Goal: Task Accomplishment & Management: Manage account settings

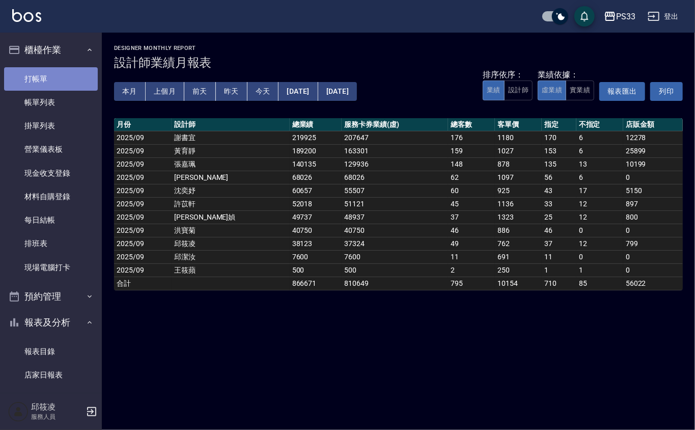
click at [62, 80] on link "打帳單" at bounding box center [51, 78] width 94 height 23
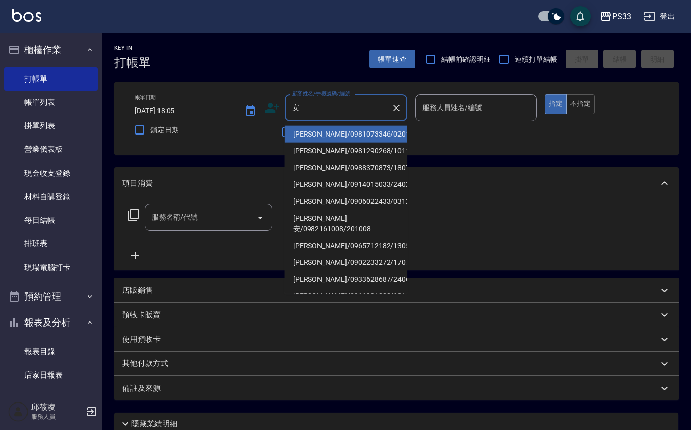
click at [324, 164] on li "[PERSON_NAME]/0988370873/180713" at bounding box center [346, 167] width 122 height 17
type input "[PERSON_NAME]/0988370873/180713"
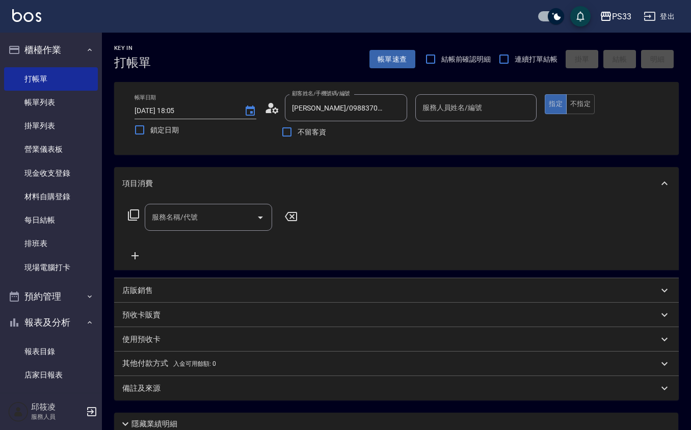
click at [267, 106] on icon at bounding box center [271, 107] width 15 height 15
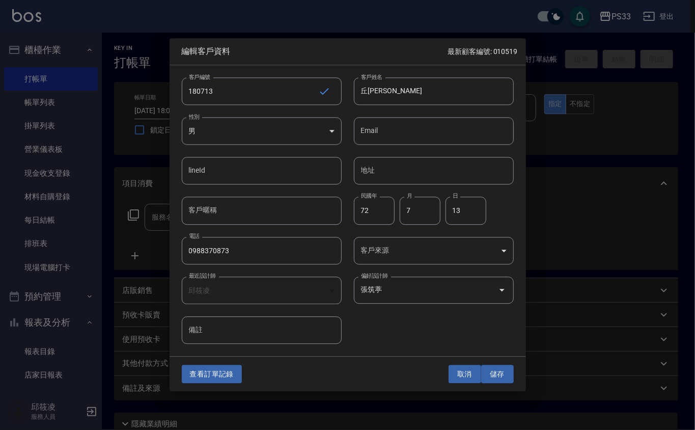
click at [469, 371] on button "取消" at bounding box center [465, 374] width 33 height 19
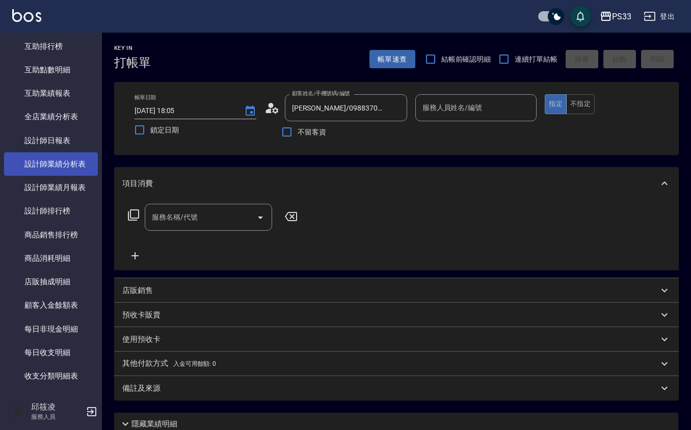
scroll to position [408, 0]
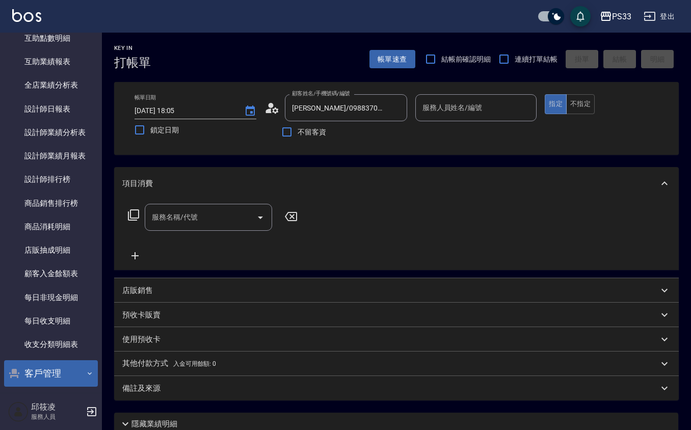
click at [62, 371] on button "客戶管理" at bounding box center [51, 373] width 94 height 26
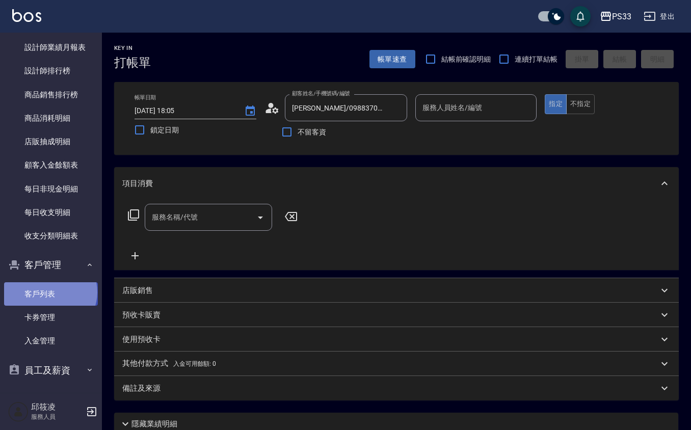
click at [49, 291] on link "客戶列表" at bounding box center [51, 293] width 94 height 23
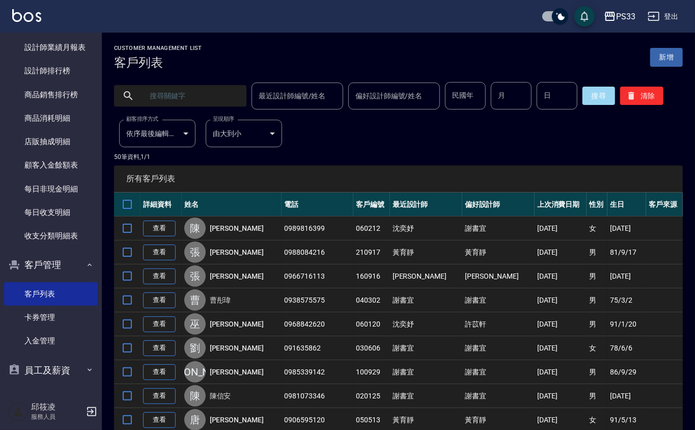
click at [214, 89] on input "text" at bounding box center [191, 96] width 96 height 28
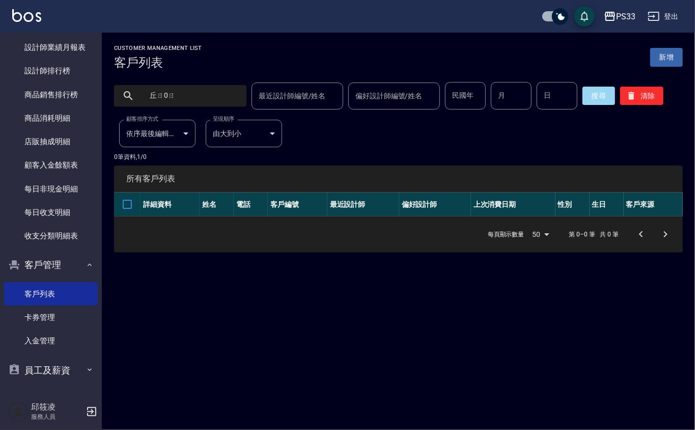
drag, startPoint x: 214, startPoint y: 90, endPoint x: 249, endPoint y: 86, distance: 34.8
click at [252, 86] on div "最近設計師編號/姓名" at bounding box center [298, 96] width 92 height 27
click at [210, 95] on input "丘ㄖ0ㄖ" at bounding box center [191, 96] width 96 height 28
type input "丘"
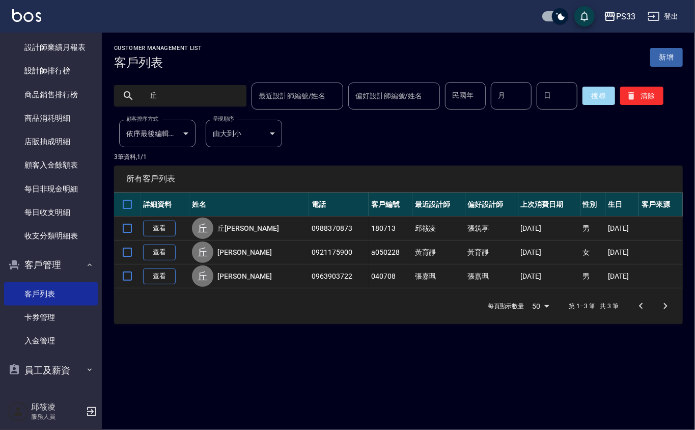
click at [163, 220] on td "查看" at bounding box center [165, 228] width 49 height 24
click at [229, 230] on link "丘安芸" at bounding box center [248, 228] width 61 height 10
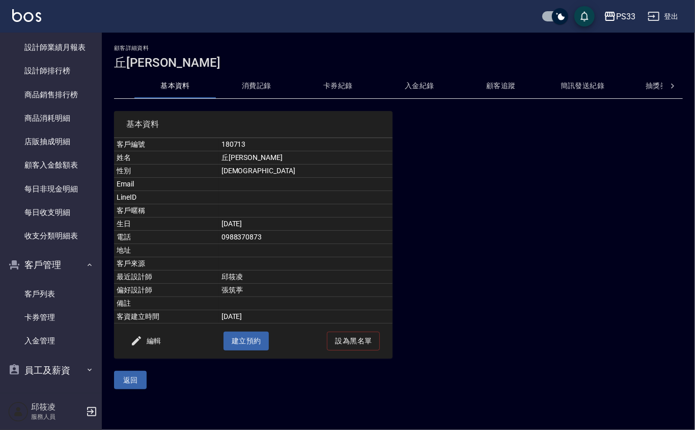
click at [245, 83] on button "消費記錄" at bounding box center [257, 86] width 82 height 24
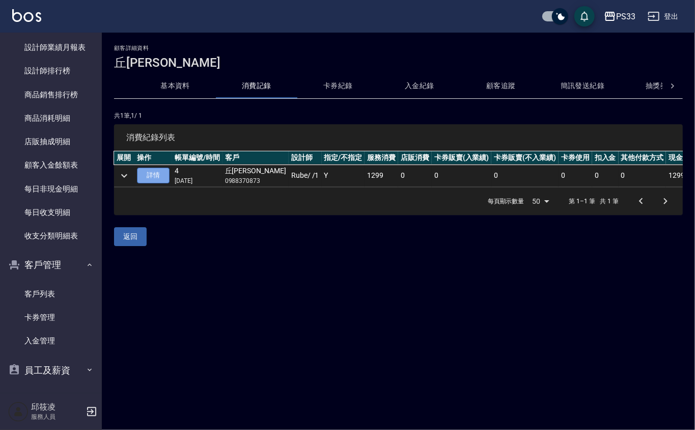
click at [149, 172] on link "詳情" at bounding box center [153, 176] width 33 height 16
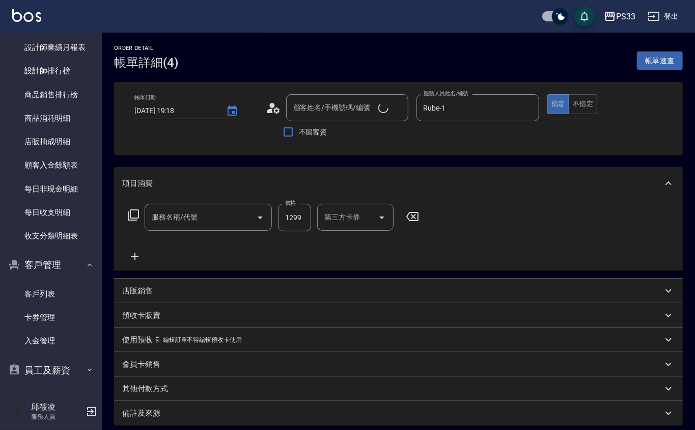
type input "2025/09/20 19:18"
type input "Rube-1"
type input "丘安芸/0988370873/180713"
type input "設計燙髮(302)"
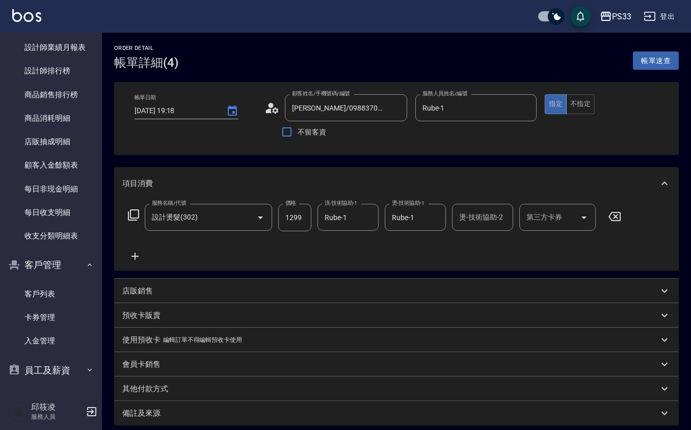
click at [269, 105] on circle at bounding box center [270, 105] width 5 height 5
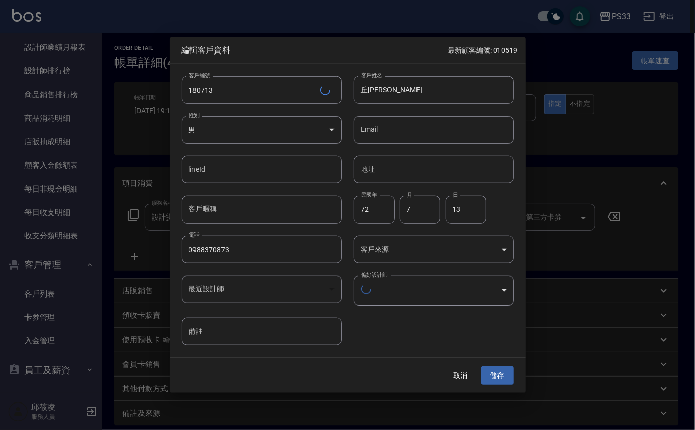
type input "ba7002bf-ee2a-4b8a-a8f6-f88cfba53463"
click at [471, 375] on button "取消" at bounding box center [461, 374] width 33 height 19
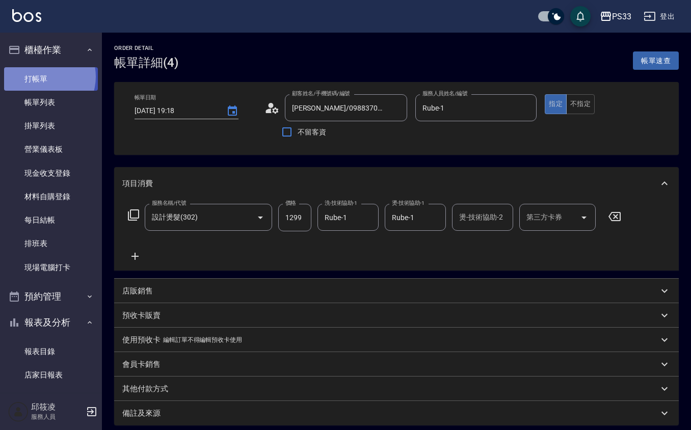
click at [41, 76] on link "打帳單" at bounding box center [51, 78] width 94 height 23
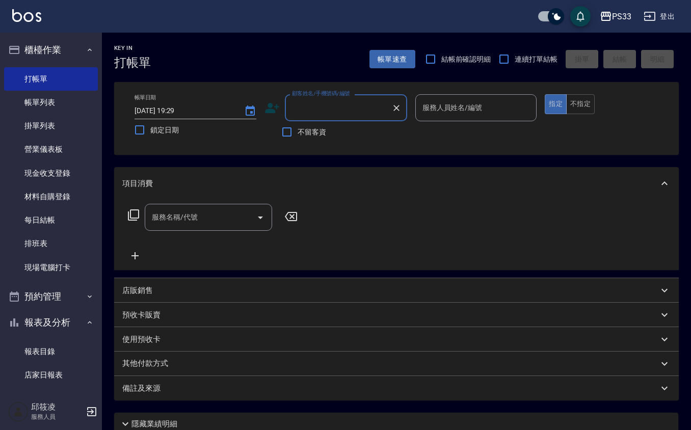
click at [271, 104] on icon at bounding box center [272, 108] width 14 height 10
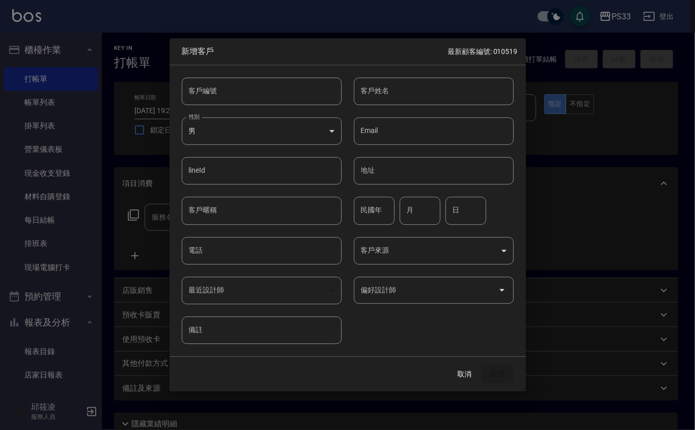
click at [280, 83] on input "客戶編號" at bounding box center [262, 91] width 160 height 28
type input "100319"
type input "e"
type input "[PERSON_NAME]"
type input "79"
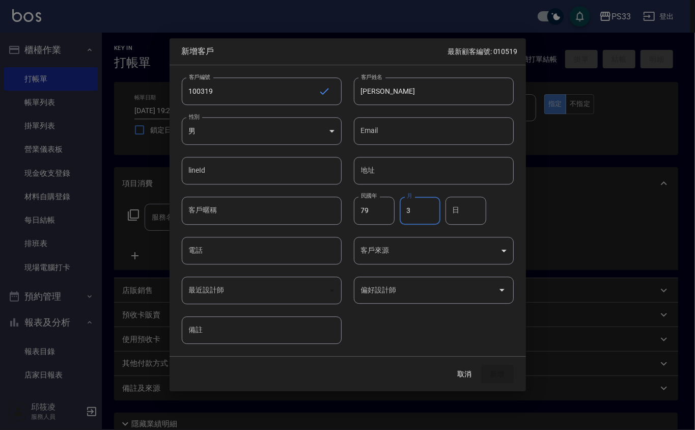
type input "3"
type input "19"
type input "0916001145"
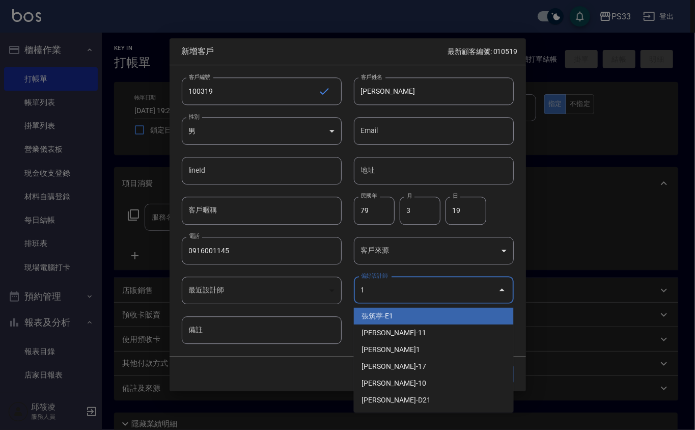
type input "張筑葶"
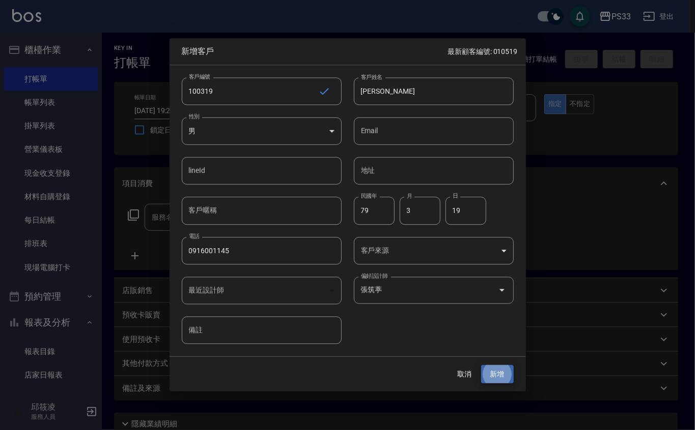
click at [481, 365] on button "新增" at bounding box center [497, 374] width 33 height 19
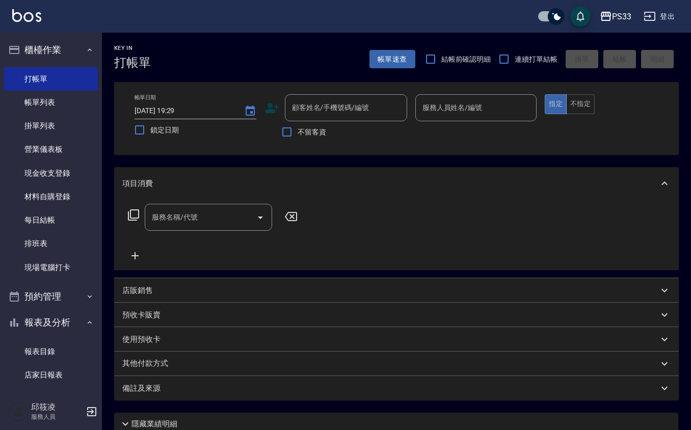
click at [273, 107] on icon at bounding box center [271, 107] width 15 height 15
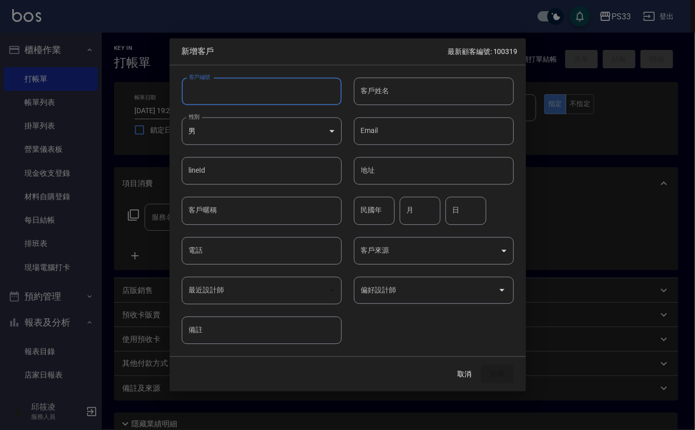
click at [272, 82] on input "客戶編號" at bounding box center [262, 91] width 160 height 28
type input "220815"
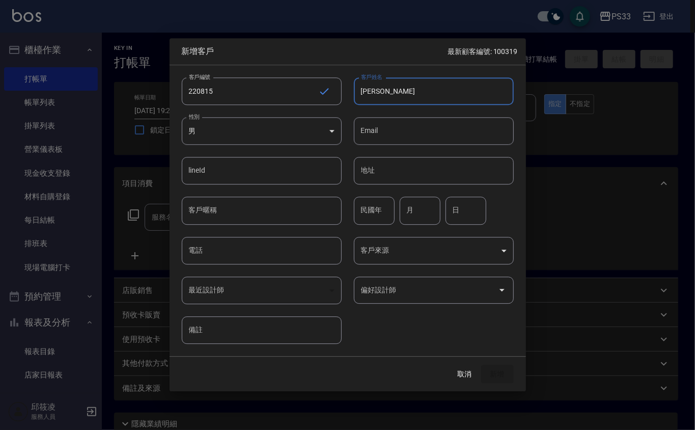
type input "[PERSON_NAME]"
type input "95"
type input "8"
type input "15"
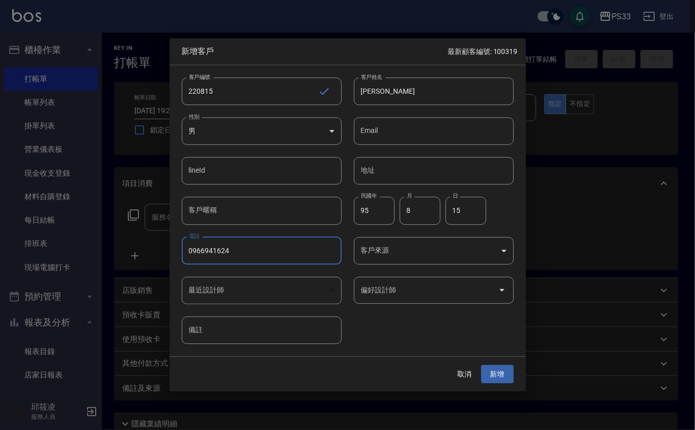
type input "0966941624"
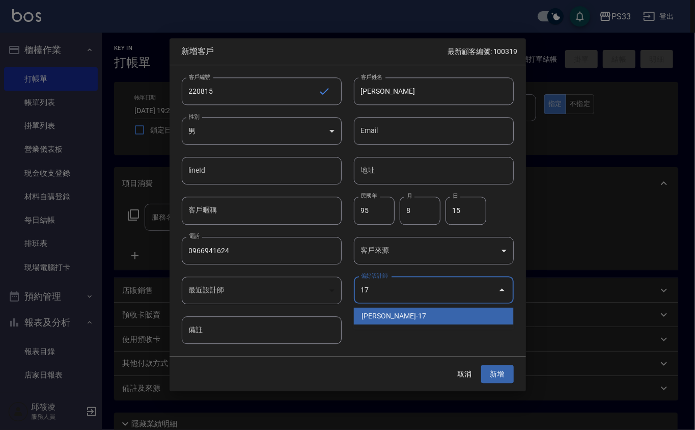
type input "張嘉珮"
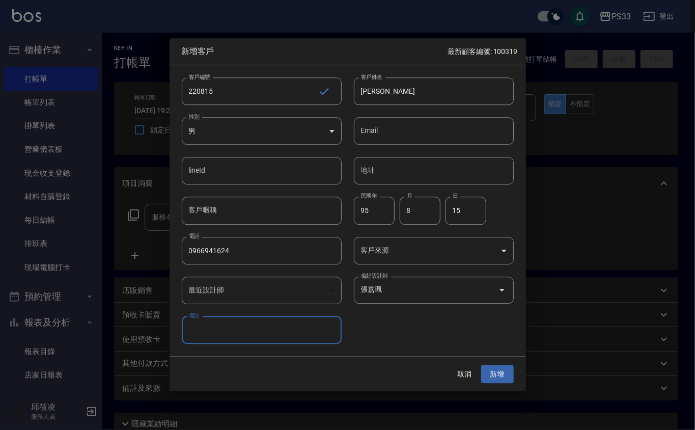
click at [481, 365] on button "新增" at bounding box center [497, 374] width 33 height 19
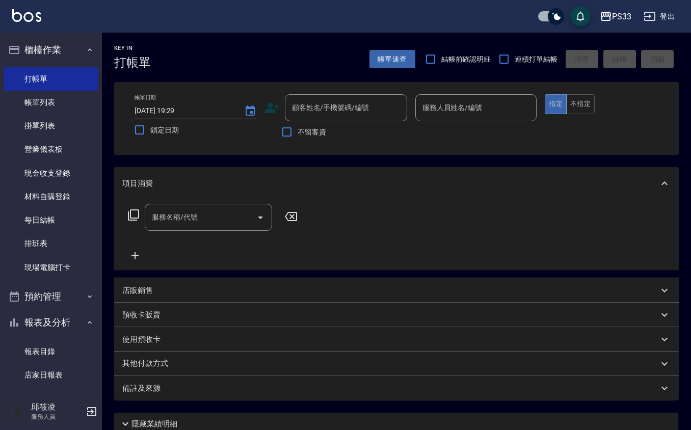
click at [271, 104] on icon at bounding box center [272, 108] width 14 height 10
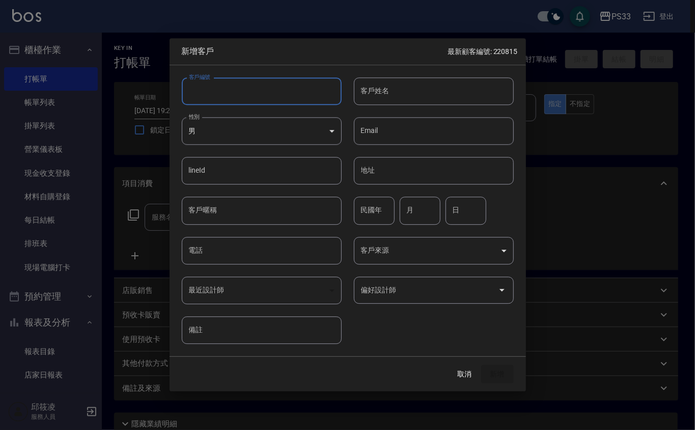
click at [237, 80] on input "客戶編號" at bounding box center [262, 91] width 160 height 28
type input "170603"
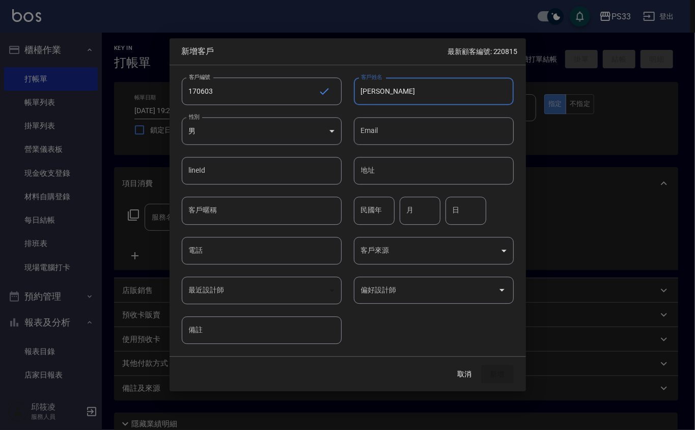
type input "[PERSON_NAME]"
type input "81"
type input "6"
type input "3"
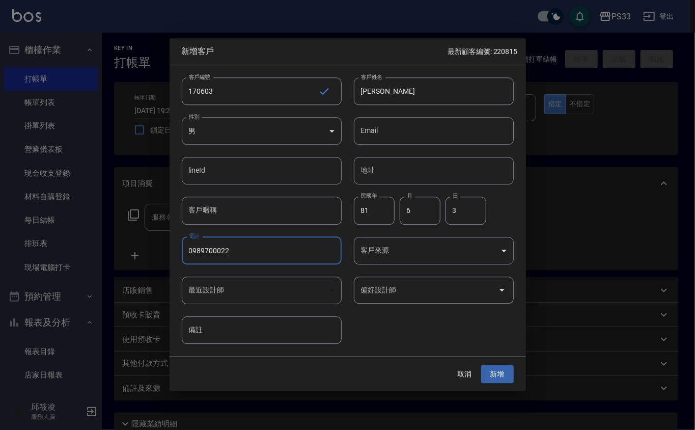
type input "0989700022"
click at [481, 365] on button "新增" at bounding box center [497, 374] width 33 height 19
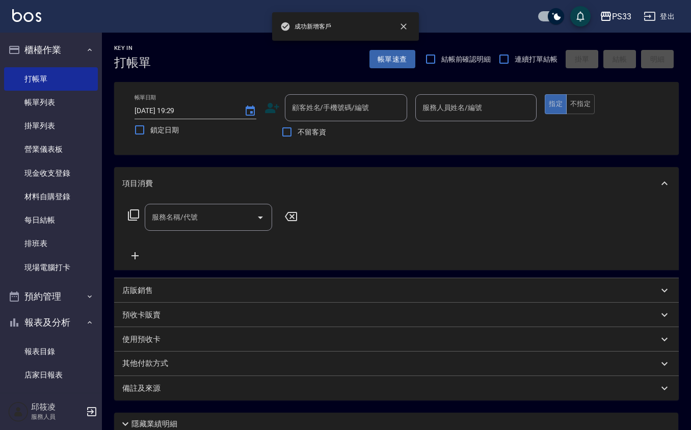
click at [276, 102] on div "顧客姓名/手機號碼/編號 顧客姓名/手機號碼/編號" at bounding box center [335, 107] width 143 height 27
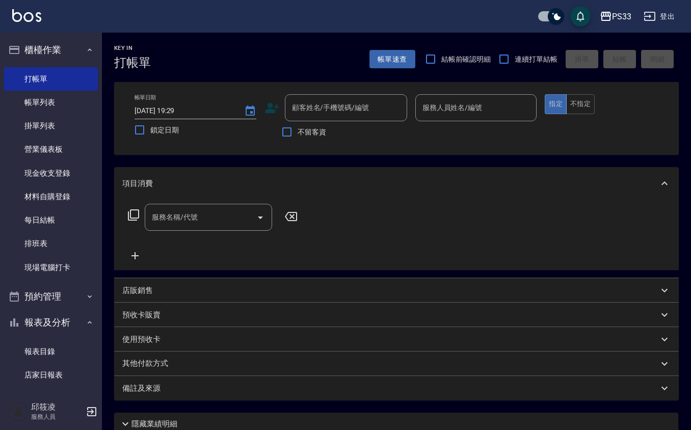
click at [273, 103] on icon at bounding box center [271, 107] width 15 height 15
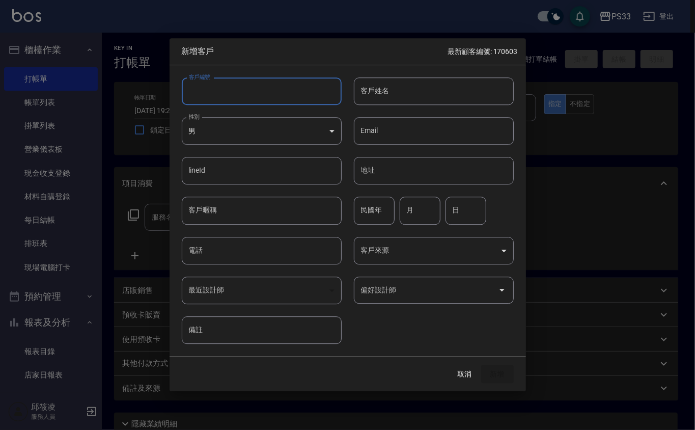
click at [288, 80] on input "客戶編號" at bounding box center [262, 91] width 160 height 28
click at [252, 105] on div "性別 男 MALE 性別" at bounding box center [256, 125] width 172 height 40
click at [256, 98] on input "客戶編號" at bounding box center [262, 91] width 160 height 28
type input "070101"
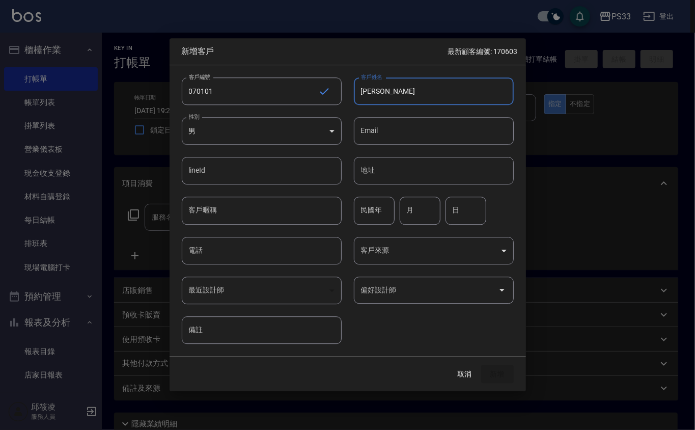
type input "[PERSON_NAME]"
type input "69"
type input "1"
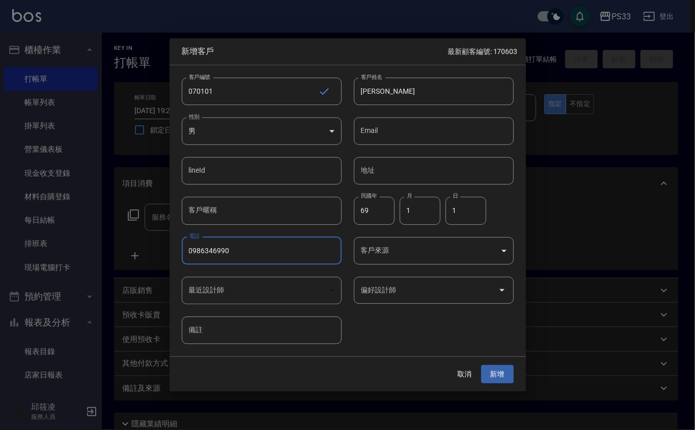
type input "0986346990"
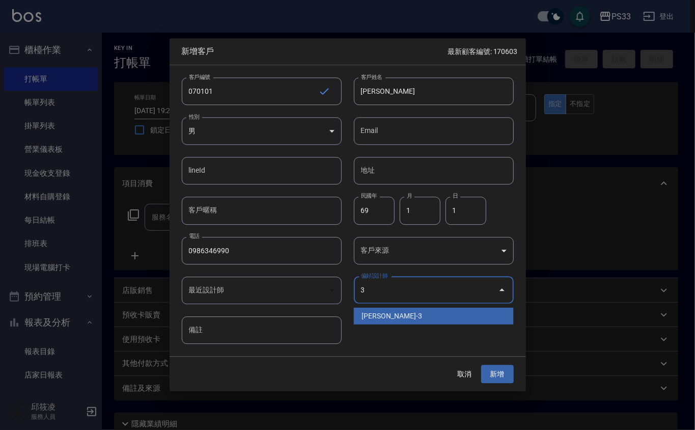
type input "[PERSON_NAME]"
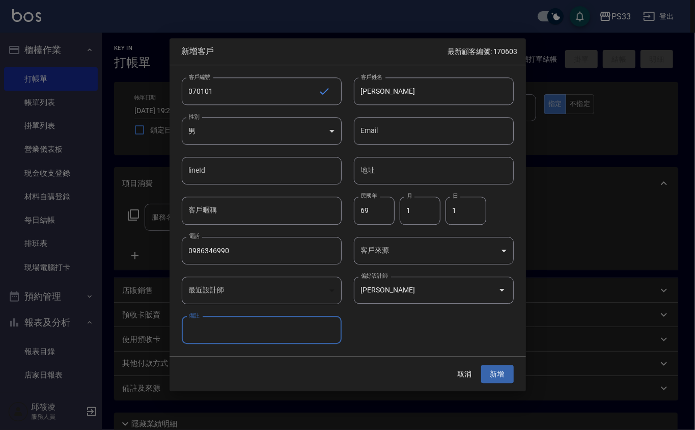
click at [481, 365] on button "新增" at bounding box center [497, 374] width 33 height 19
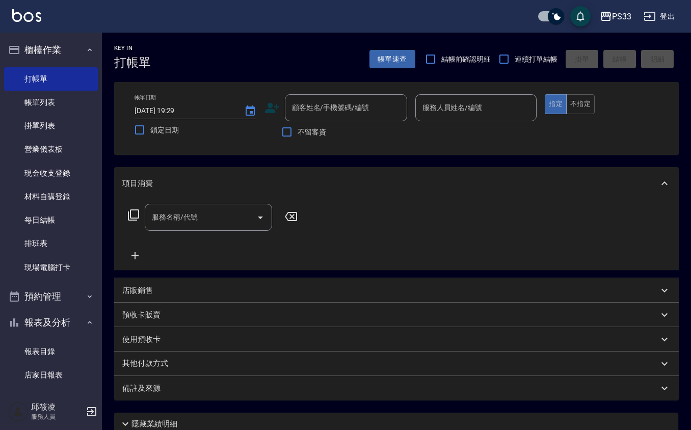
click at [276, 108] on icon at bounding box center [272, 108] width 14 height 10
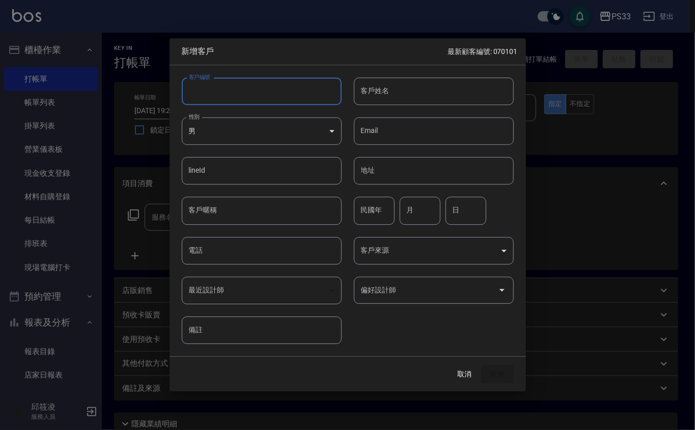
click at [269, 90] on input "客戶編號" at bounding box center [262, 91] width 160 height 28
type input "291001"
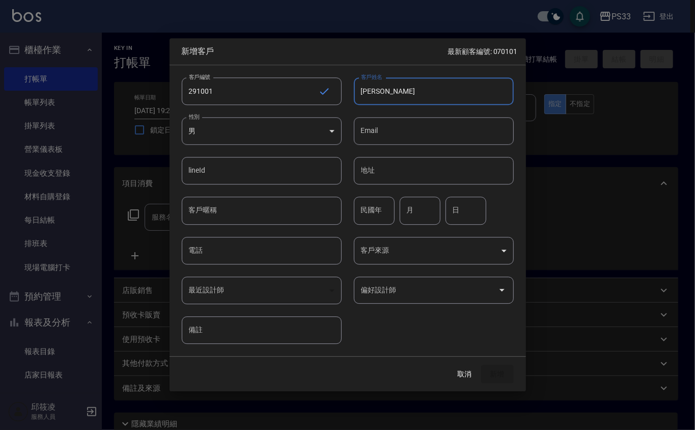
type input "[PERSON_NAME]"
type input "84"
type input "10"
type input "1"
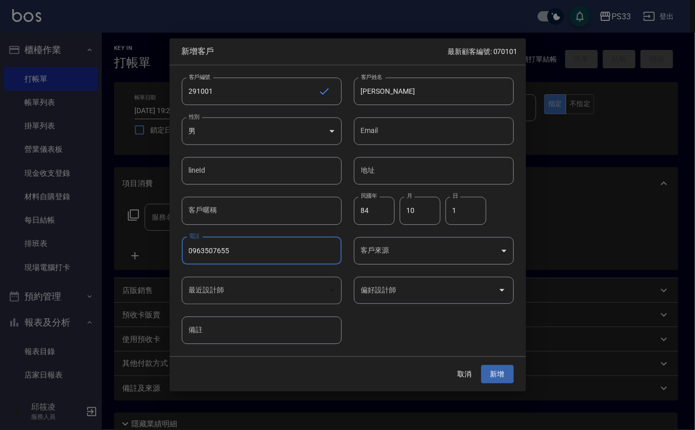
type input "0963507655"
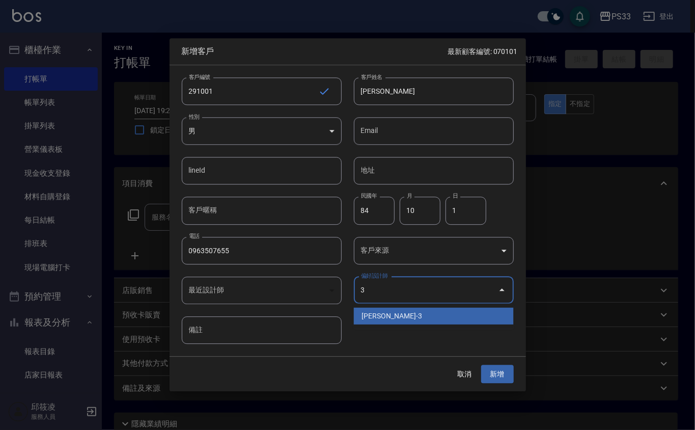
type input "[PERSON_NAME]"
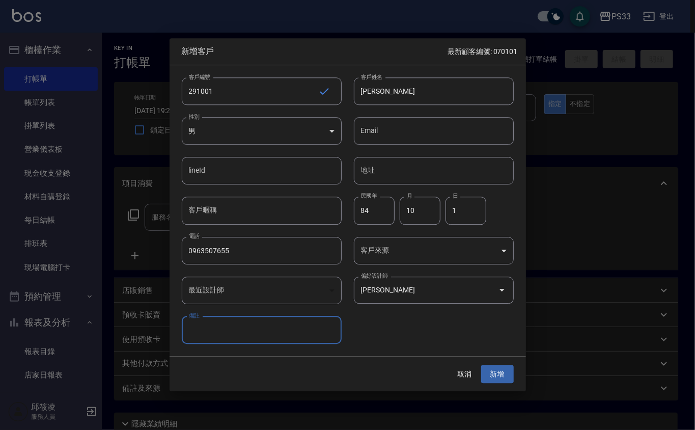
click at [481, 365] on button "新增" at bounding box center [497, 374] width 33 height 19
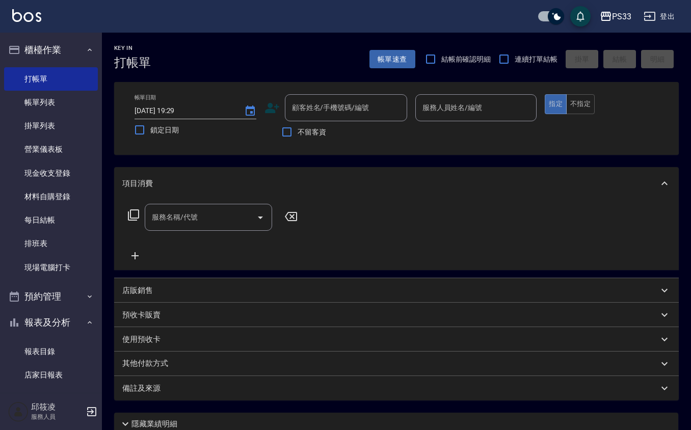
click at [267, 104] on icon at bounding box center [271, 107] width 15 height 15
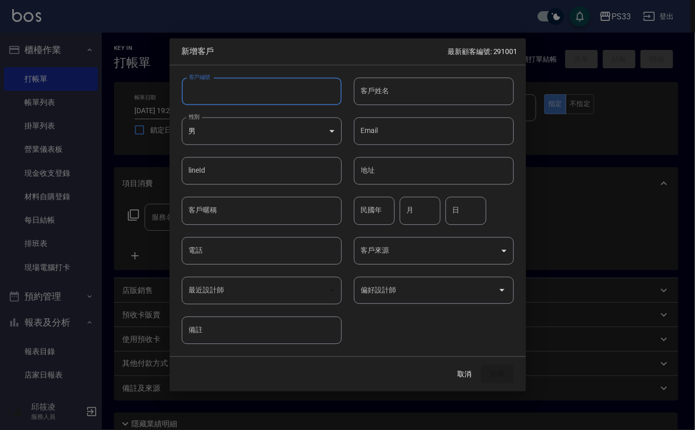
click at [267, 93] on input "客戶編號" at bounding box center [262, 91] width 160 height 28
type input "090120"
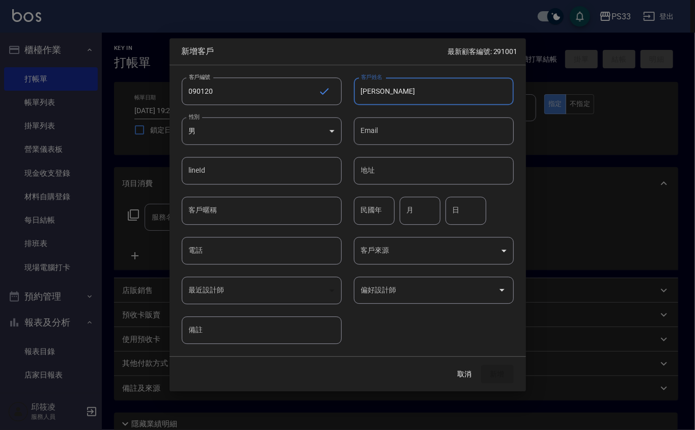
type input "[PERSON_NAME]"
type input "53"
type input "1"
type input "20"
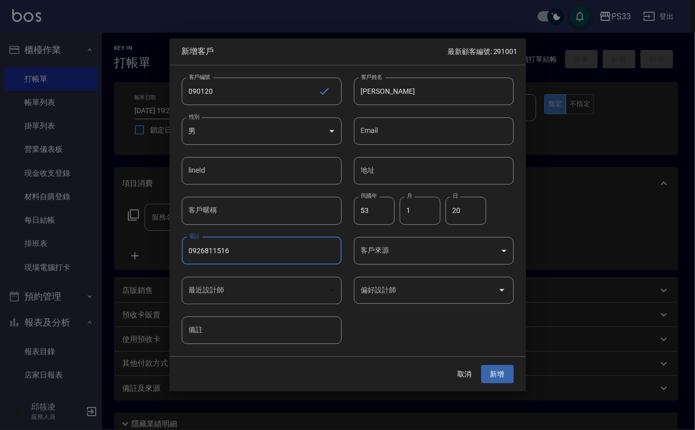
type input "0926811516"
type input "黃筱筑"
click at [481, 365] on button "新增" at bounding box center [497, 374] width 33 height 19
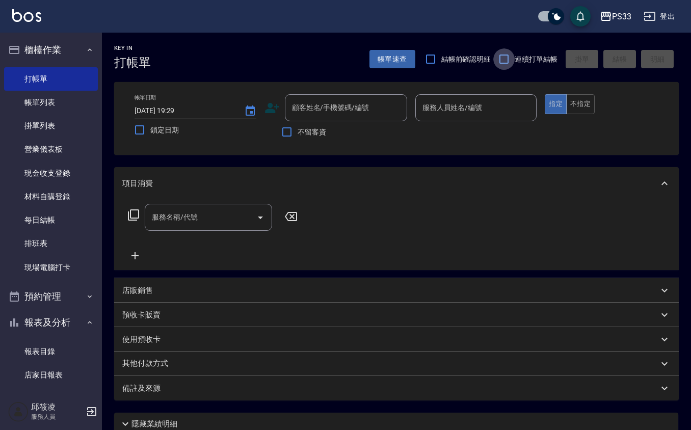
click at [499, 55] on input "連續打單結帳" at bounding box center [503, 58] width 21 height 21
checkbox input "true"
click at [355, 104] on input "顧客姓名/手機號碼/編號" at bounding box center [338, 108] width 98 height 18
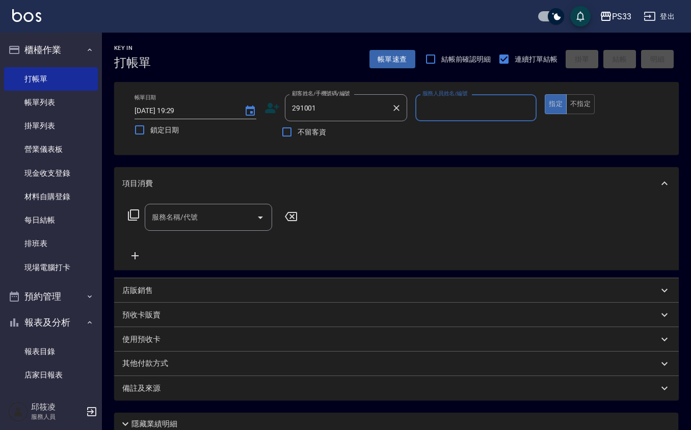
type input "[PERSON_NAME]/0963507655/291001"
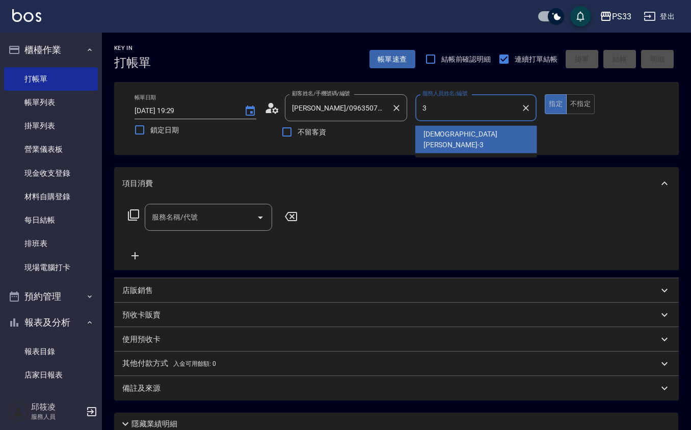
type input "[PERSON_NAME]-3"
type button "true"
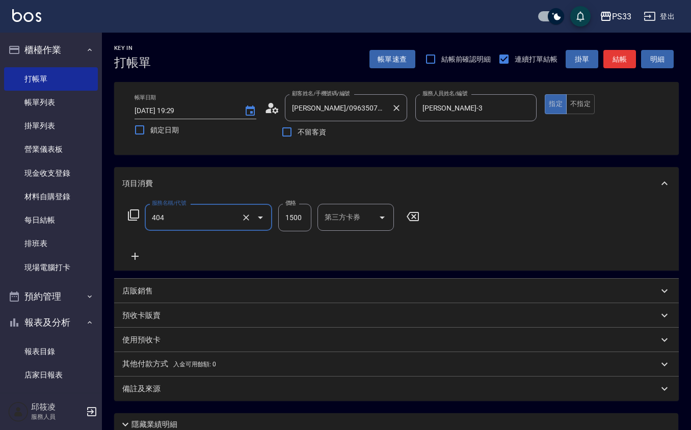
type input "設計染髮(404)"
type input "1299"
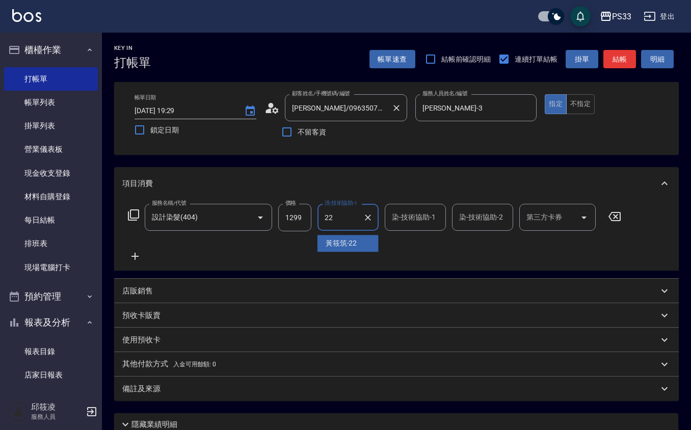
type input "[PERSON_NAME]-22"
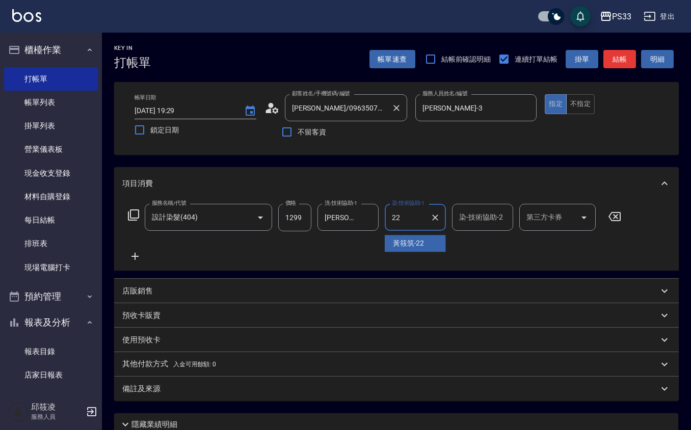
type input "[PERSON_NAME]-22"
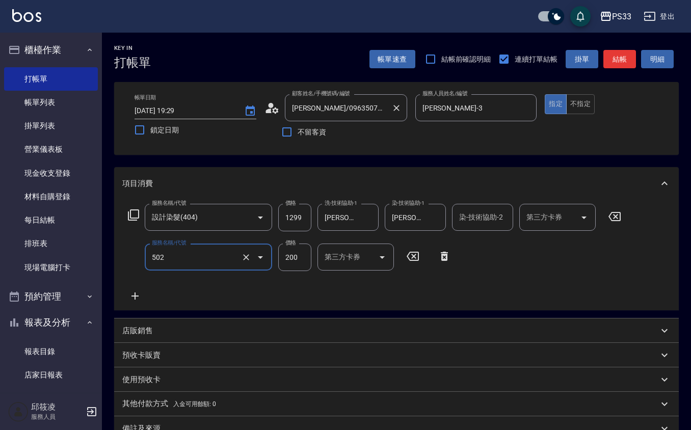
type input "自備護髮(502)"
type input "800"
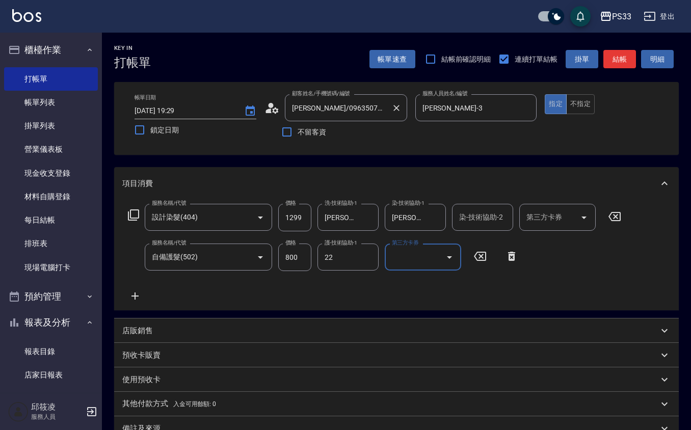
type input "[PERSON_NAME]-22"
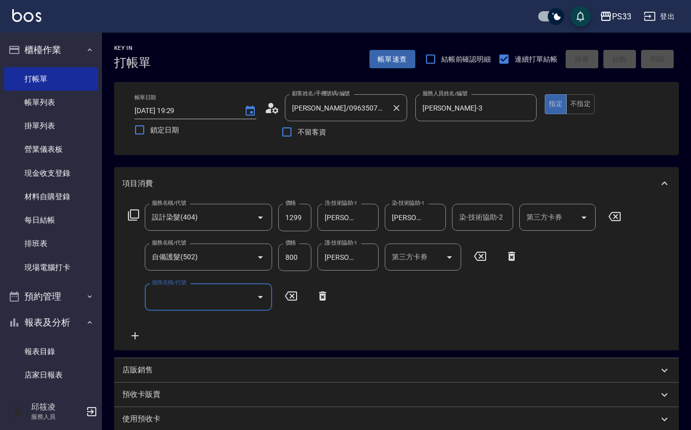
type input "2025/09/26 19:38"
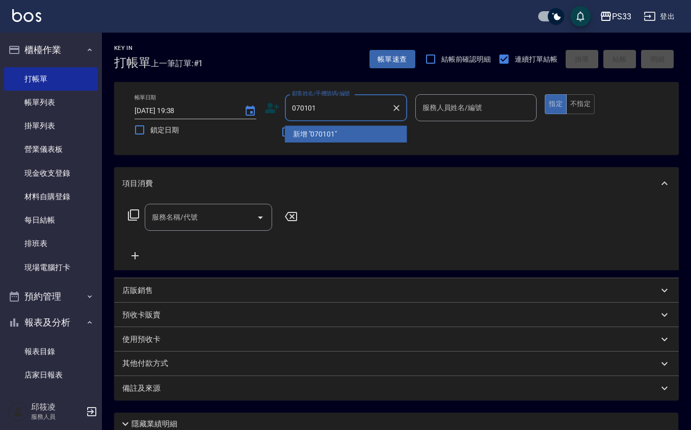
type input "070101"
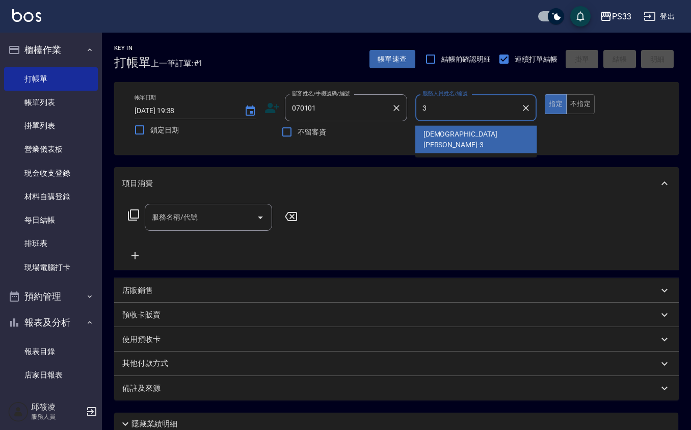
type input "[PERSON_NAME]-3"
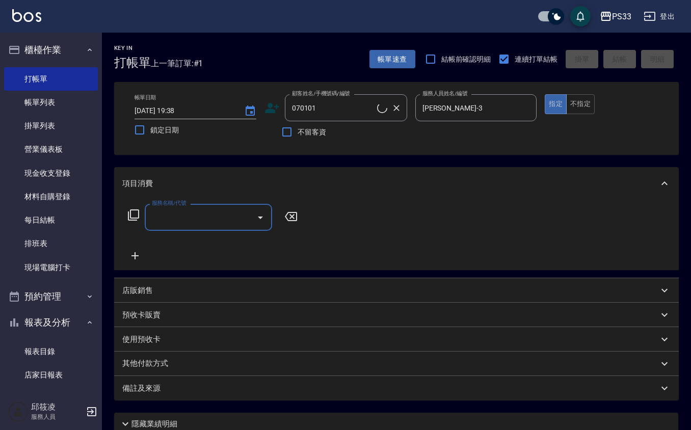
type input "[PERSON_NAME]/0986346990/070101"
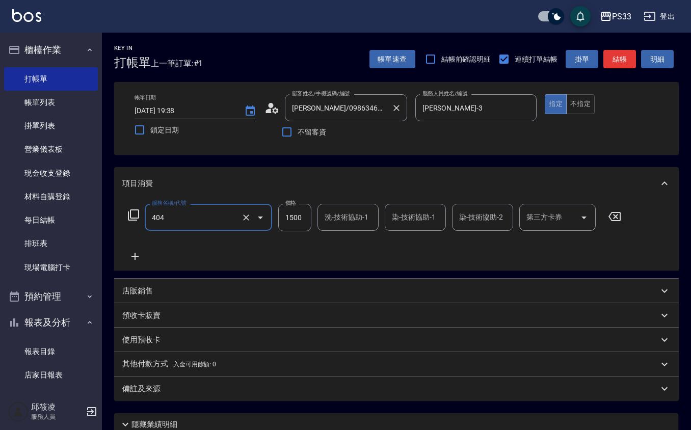
type input "設計染髮(404)"
type input "1299"
type input "[PERSON_NAME]-22"
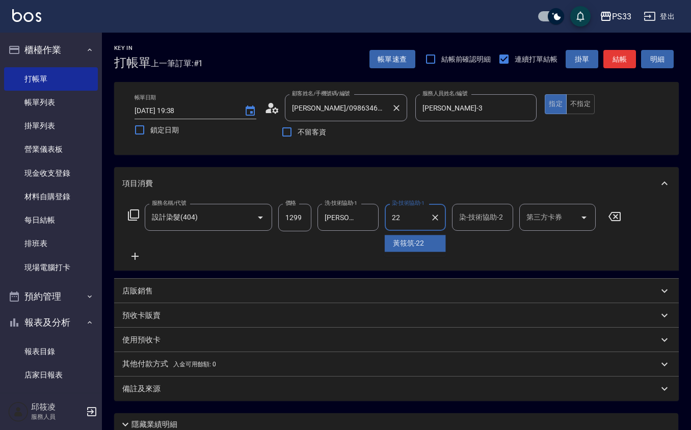
type input "[PERSON_NAME]-22"
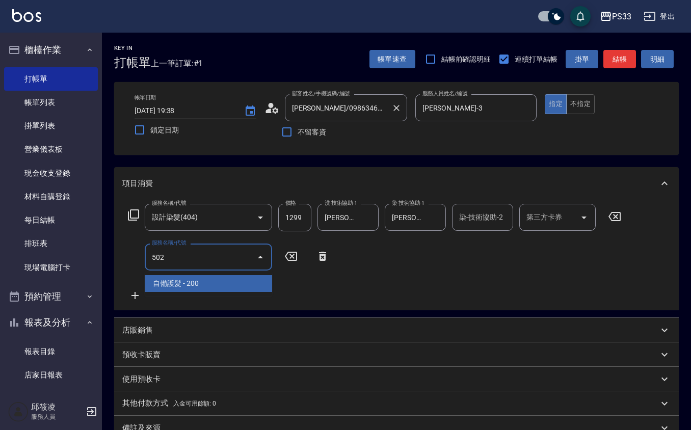
type input "自備護髮(502)"
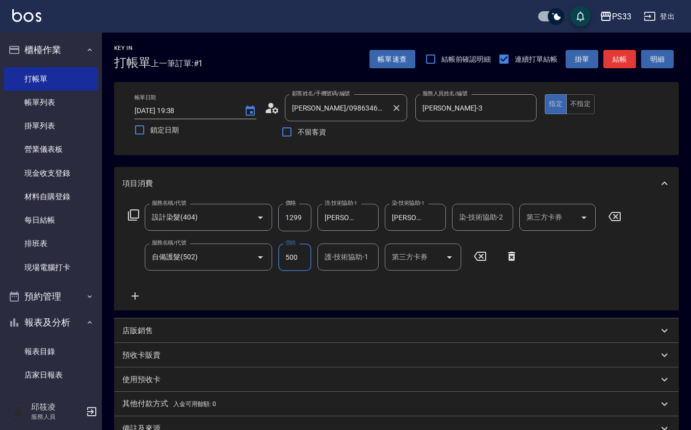
type input "500"
type input "[PERSON_NAME]-22"
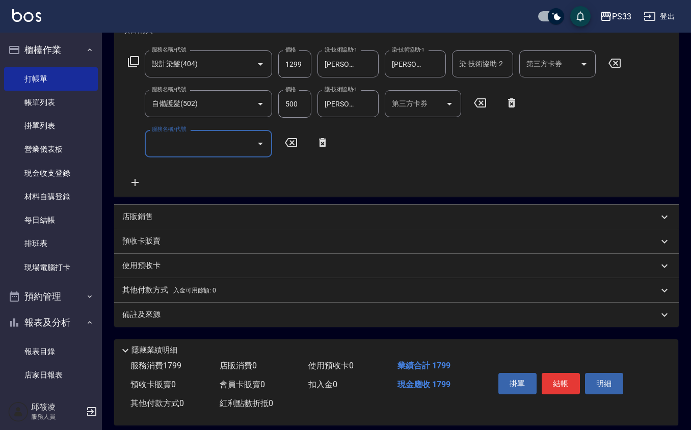
scroll to position [163, 0]
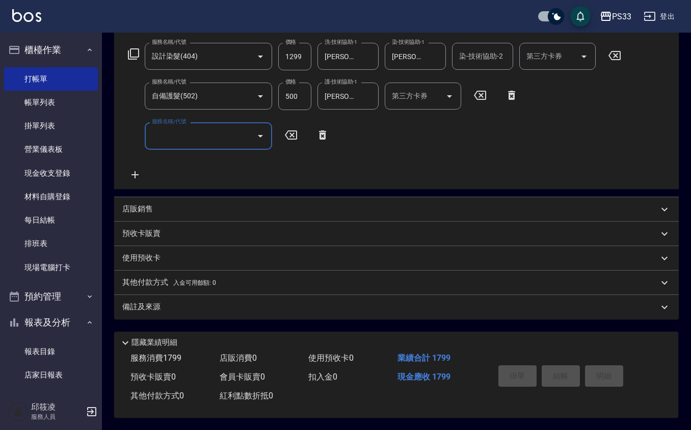
type input "[DATE] 19:39"
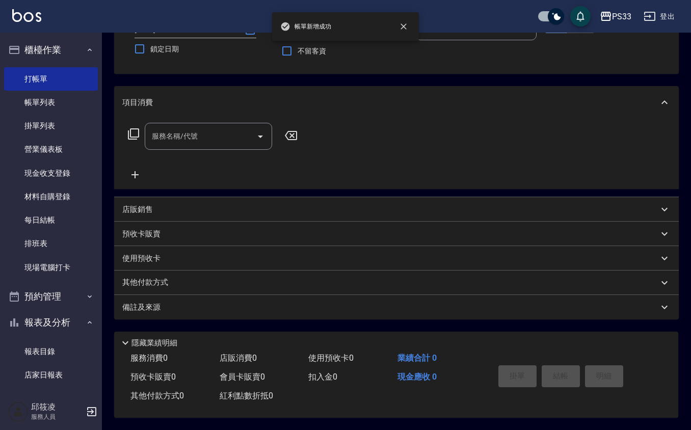
scroll to position [0, 0]
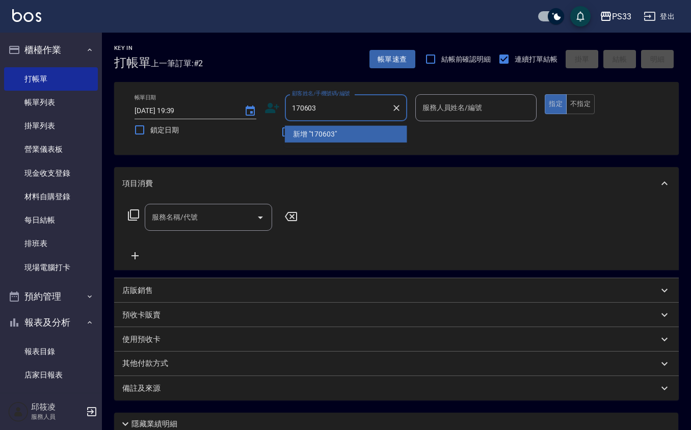
type input "170603"
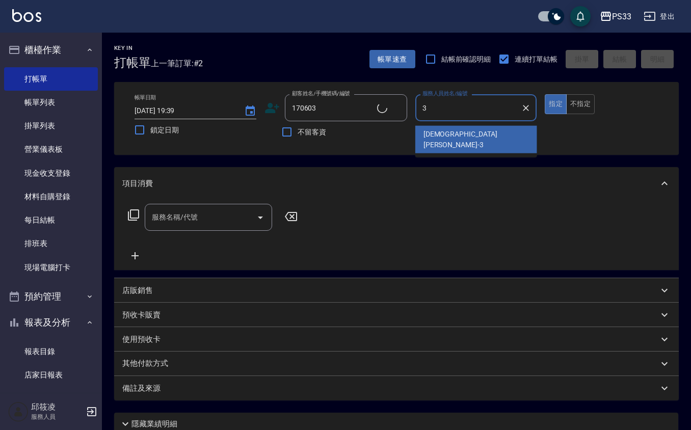
type input "3"
type input "[PERSON_NAME]/0989700022/170603"
type input "[PERSON_NAME]-3"
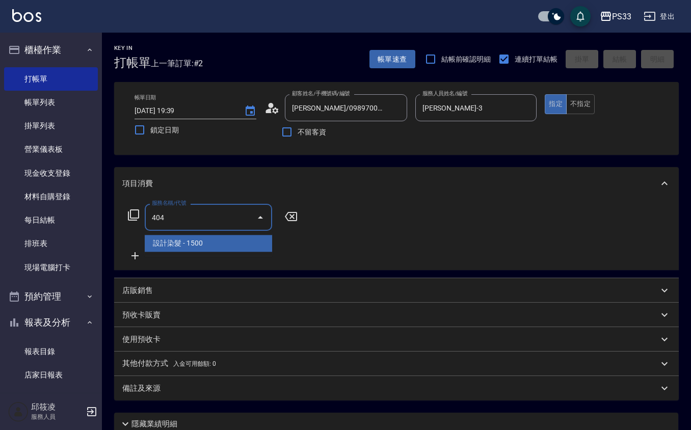
type input "設計染髮(404)"
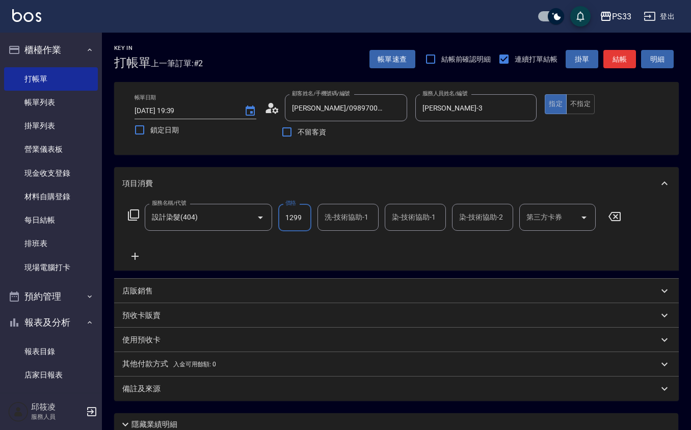
type input "1299"
type input "[PERSON_NAME]-3"
type input "33"
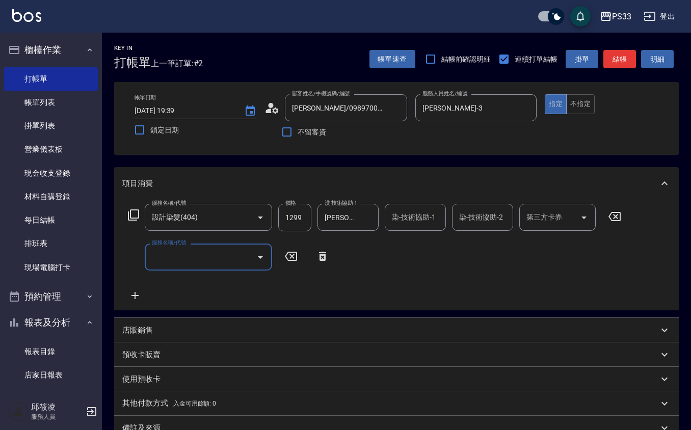
click at [406, 229] on div "染-技術協助-1" at bounding box center [415, 217] width 61 height 27
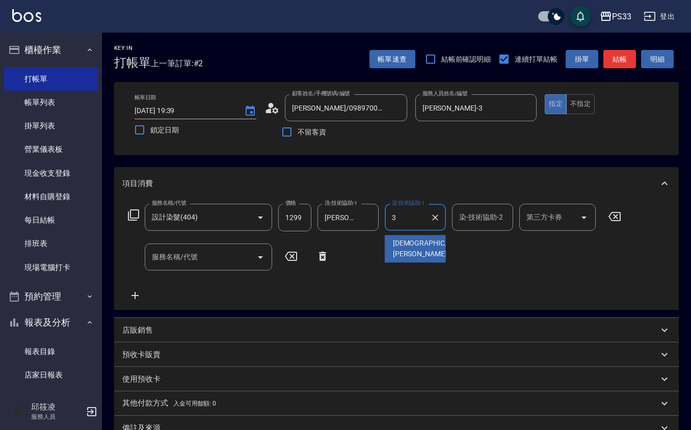
type input "[PERSON_NAME]-3"
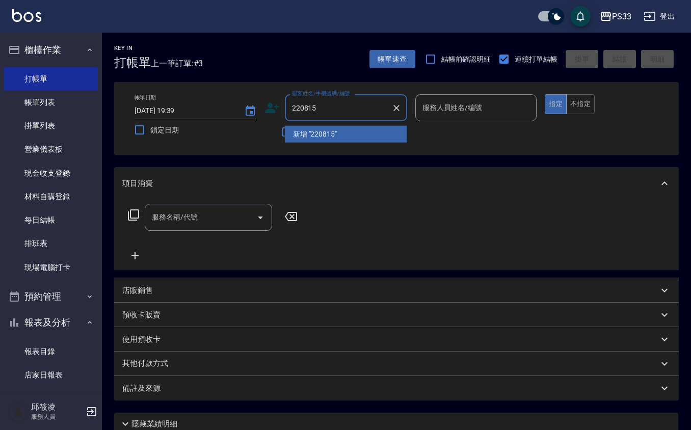
type input "220815"
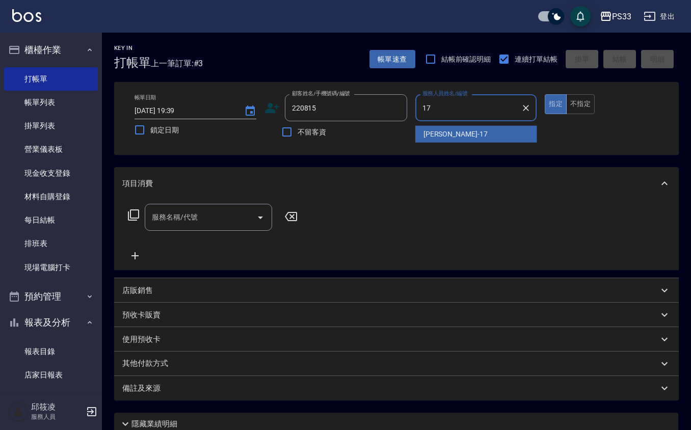
type input "[PERSON_NAME]-17"
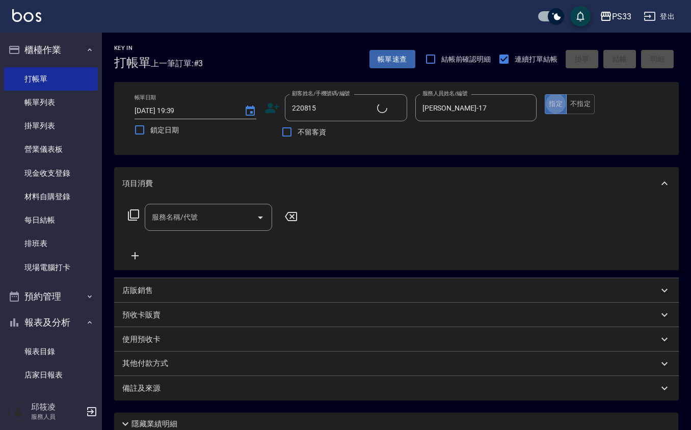
type input "[PERSON_NAME]/0966941624/220815"
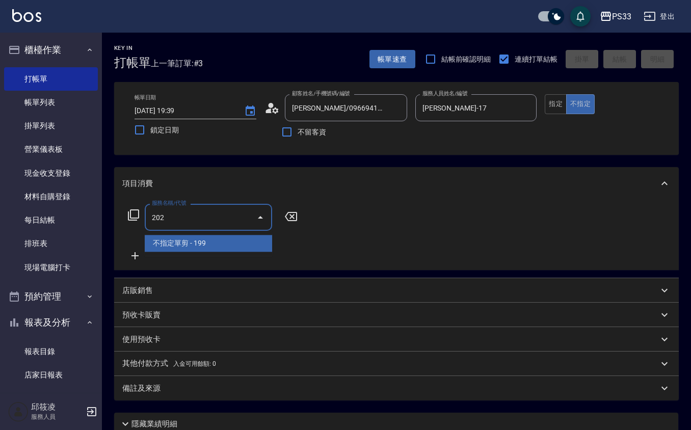
type input "不指定單剪(202)"
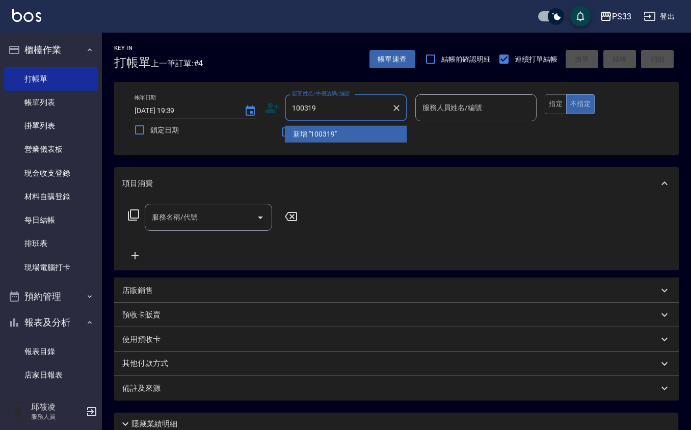
type input "100319"
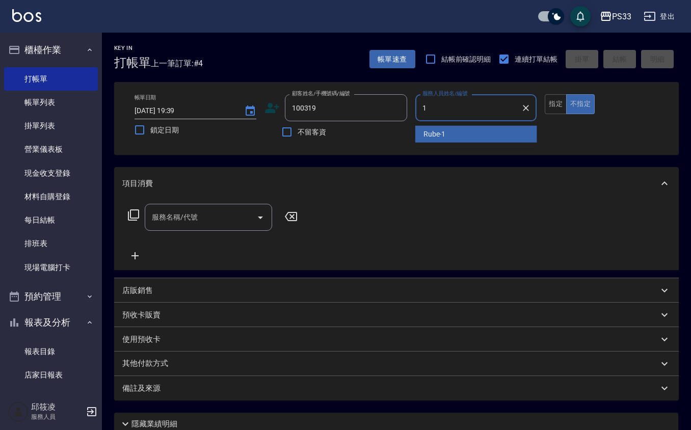
type input "Rube-1"
type button "false"
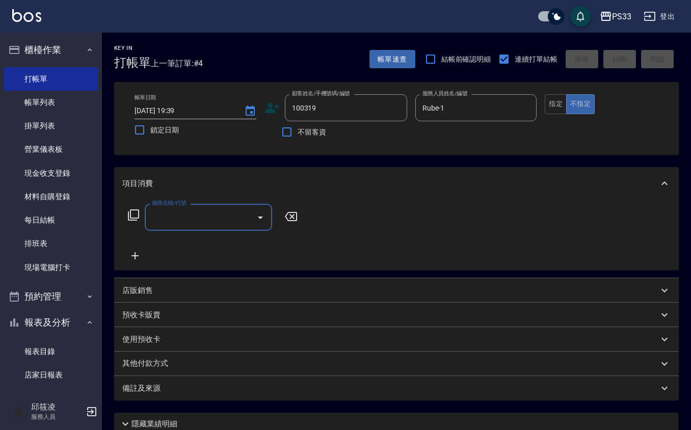
type input "[PERSON_NAME]/0916001145/100319"
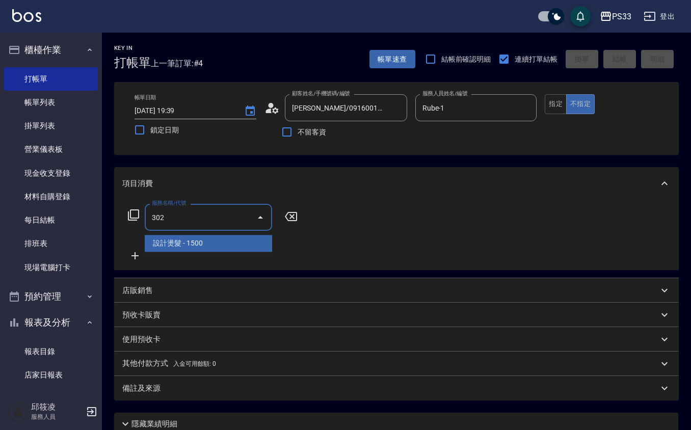
type input "設計燙髮(302)"
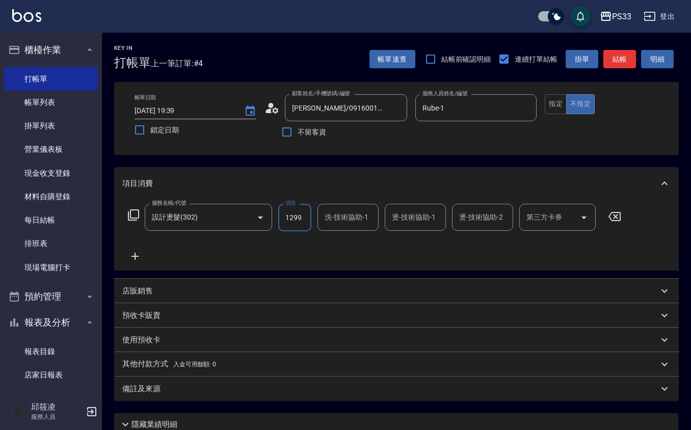
type input "1299"
type input "[PERSON_NAME]-22"
type input "Rube-1"
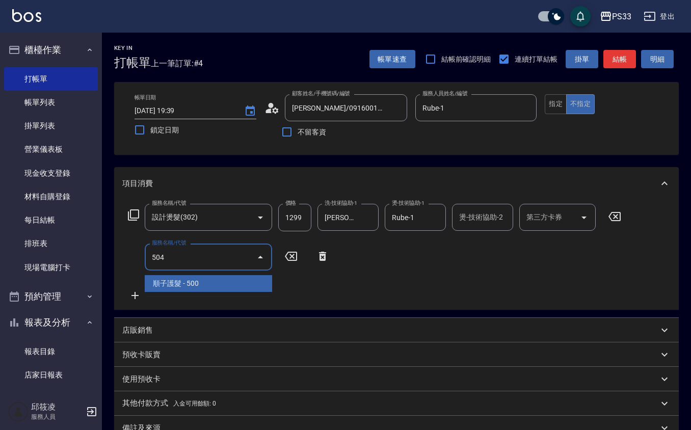
type input "順子護髮(504)"
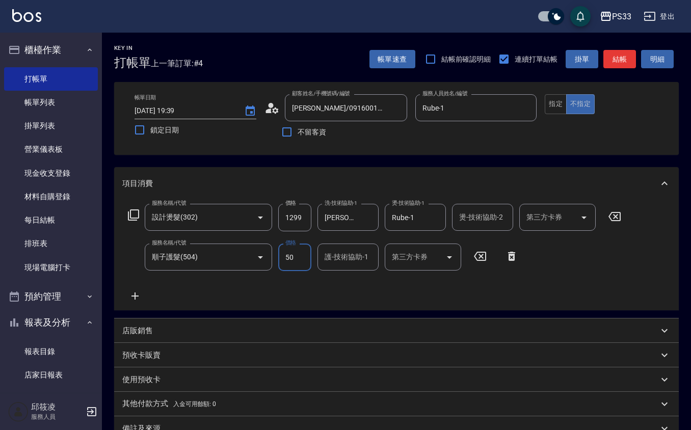
type input "500"
click at [219, 247] on div "順子護髮(504) 服務名稱/代號" at bounding box center [208, 256] width 127 height 27
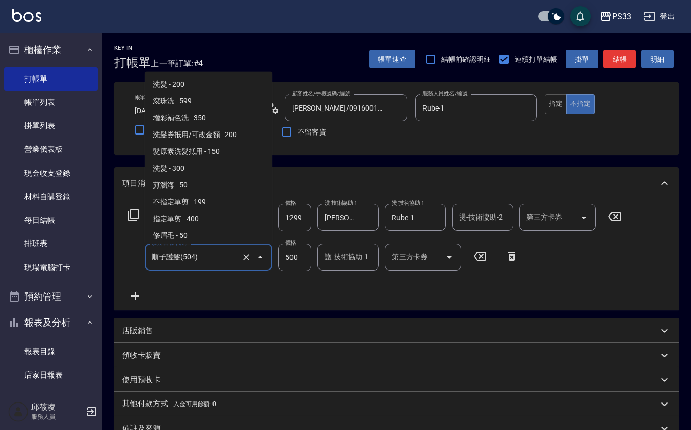
click at [219, 247] on div "順子護髮(504) 服務名稱/代號" at bounding box center [208, 256] width 127 height 27
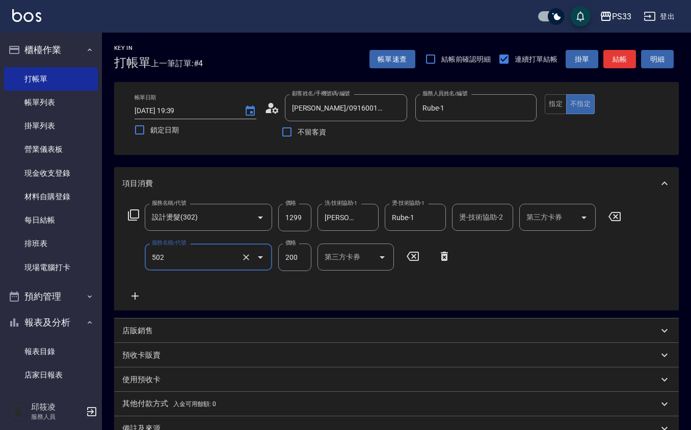
type input "自備護髮(502)"
type input "500"
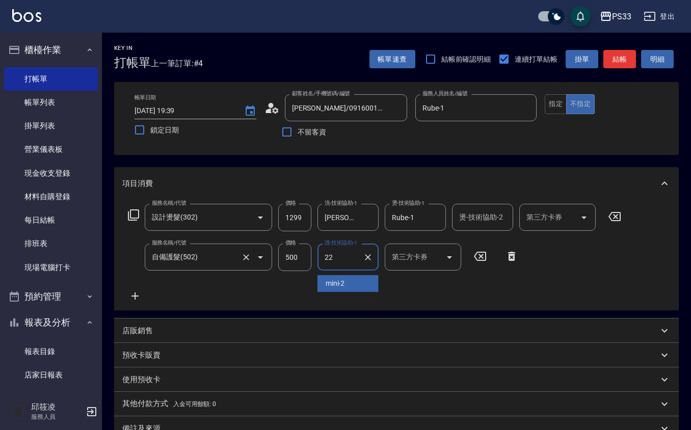
type input "[PERSON_NAME]-22"
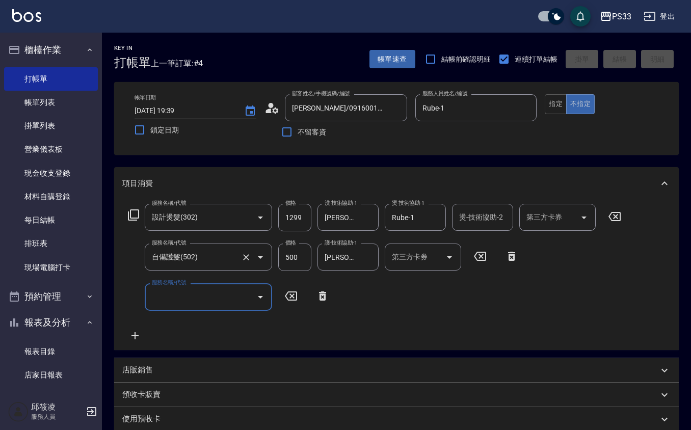
type input "2025/09/26 19:40"
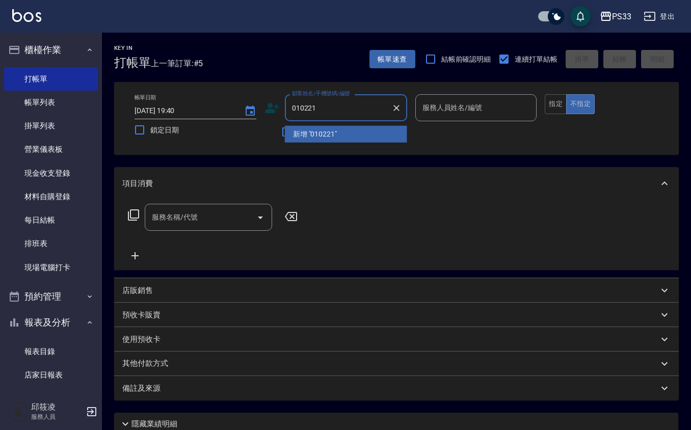
type input "010221"
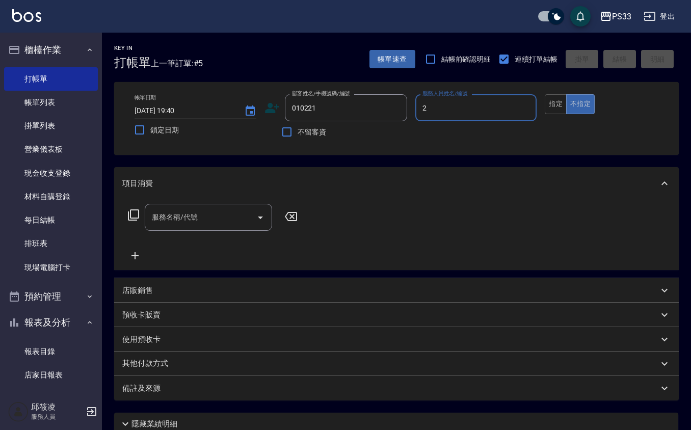
type input "mini-2"
type input "[PERSON_NAME]/0918801806/010221"
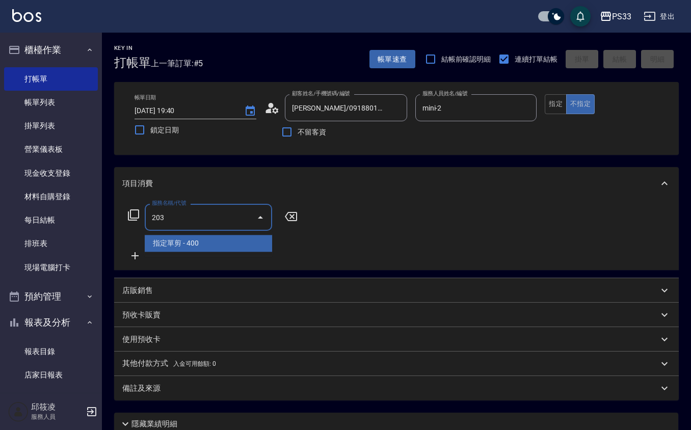
type input "指定單剪(203)"
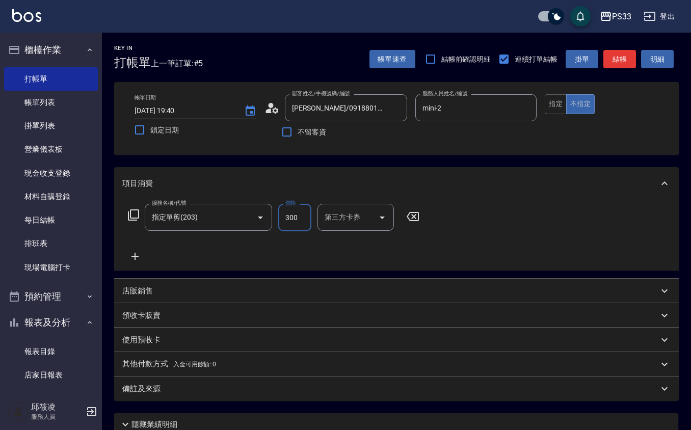
type input "300"
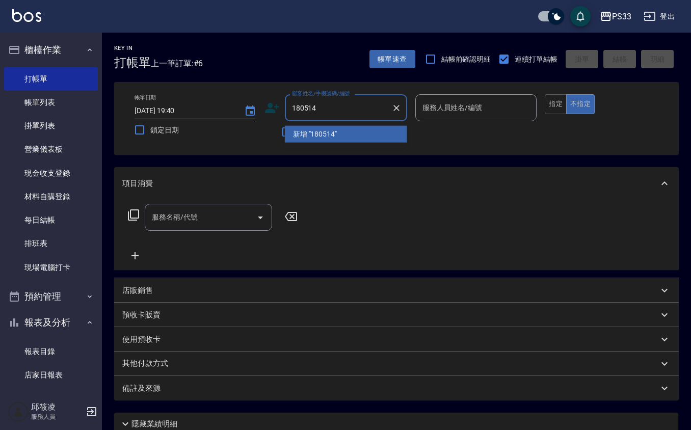
type input "180514"
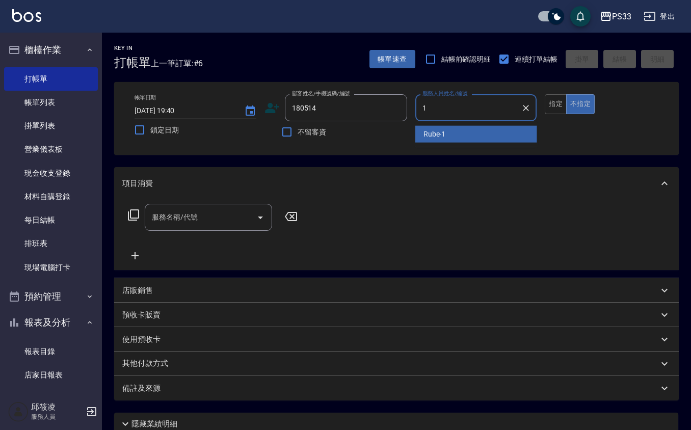
type input "Rube-1"
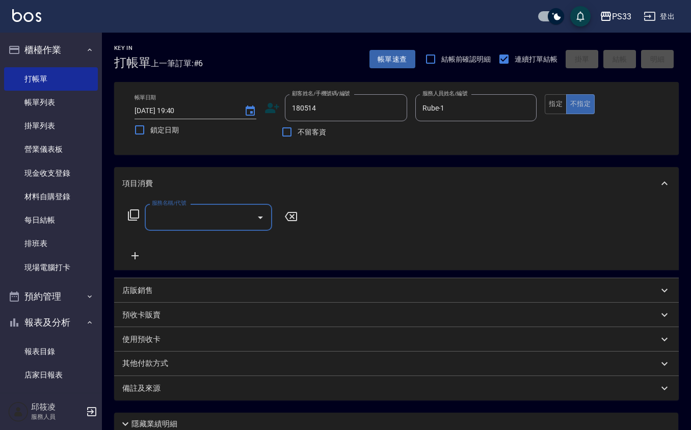
type input "[PERSON_NAME]/0928700136/180514"
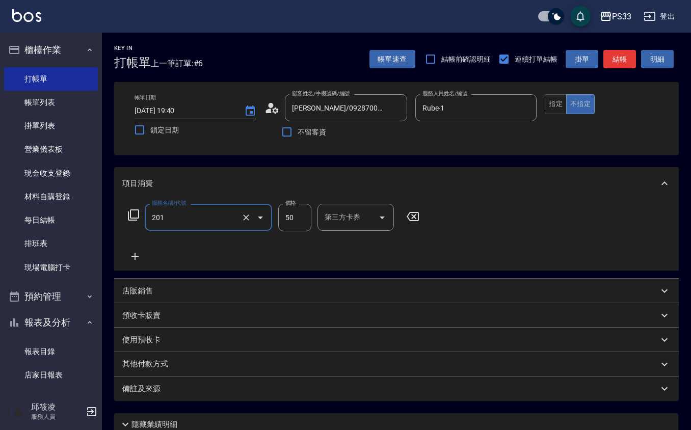
type input "剪瀏海(201)"
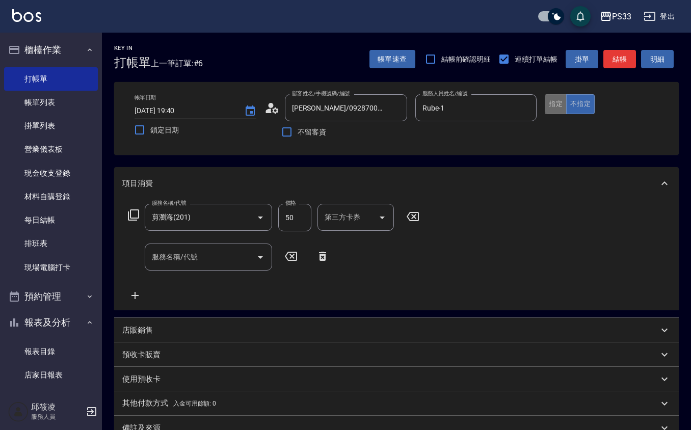
click at [562, 102] on button "指定" at bounding box center [556, 104] width 22 height 20
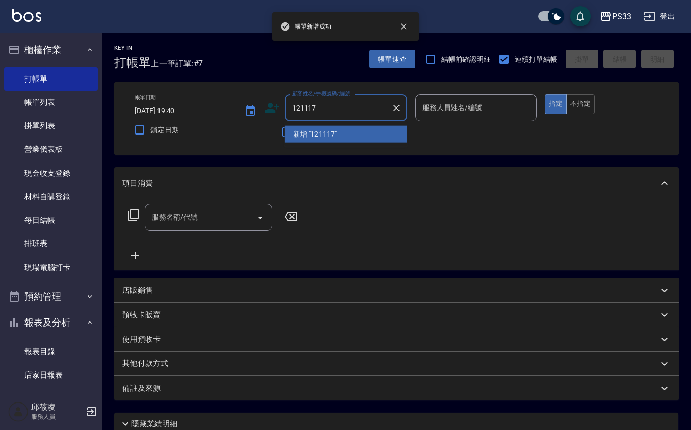
type input "121117"
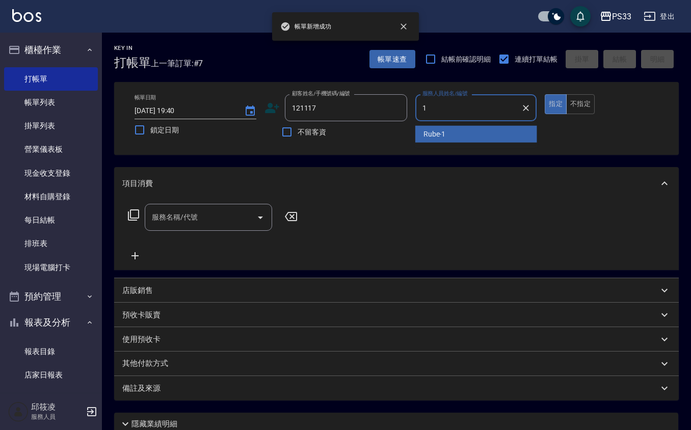
type input "Rube-1"
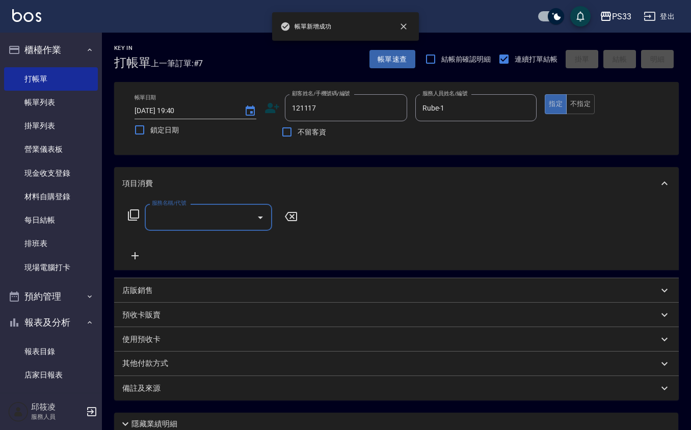
type input "[PERSON_NAME]/0907624854/121117"
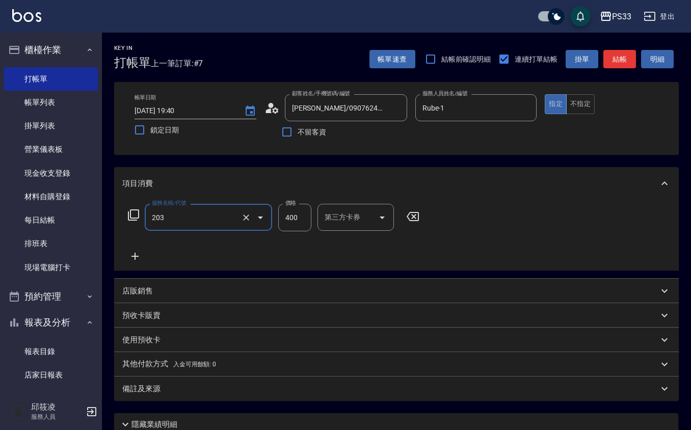
type input "指定單剪(203)"
type input "200"
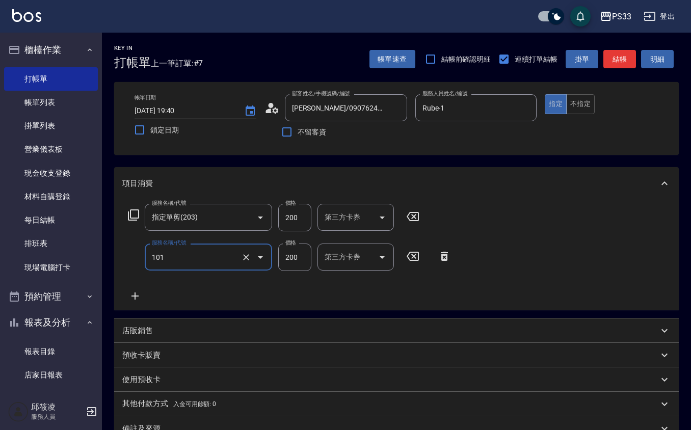
type input "洗髮(101)"
type input "Rube-1"
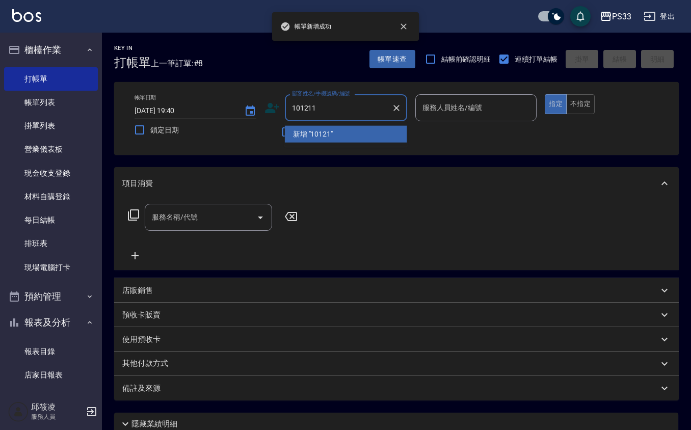
type input "101211"
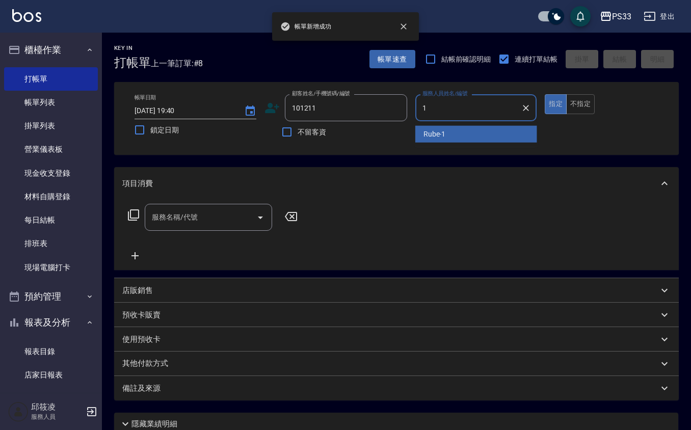
type input "Rube-1"
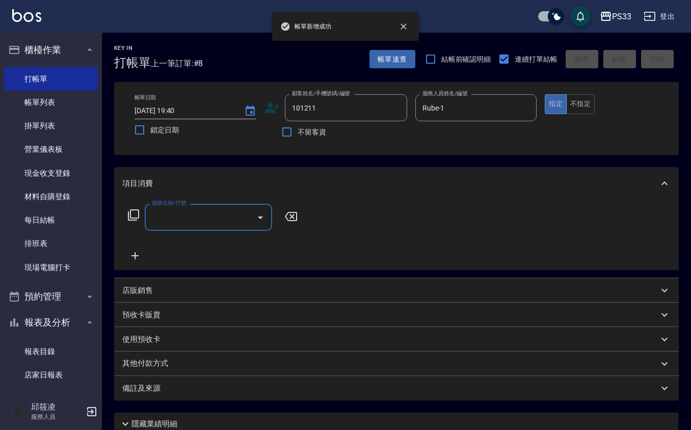
type input "[PERSON_NAME]/0966787707/101211"
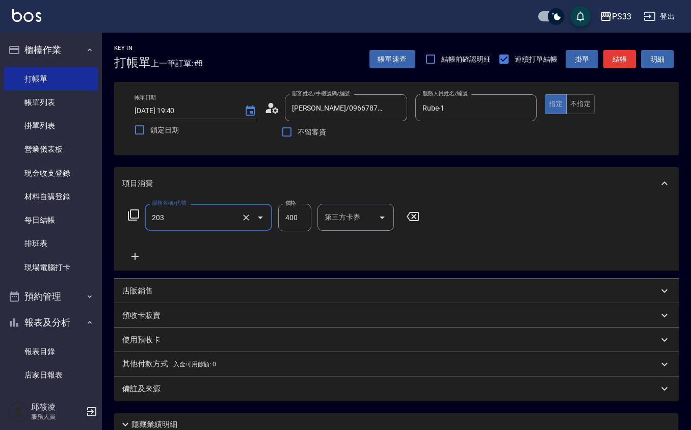
type input "指定單剪(203)"
type input "200"
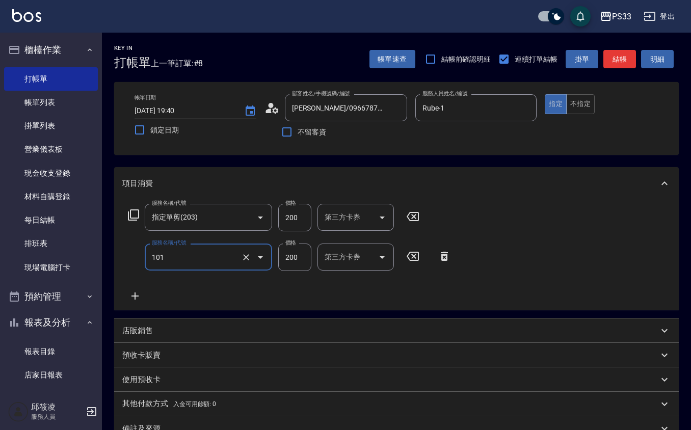
type input "洗髮(101)"
type input "Rube-1"
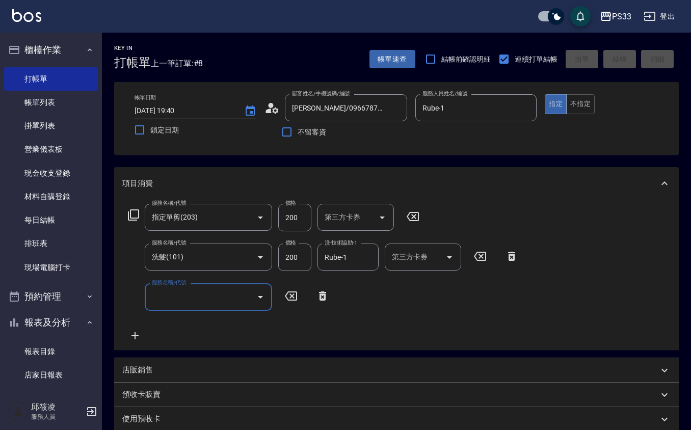
type input "2025/09/26 19:41"
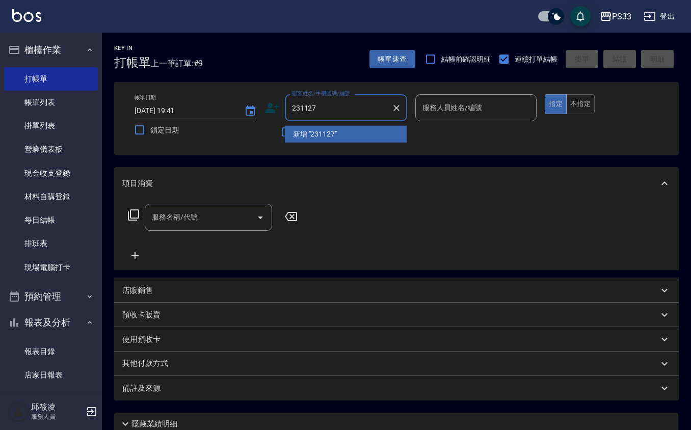
type input "231127"
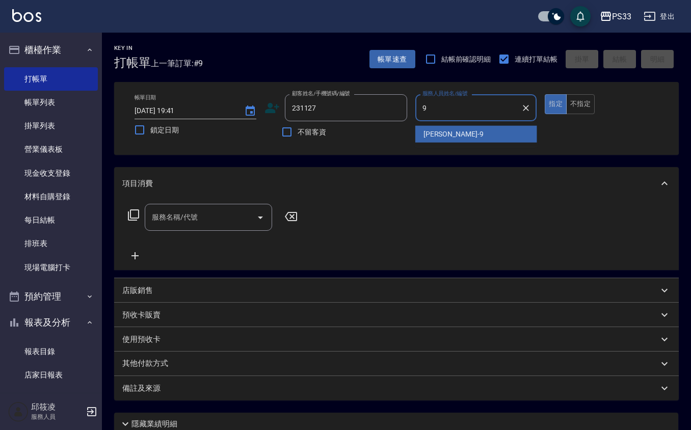
type input "苡軒-9"
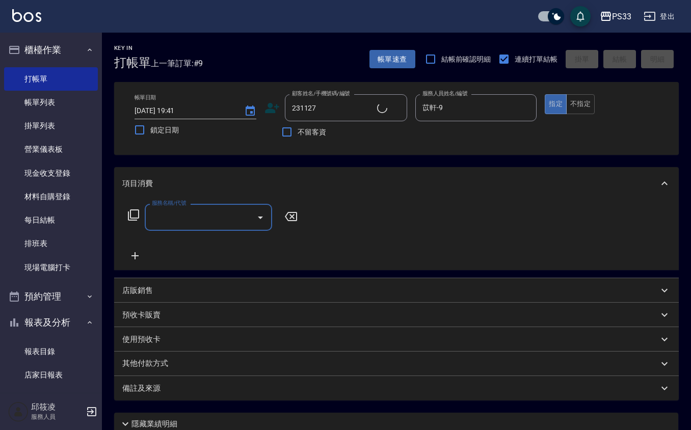
type input "[PERSON_NAME]/0983528896/231127"
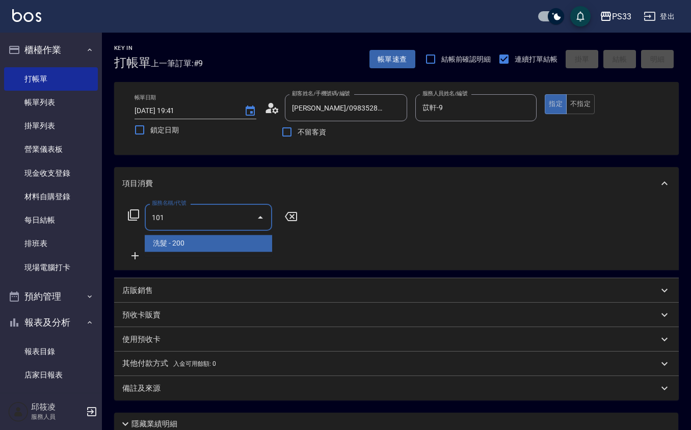
type input "洗髮(101)"
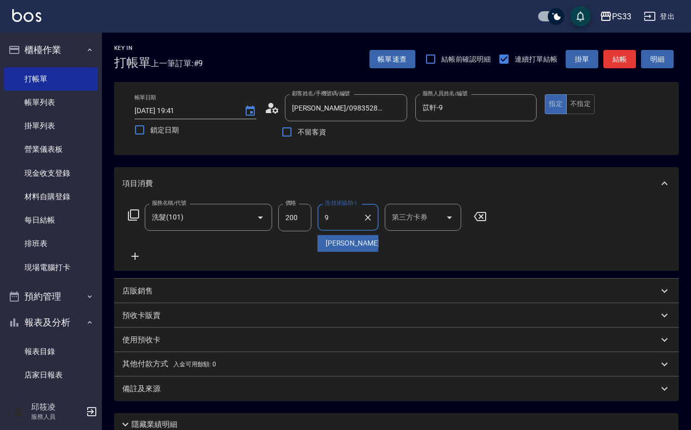
type input "苡軒-9"
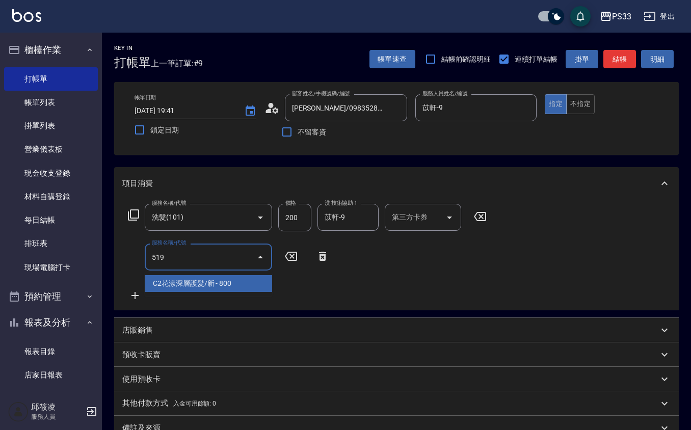
type input "C2花漾深層護髮/新(519)"
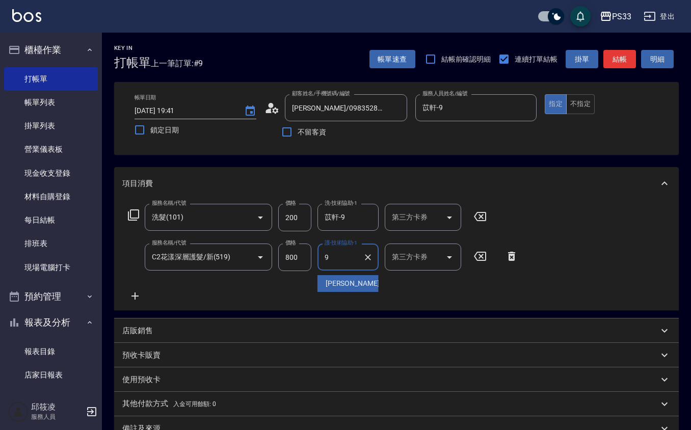
type input "苡軒-9"
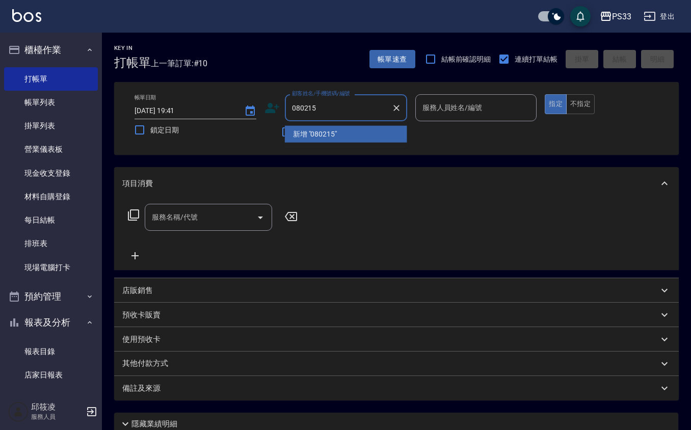
type input "080215"
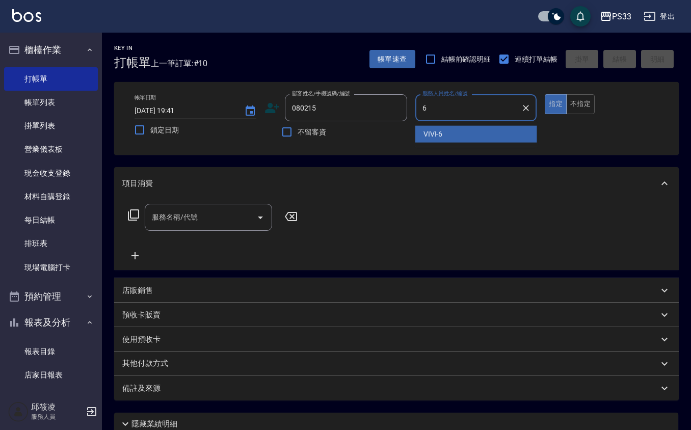
type input "VIVI-6"
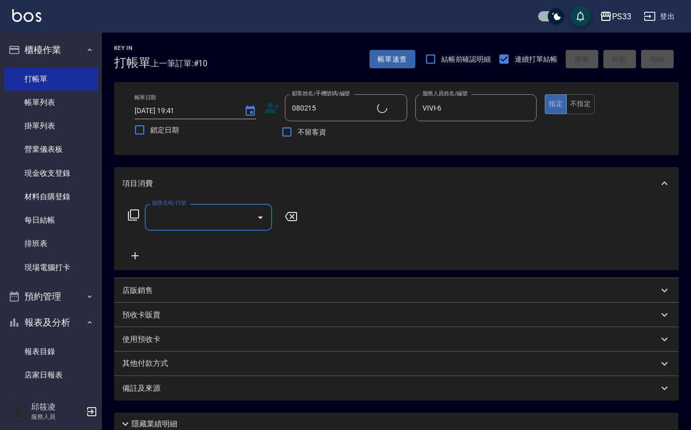
type input "[PERSON_NAME]/0953755723/080215"
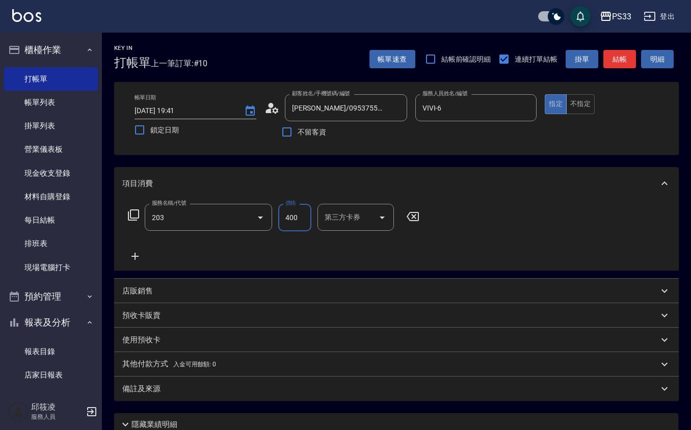
type input "指定單剪(203)"
type input "300"
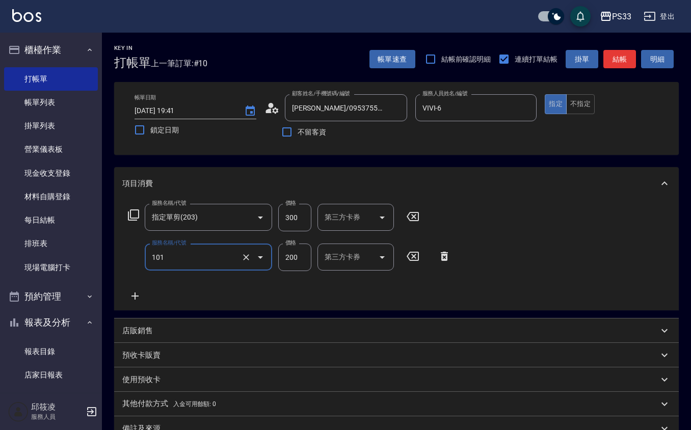
type input "洗髮(101)"
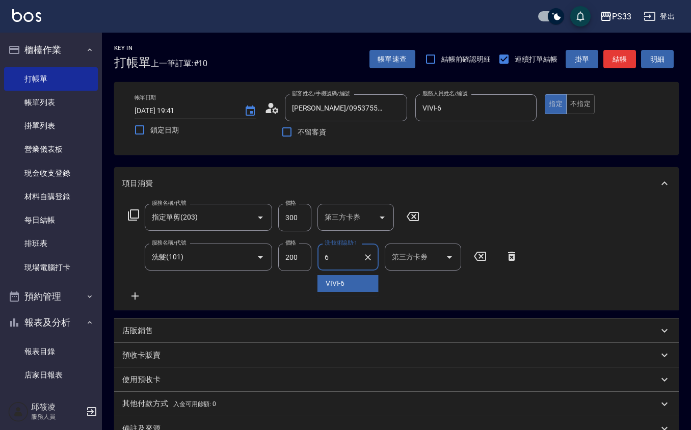
type input "VIVI-6"
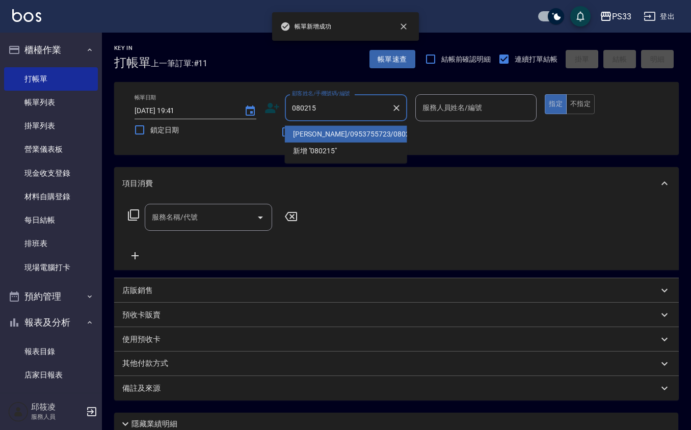
type input "[PERSON_NAME]/0953755723/080215"
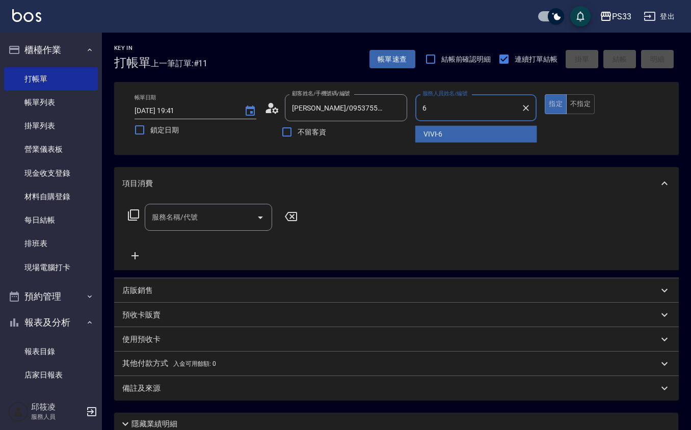
type input "VIVI-6"
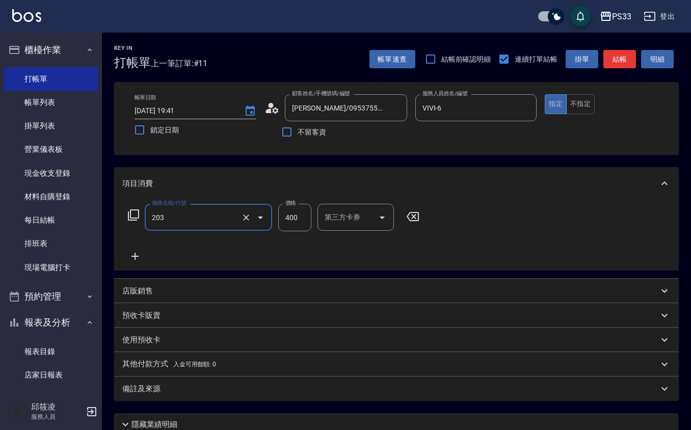
type input "指定單剪(203)"
type input "300"
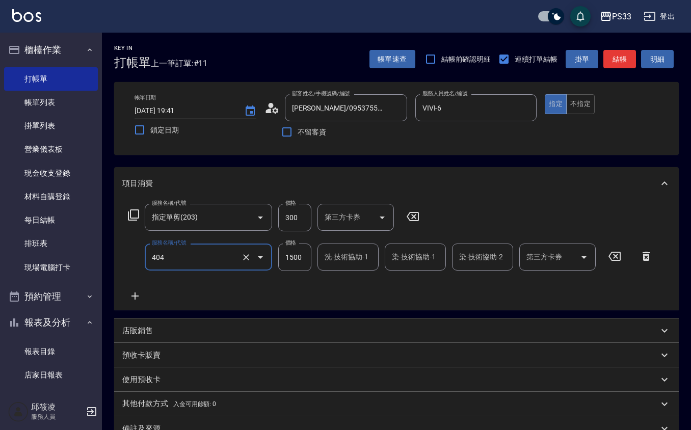
type input "設計染髮(404)"
type input "2500"
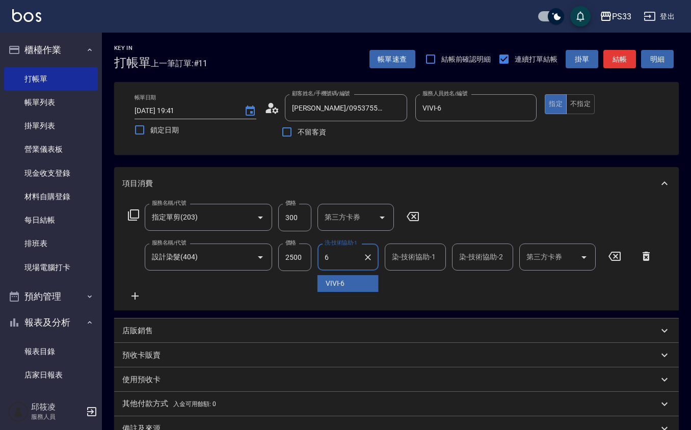
type input "VIVI-6"
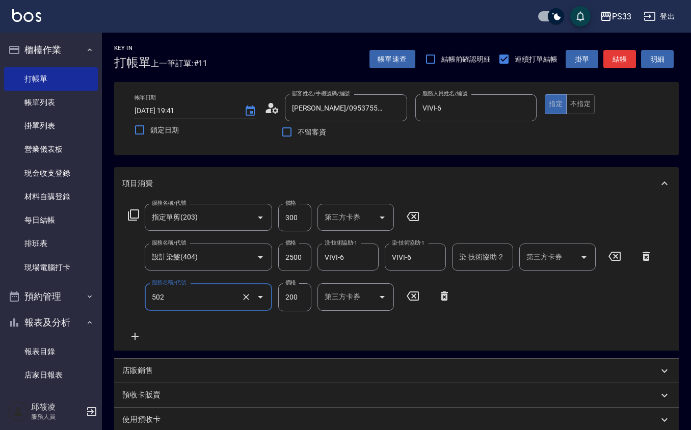
type input "自備護髮(502)"
type input "10000"
type input "VIVI-6"
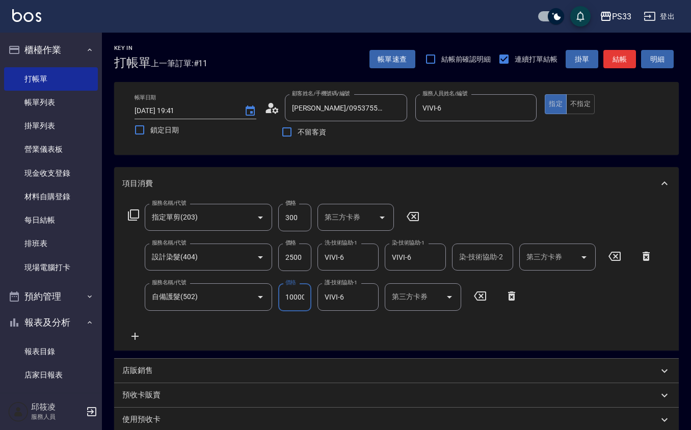
click at [308, 299] on input "10000" at bounding box center [294, 297] width 33 height 28
type input "1000"
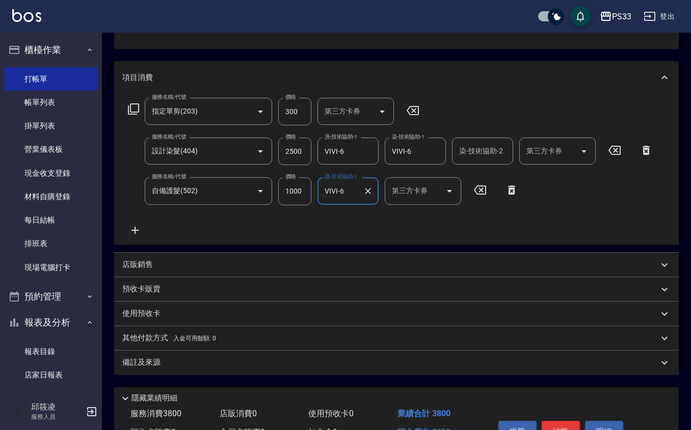
scroll to position [135, 0]
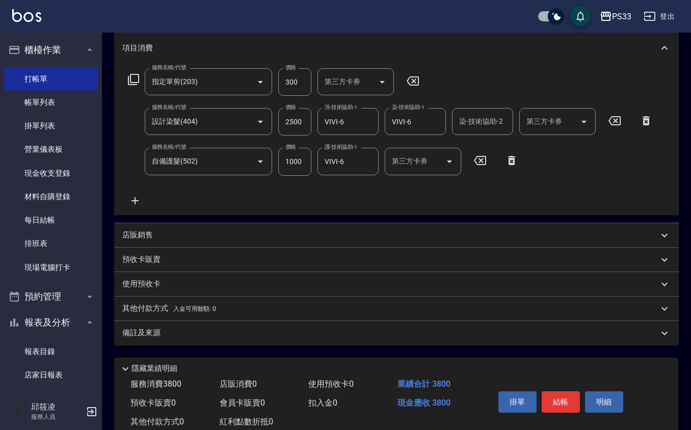
click at [161, 233] on div "店販銷售" at bounding box center [390, 235] width 536 height 11
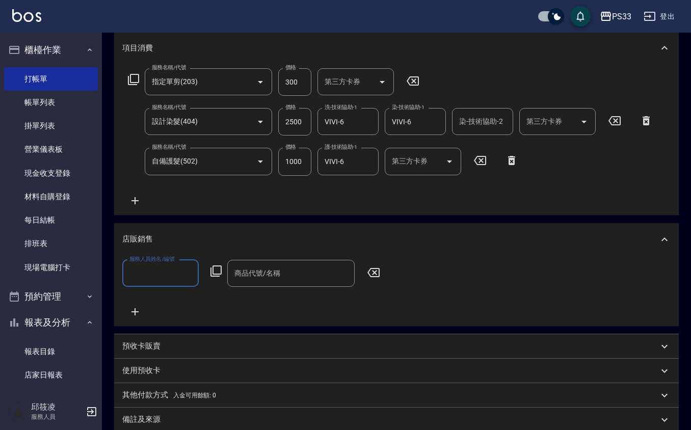
scroll to position [0, 0]
type input "VIVI-6"
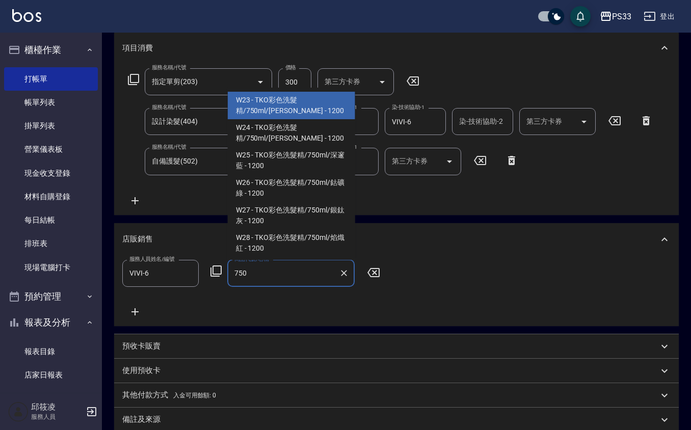
type input "TKO彩色洗髮精/750ml/[PERSON_NAME]"
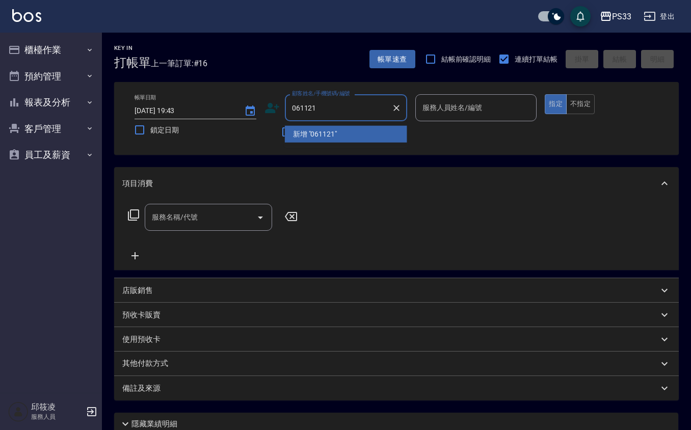
type input "061121"
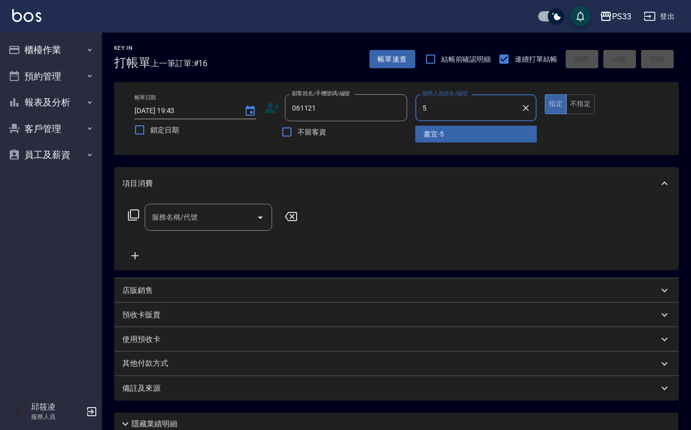
type input "書宜-5"
type button "true"
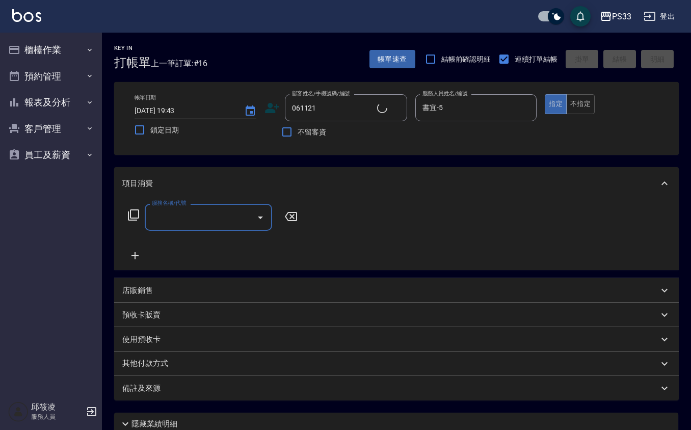
type input "[PERSON_NAME]/0989008524/061121"
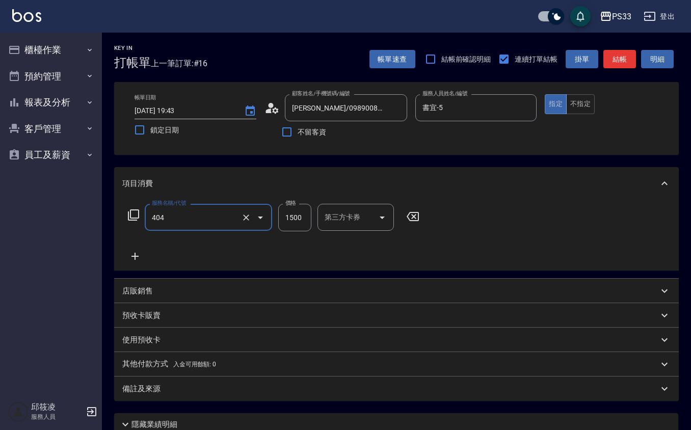
type input "設計染髮(404)"
type input "1500"
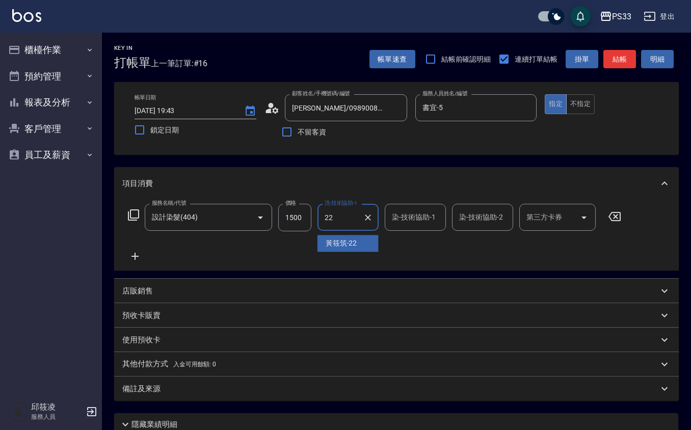
type input "[PERSON_NAME]-22"
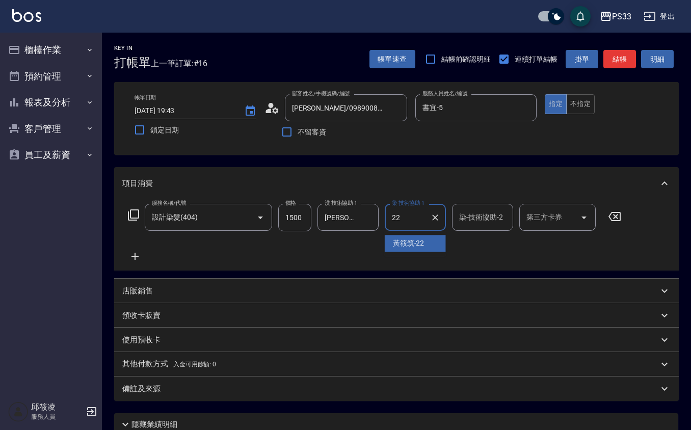
type input "[PERSON_NAME]-22"
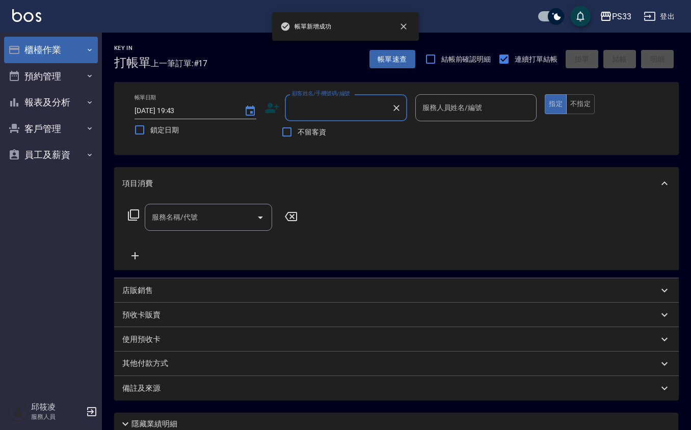
click at [66, 62] on button "櫃檯作業" at bounding box center [51, 50] width 94 height 26
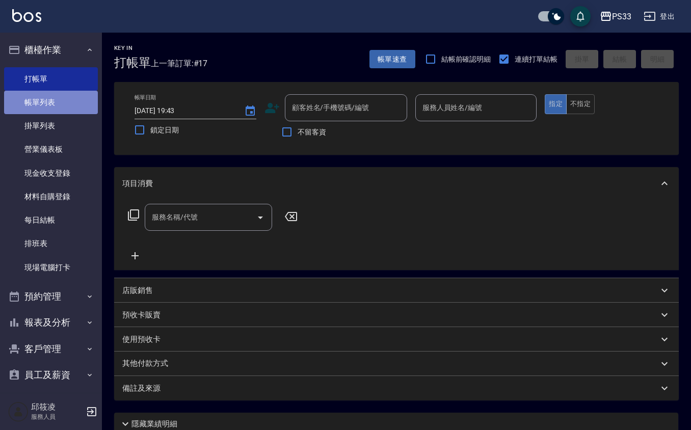
click at [69, 97] on link "帳單列表" at bounding box center [51, 102] width 94 height 23
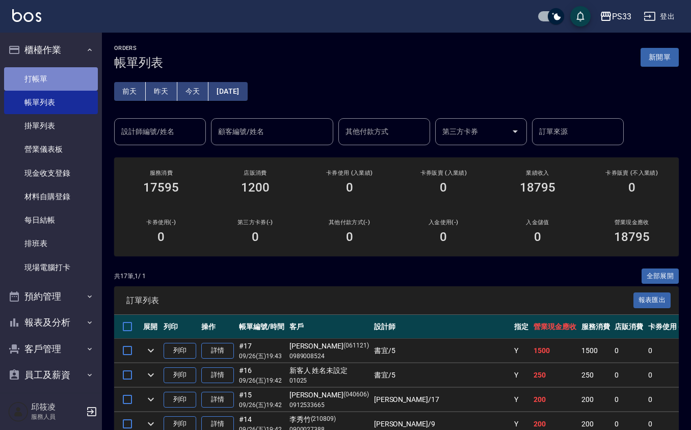
click at [72, 74] on link "打帳單" at bounding box center [51, 78] width 94 height 23
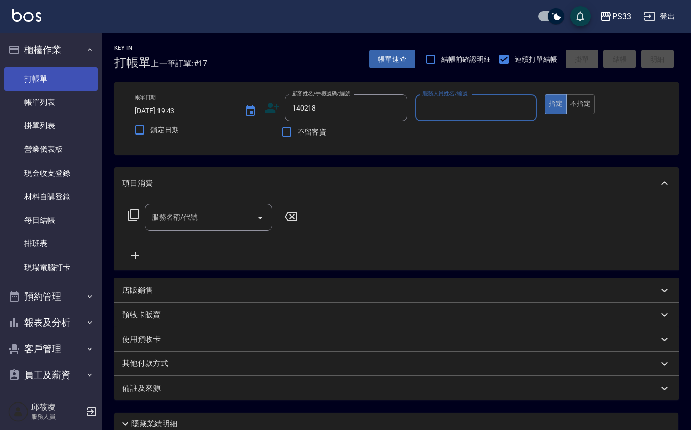
type input "[PERSON_NAME]/0963877695/140218"
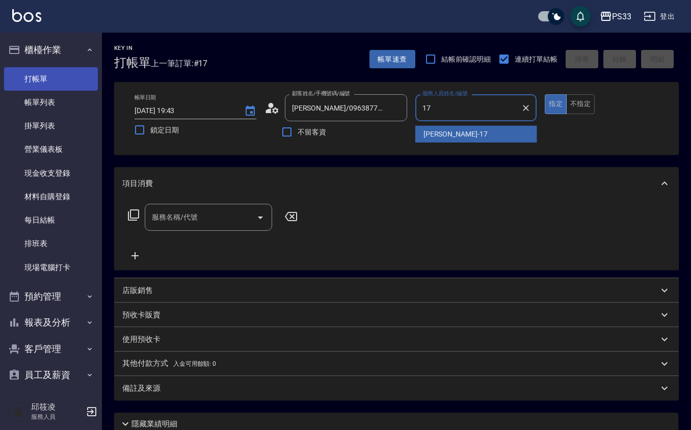
type input "[PERSON_NAME]-17"
type button "true"
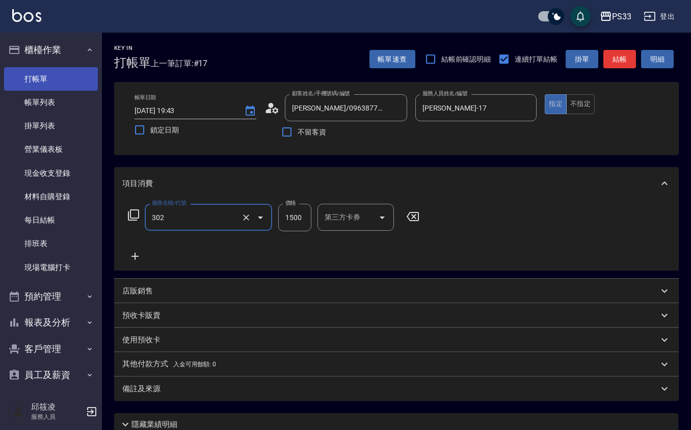
type input "設計燙髮(302)"
type input "2000"
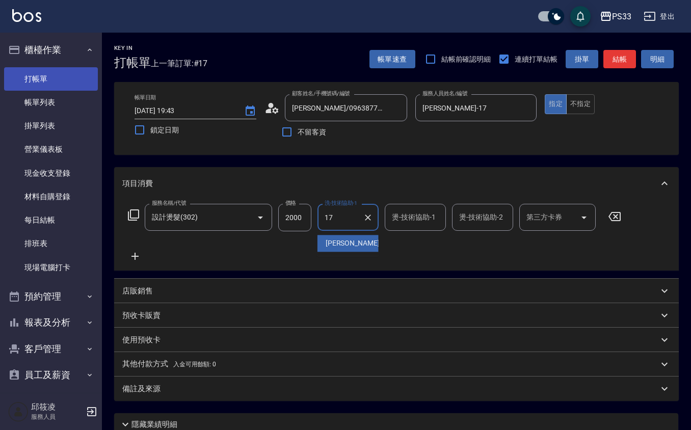
type input "[PERSON_NAME]-17"
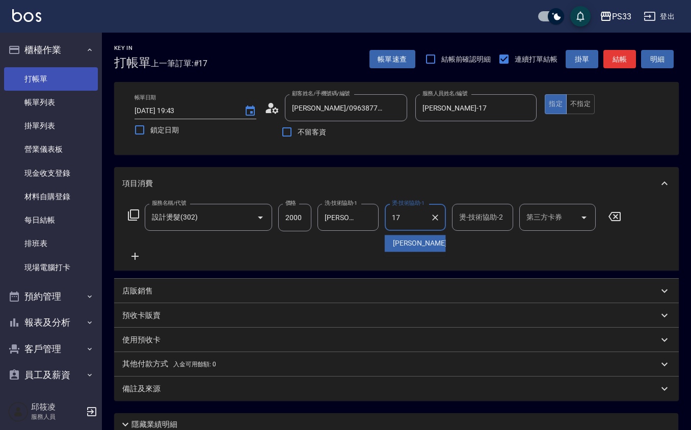
type input "[PERSON_NAME]-17"
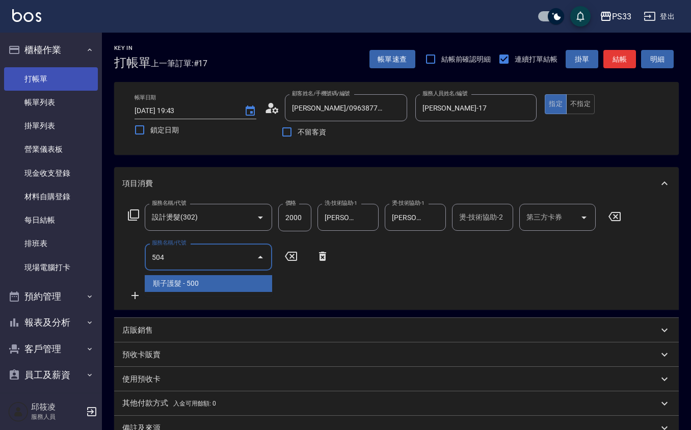
type input "順子護髮(504)"
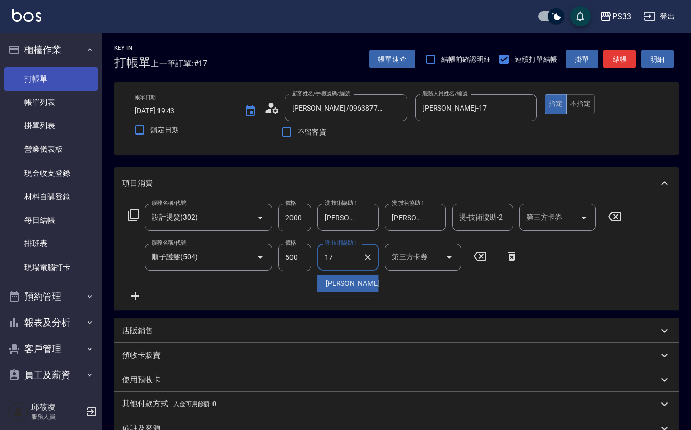
type input "[PERSON_NAME]-17"
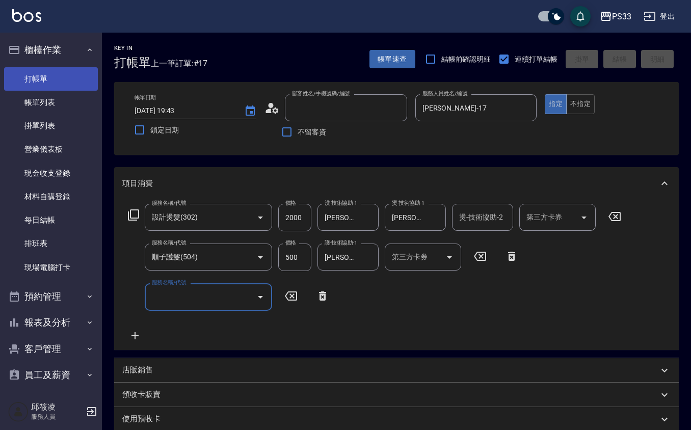
type input "[DATE] 19:44"
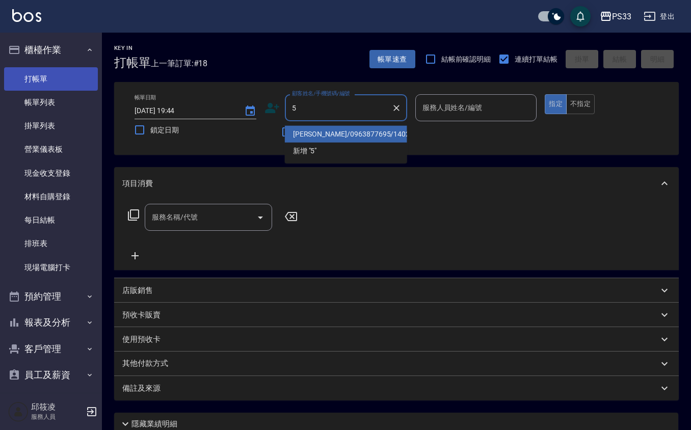
type input "[PERSON_NAME]/0963877695/140218"
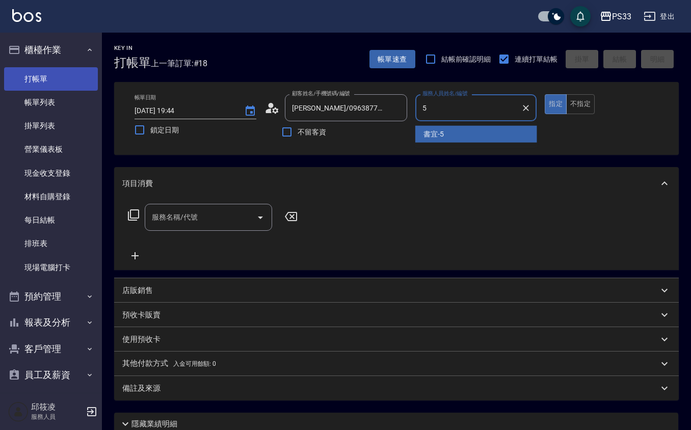
type input "書宜-5"
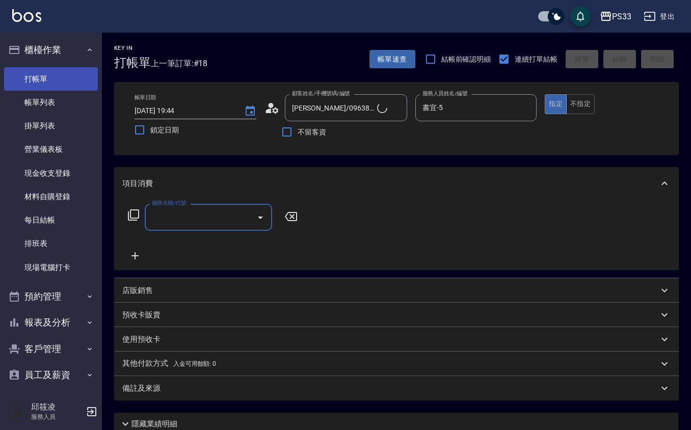
type input "書宜/0989724214/5"
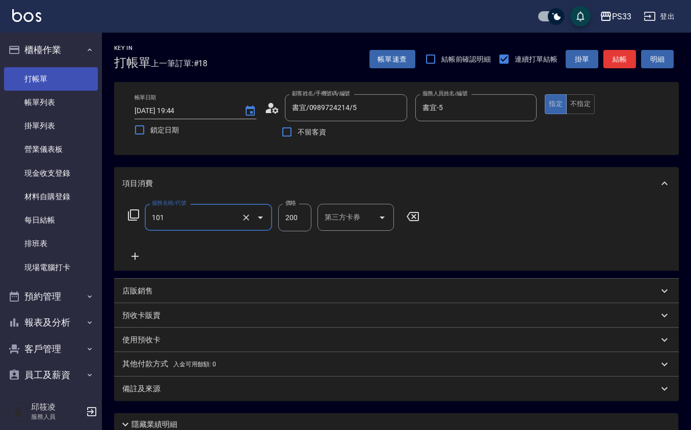
type input "洗髮(101)"
type input "250"
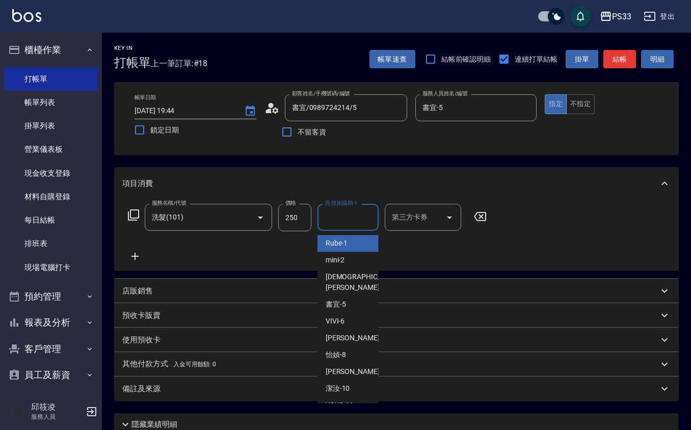
click at [324, 211] on div "洗-技術協助-1 洗-技術協助-1" at bounding box center [347, 217] width 61 height 27
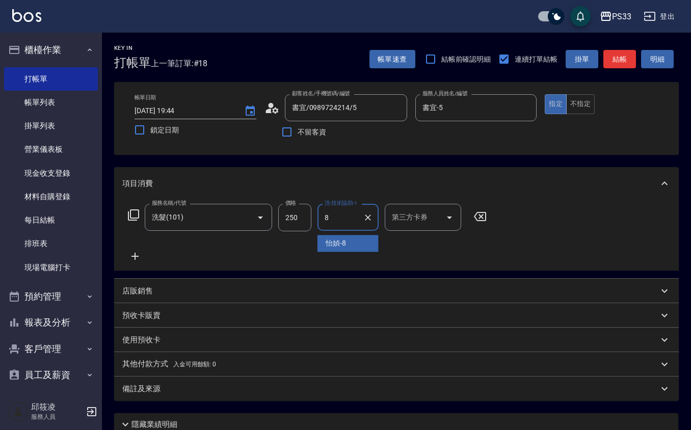
type input "怡媜-8"
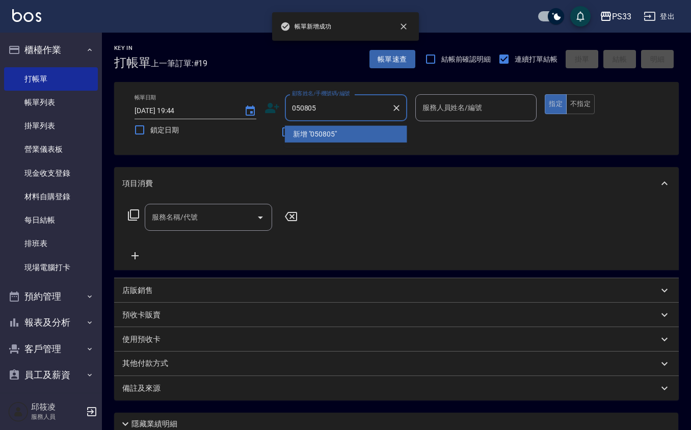
type input "050805"
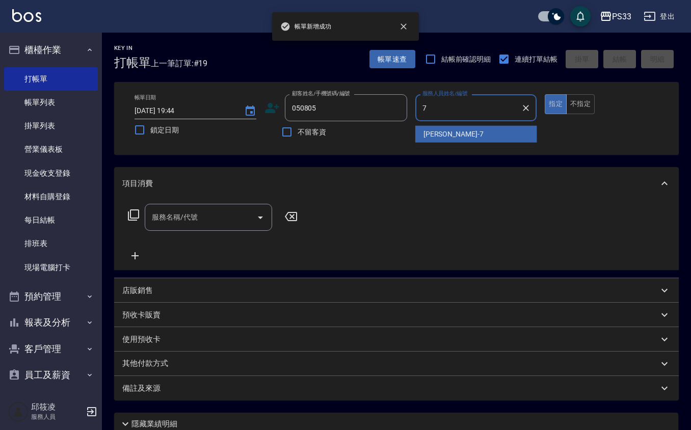
type input "Joann-7"
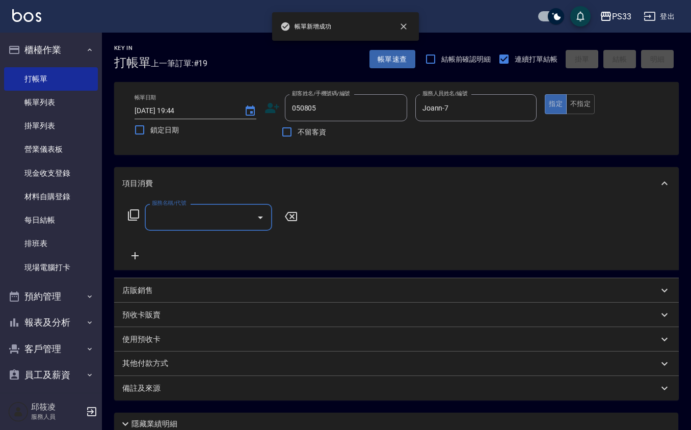
type input "[PERSON_NAME]/0928462247/050805"
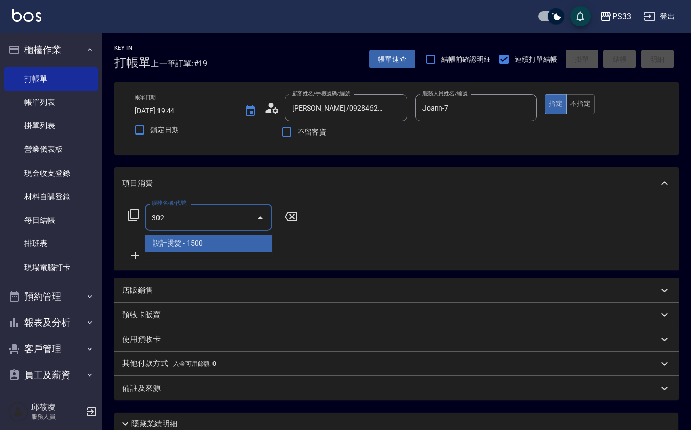
type input "設計燙髮(302)"
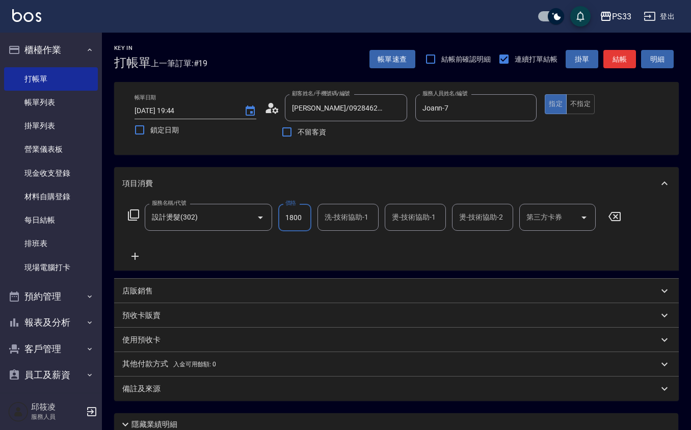
type input "1800"
type input "Joann-7"
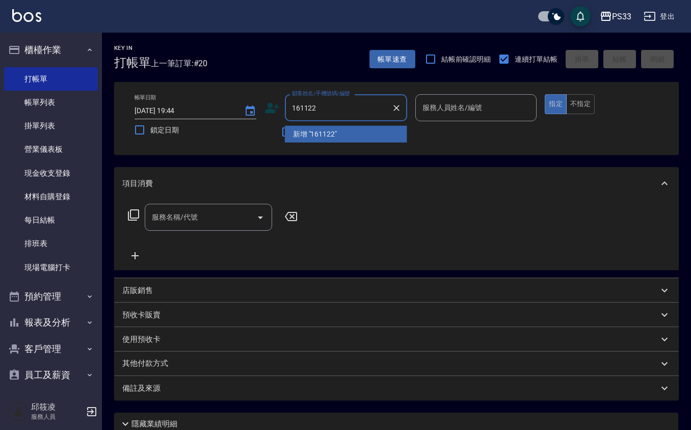
type input "161122"
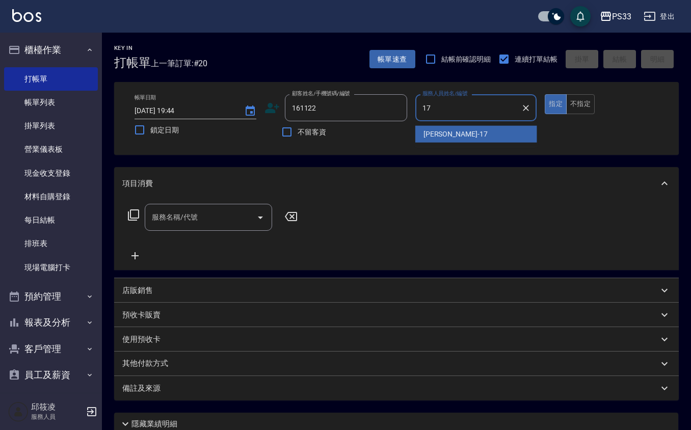
type input "[PERSON_NAME]-17"
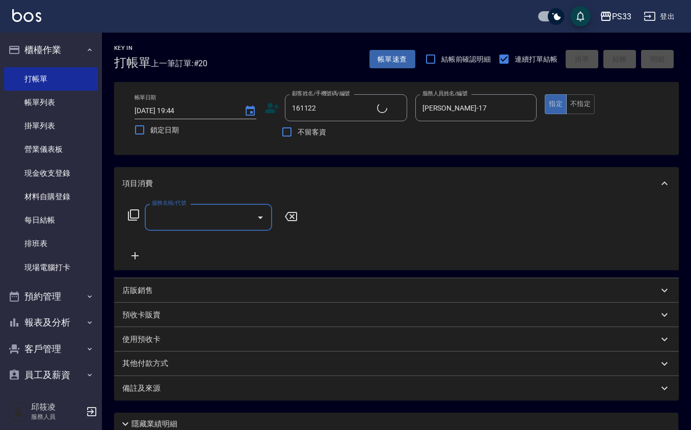
type input "[PERSON_NAME]/0911551303/161122"
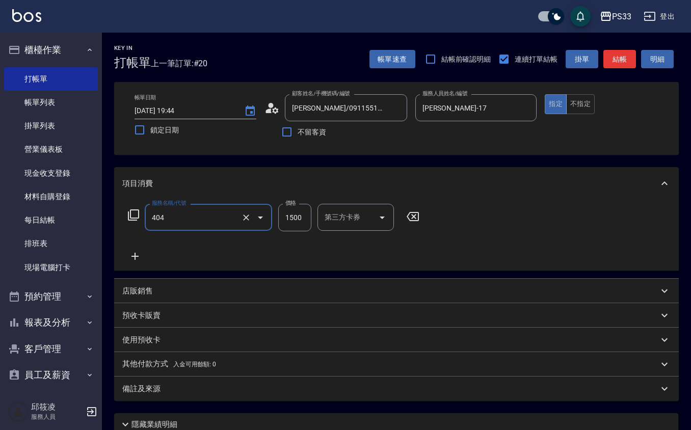
type input "設計染髮(404)"
type input "1300"
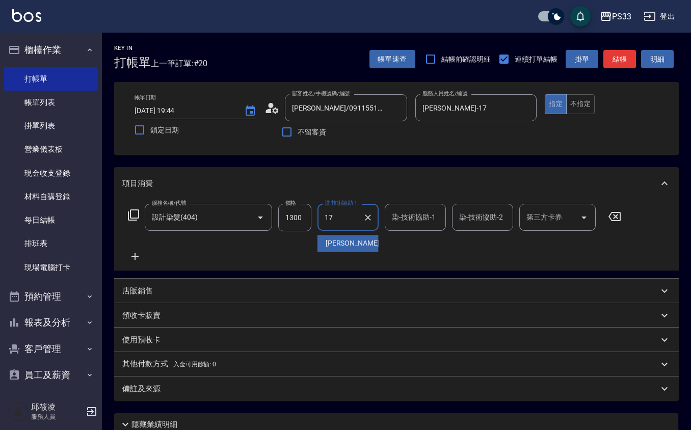
type input "[PERSON_NAME]-17"
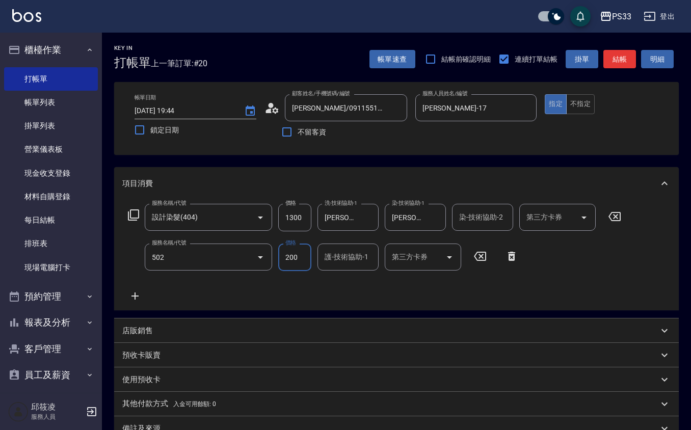
type input "自備護髮(502)"
type input "500"
type input "[PERSON_NAME]-17"
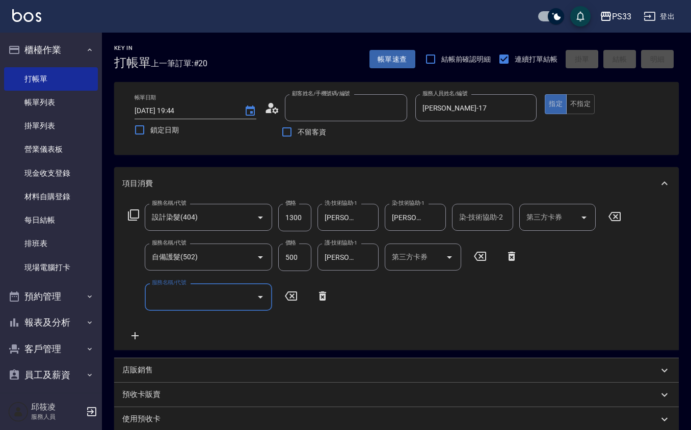
type input "[DATE] 19:45"
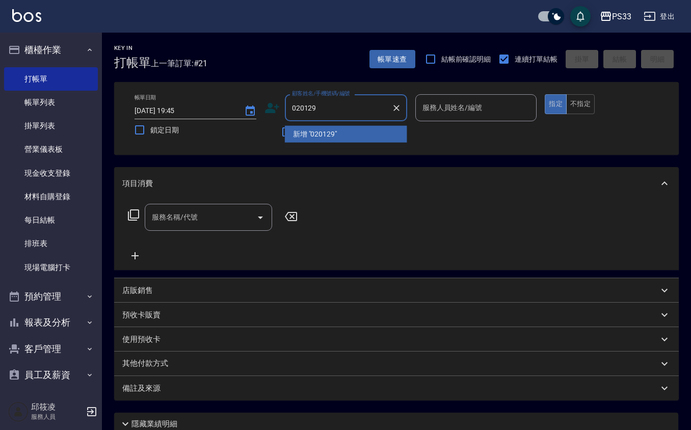
type input "020129"
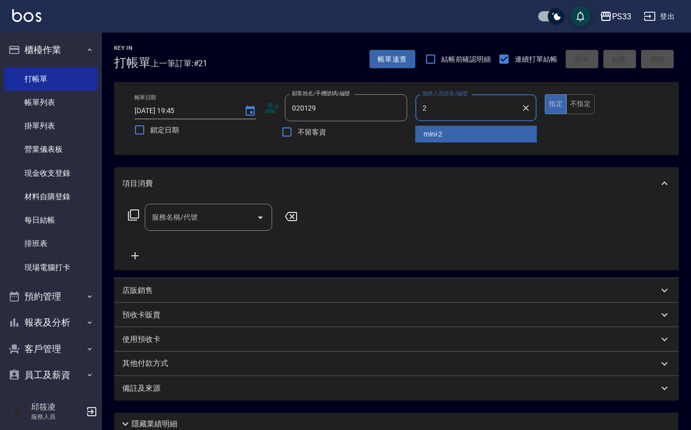
type input "mini-2"
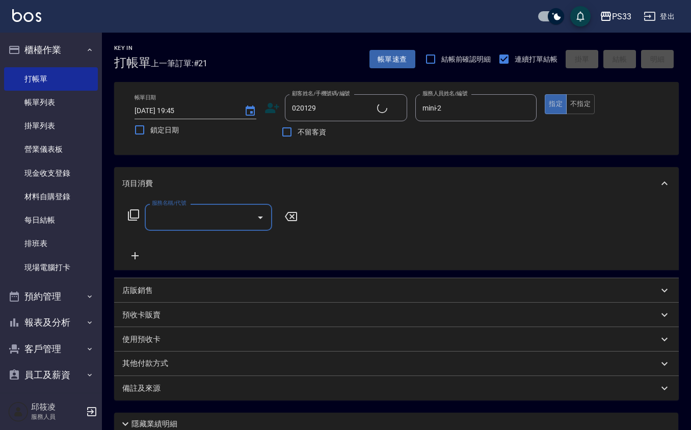
type input "[PERSON_NAME]/0907947569/020129"
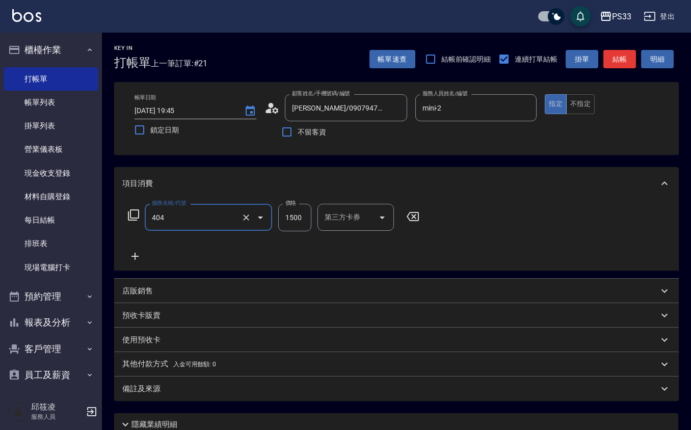
type input "設計染髮(404)"
type input "2000"
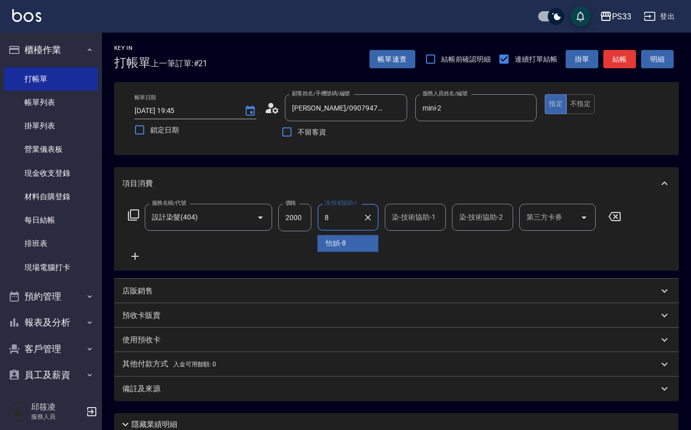
type input "怡媜-8"
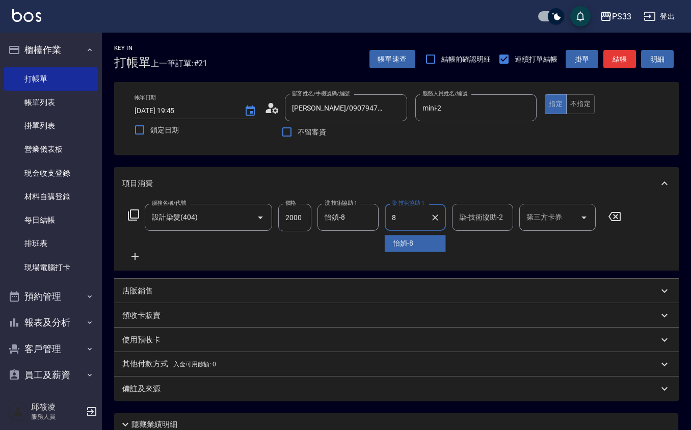
type input "怡媜-8"
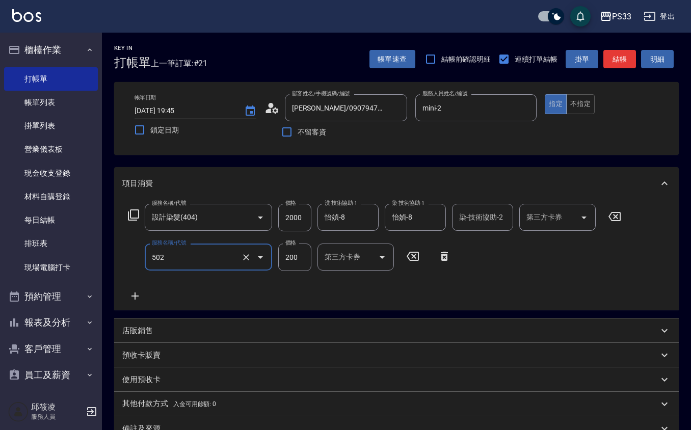
type input "自備護髮(502)"
type input "500"
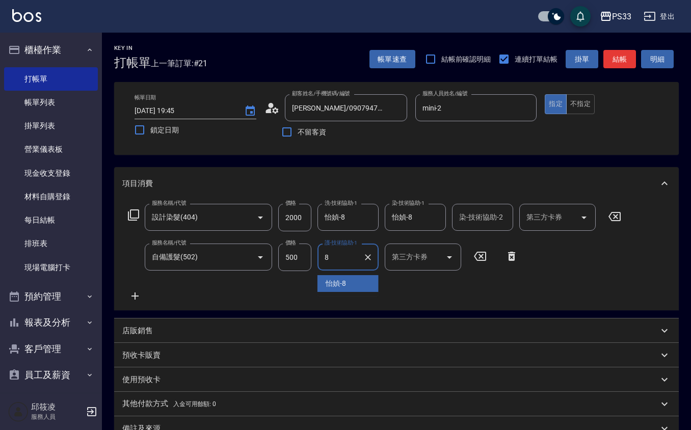
type input "怡媜-8"
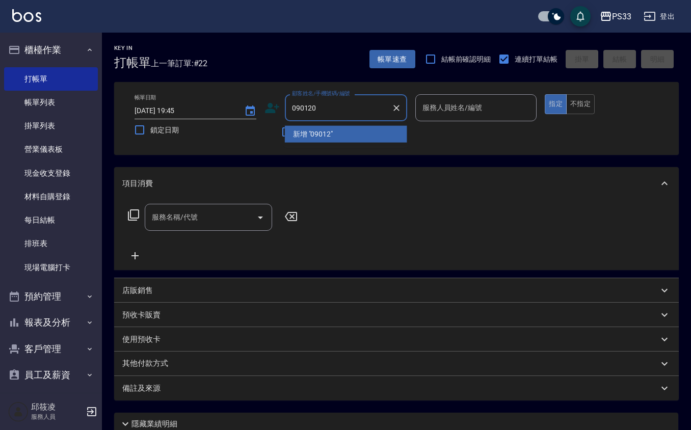
type input "090120"
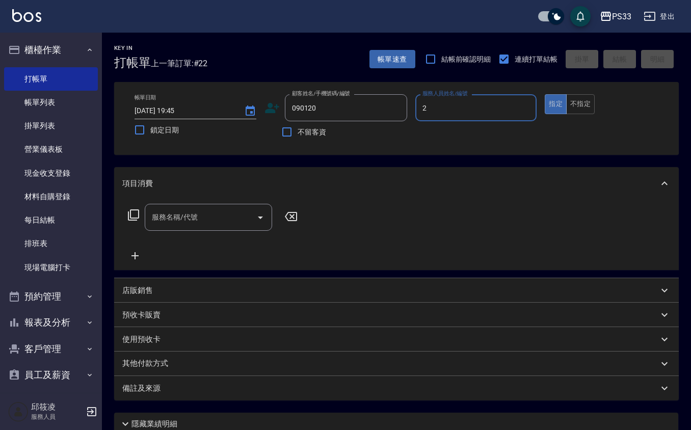
type input "mini-2"
type input "[PERSON_NAME]/0926811516/090120"
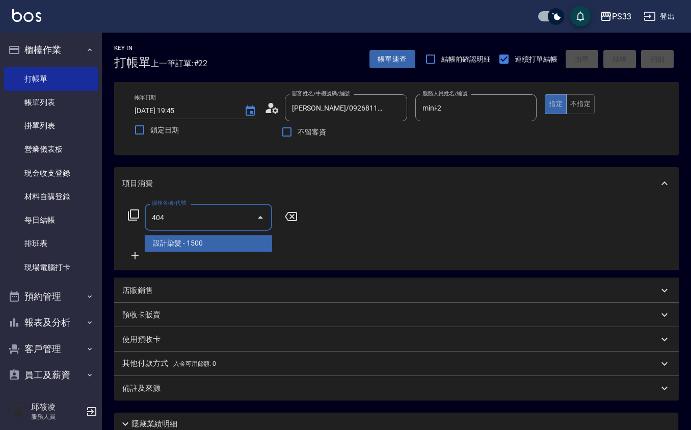
type input "設計染髮(404)"
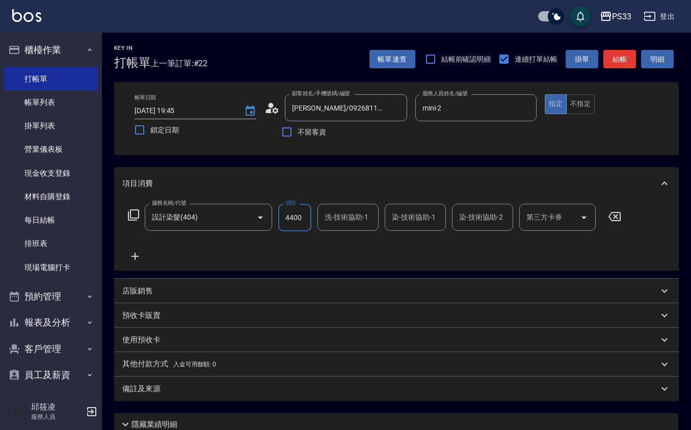
type input "4400"
type input "mini-2"
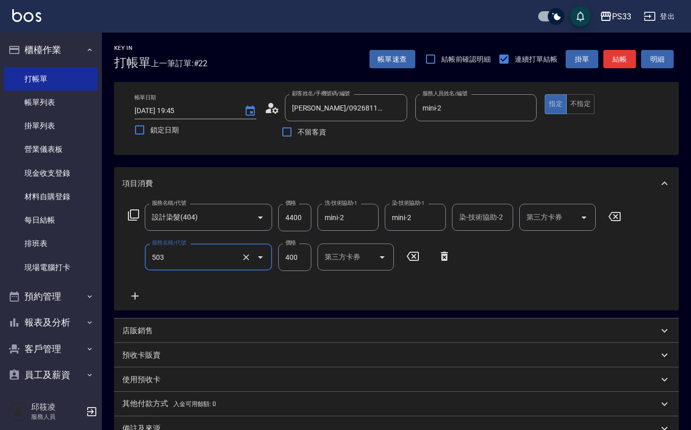
type input "天天護髮(503)"
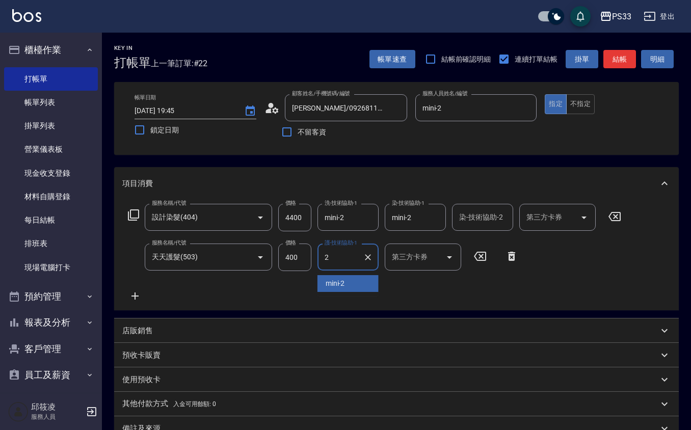
type input "mini-2"
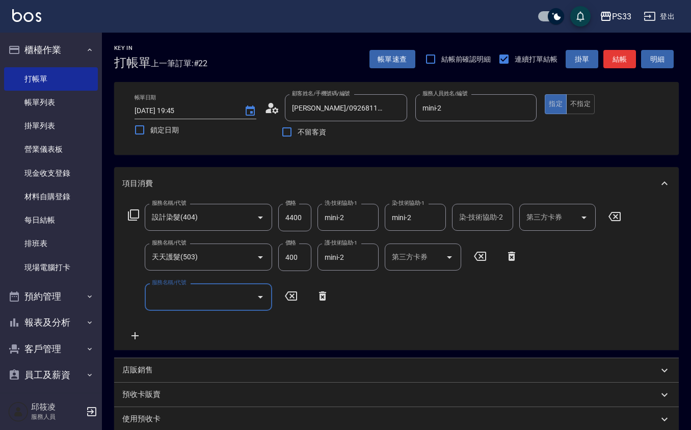
click at [146, 373] on p "店販銷售" at bounding box center [137, 370] width 31 height 11
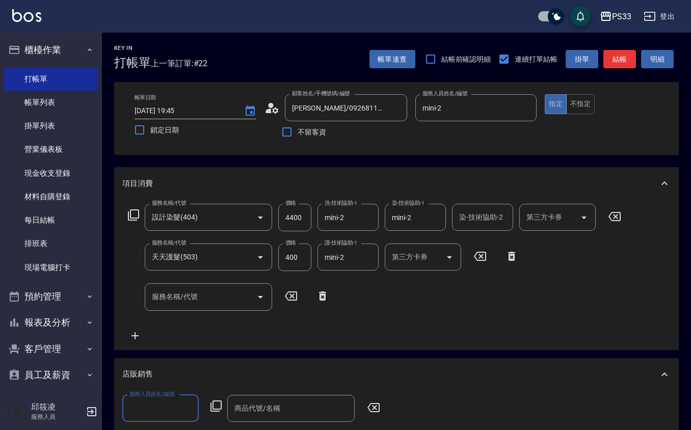
scroll to position [1, 0]
type input "mini-2"
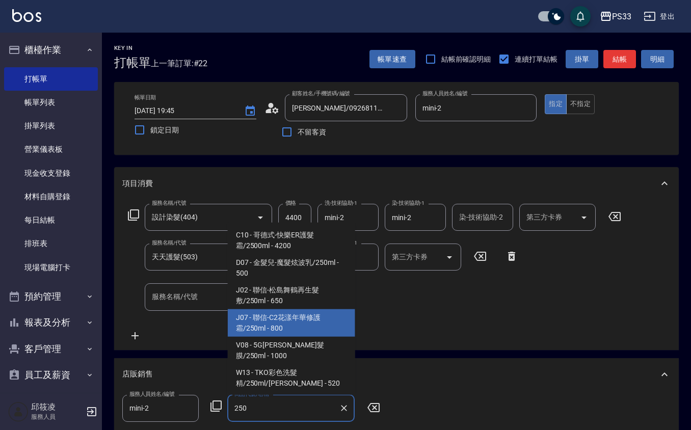
type input "聯信-C2花漾年華修護霜/250ml"
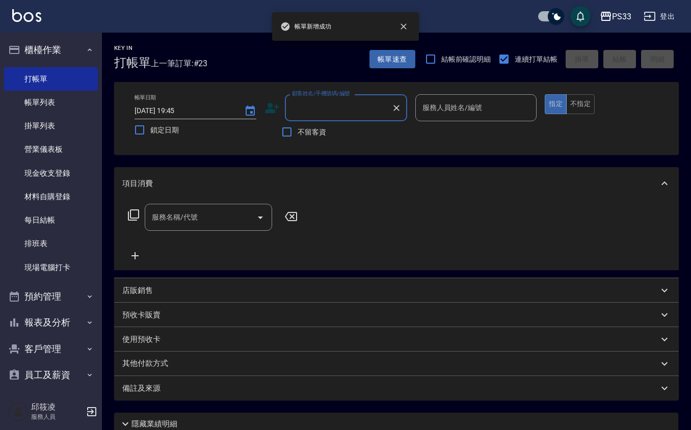
scroll to position [0, 0]
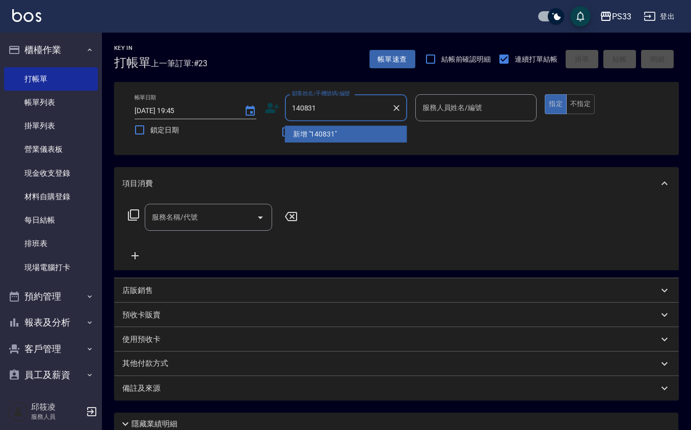
type input "140831"
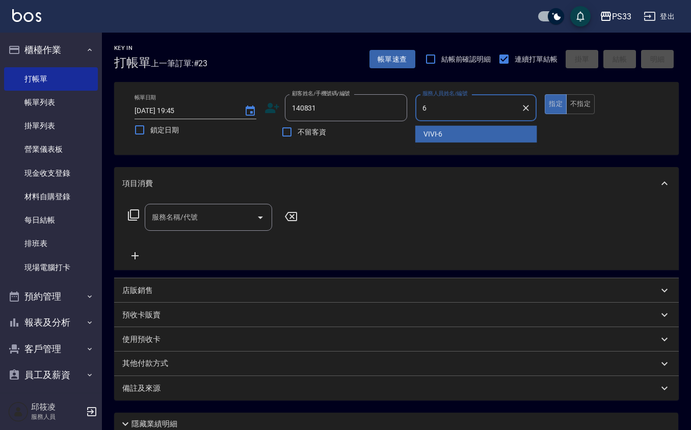
type input "VIVI-6"
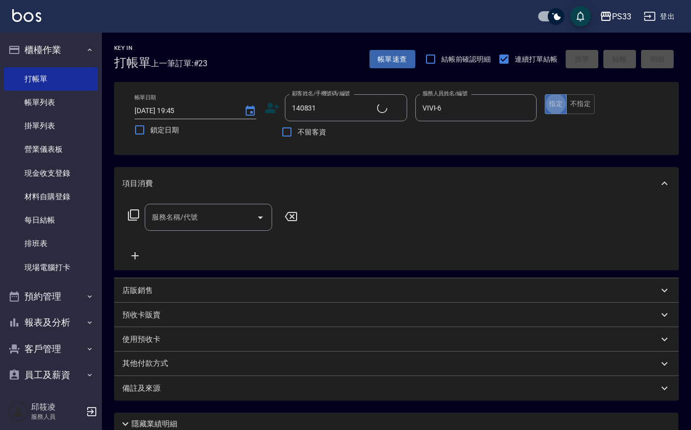
type input "[PERSON_NAME]/0919078695/140831"
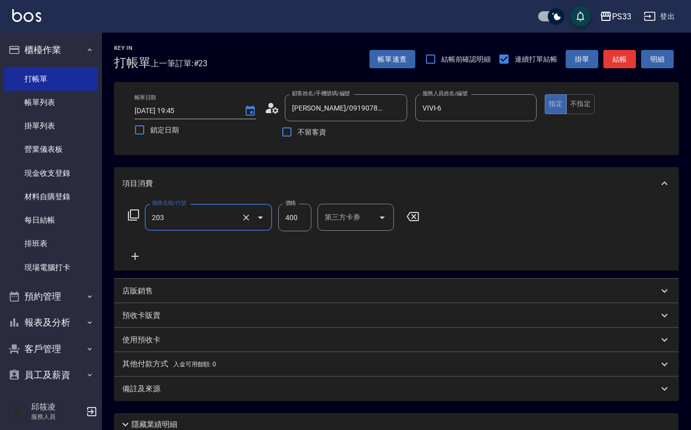
type input "指定單剪(203)"
type input "300"
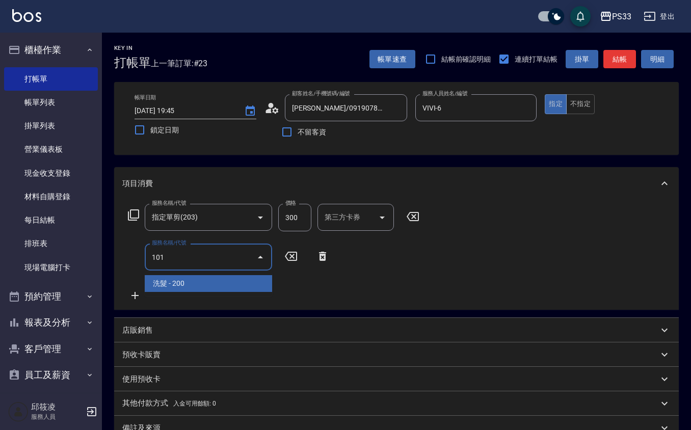
type input "洗髮(101)"
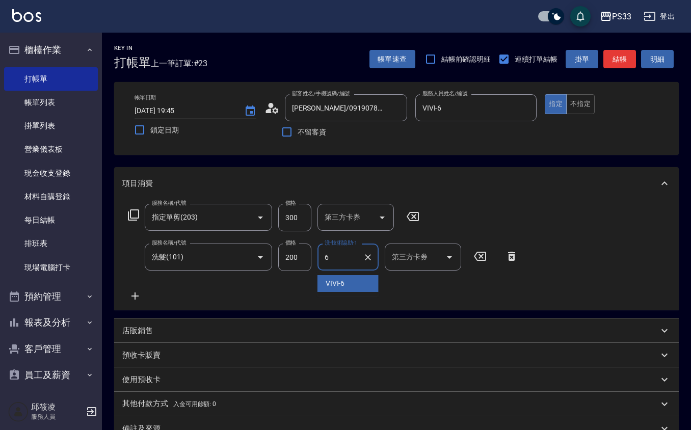
type input "VIVI-6"
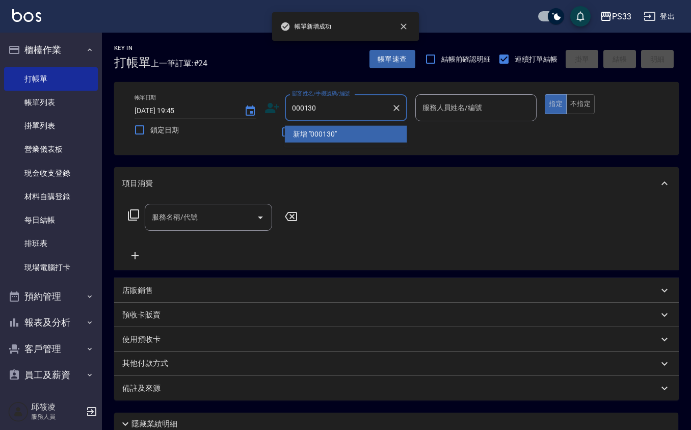
type input "000130"
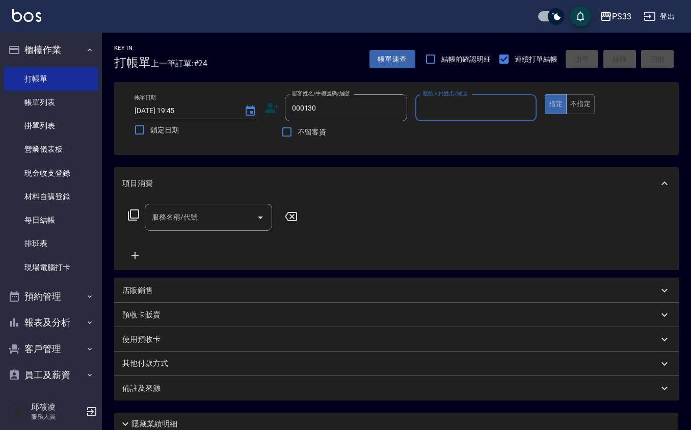
type input "2"
type input "[PERSON_NAME]/0955390130/000130"
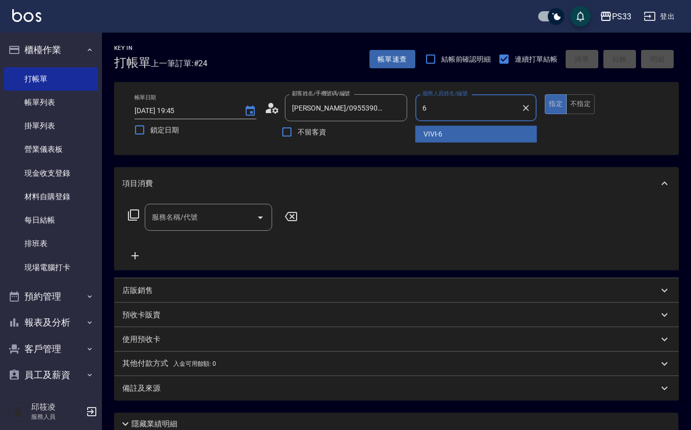
type input "VIVI-6"
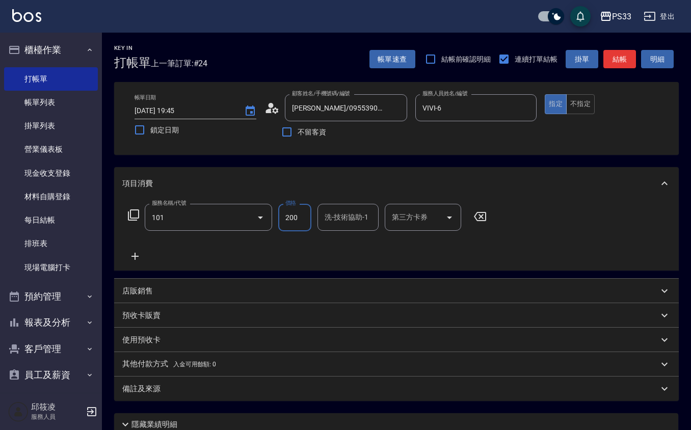
type input "洗髮(101)"
type input "[PERSON_NAME]-22"
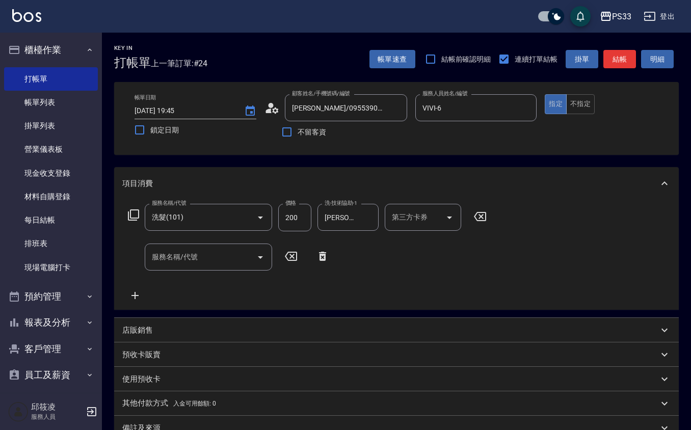
click at [198, 334] on div "店販銷售" at bounding box center [390, 330] width 536 height 11
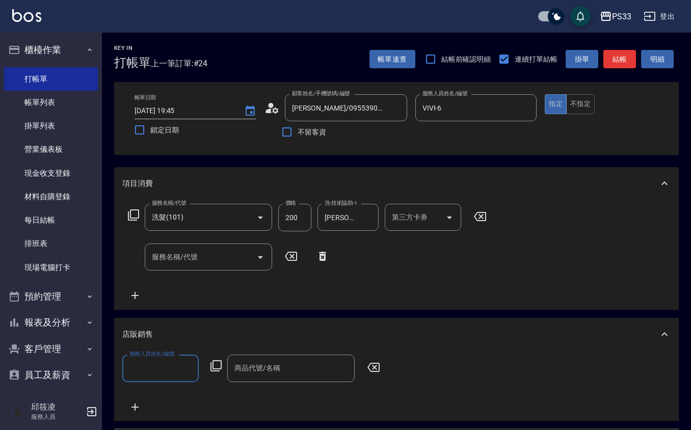
scroll to position [1, 0]
type input "VIVI-6"
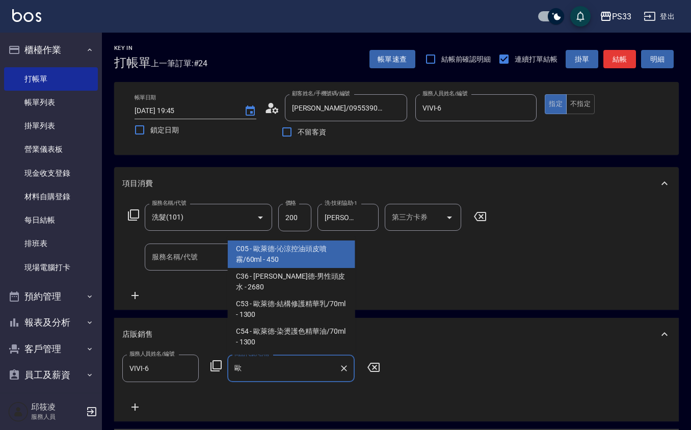
type input "歐萊德-沁涼控油頭皮噴霧/60ml"
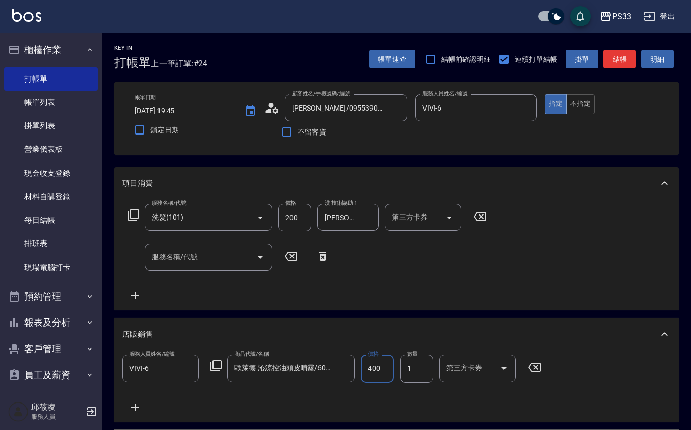
type input "400"
type input "2"
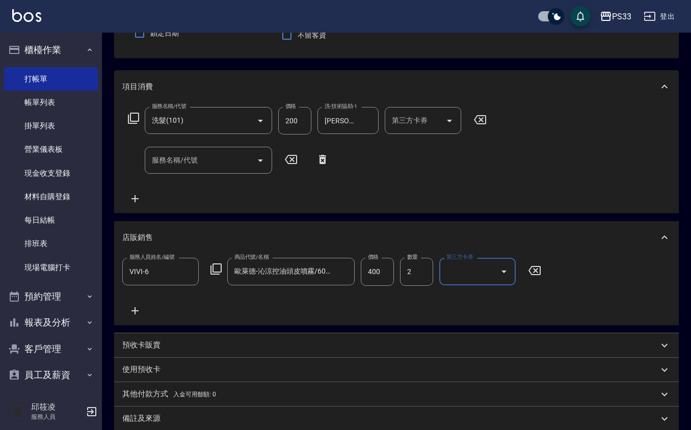
scroll to position [210, 0]
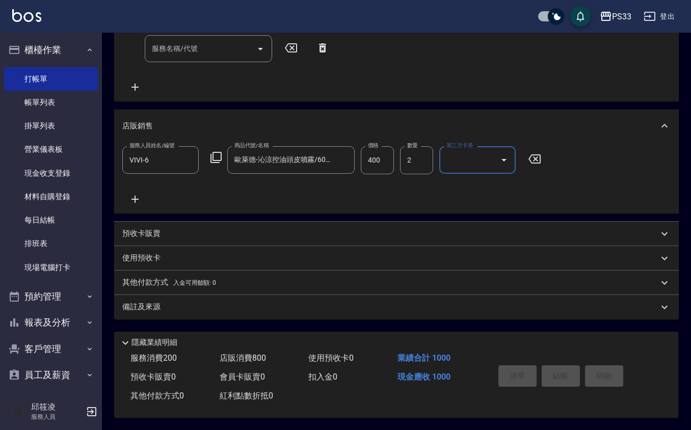
type input "[DATE] 19:46"
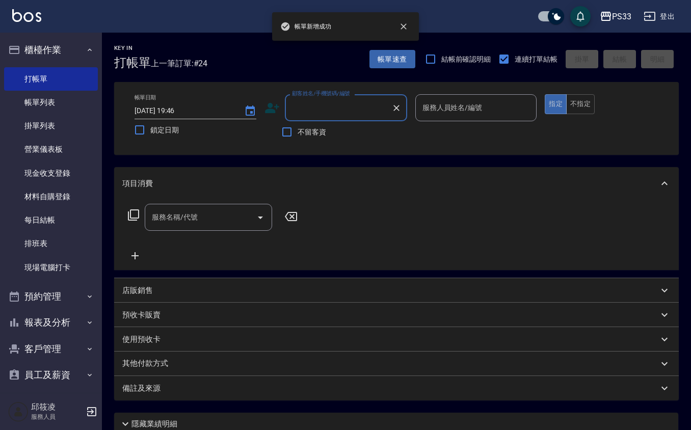
scroll to position [0, 0]
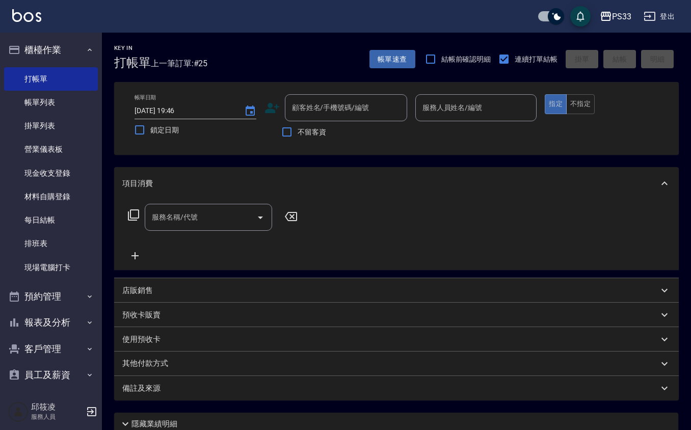
click at [269, 106] on icon at bounding box center [272, 108] width 14 height 10
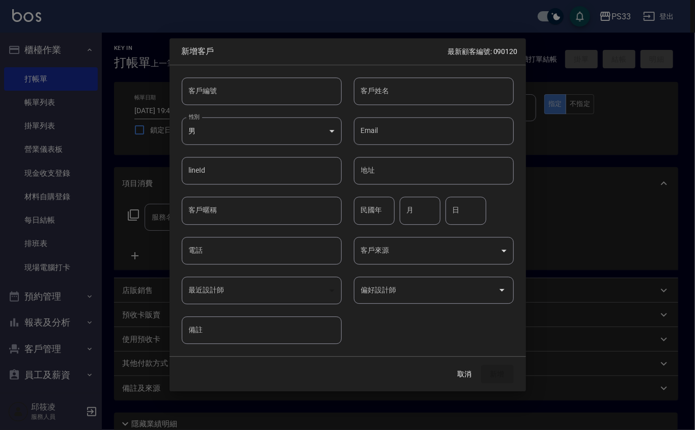
click at [272, 96] on input "客戶編號" at bounding box center [262, 91] width 160 height 28
type input "040119"
type input "[PERSON_NAME]"
type input "01"
type input "19"
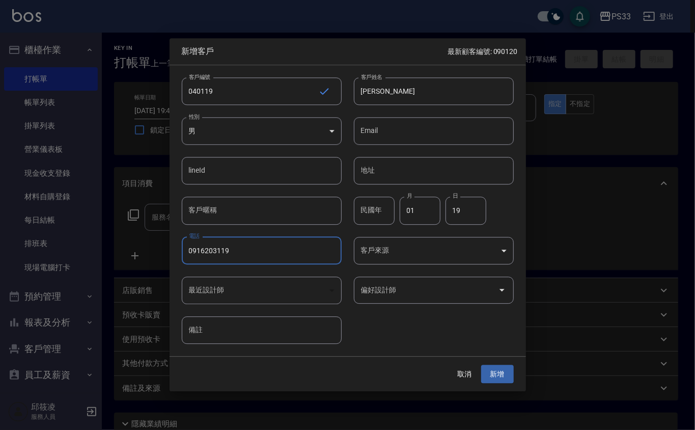
type input "0916203119"
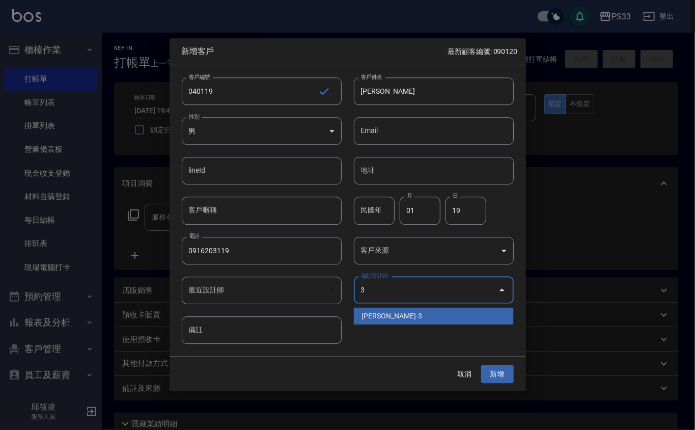
type input "[PERSON_NAME]"
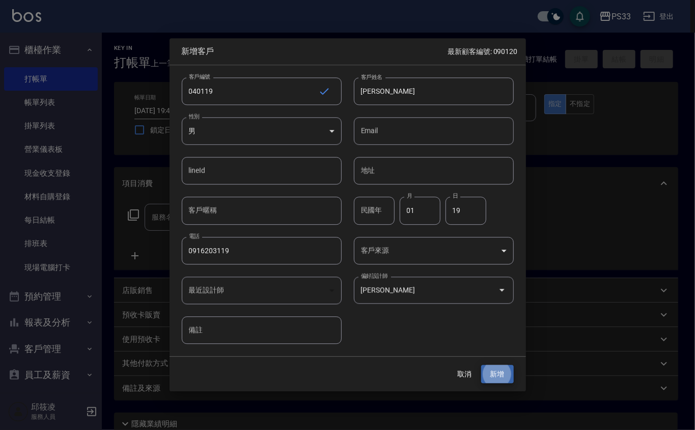
click at [481, 365] on button "新增" at bounding box center [497, 374] width 33 height 19
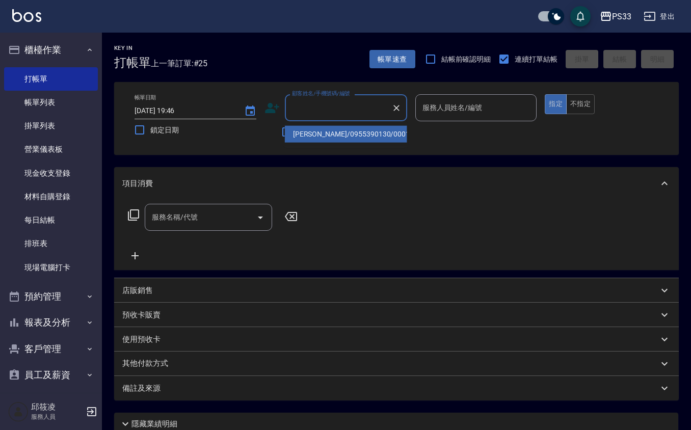
click at [306, 109] on input "顧客姓名/手機號碼/編號" at bounding box center [338, 108] width 98 height 18
type input "[PERSON_NAME]/0916203119/040119"
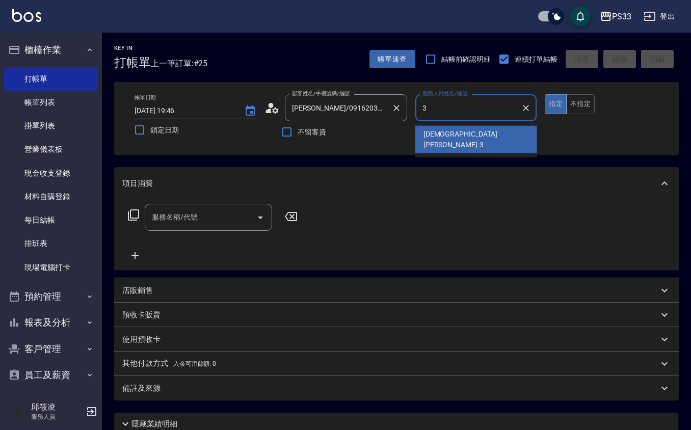
type input "[PERSON_NAME]-3"
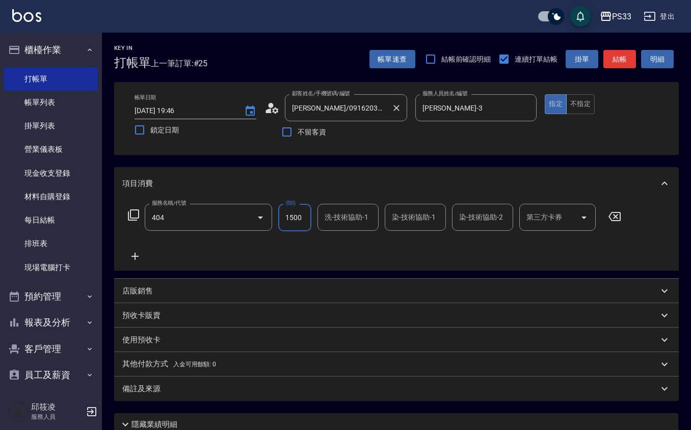
type input "設計染髮(404)"
type input "1899"
type input "3"
type input "[PERSON_NAME]-22"
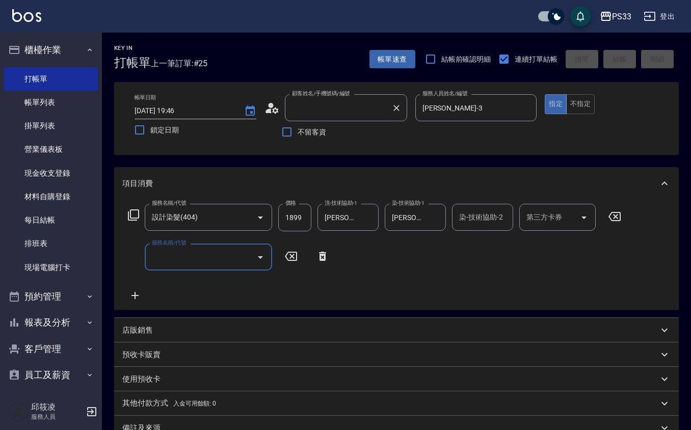
type input "[DATE] 19:47"
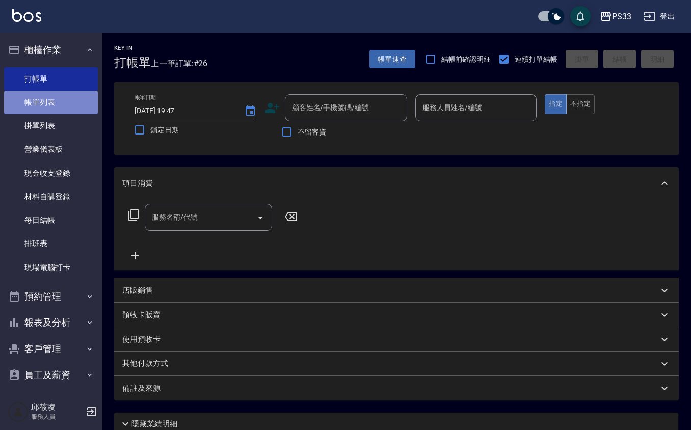
click at [54, 91] on link "帳單列表" at bounding box center [51, 102] width 94 height 23
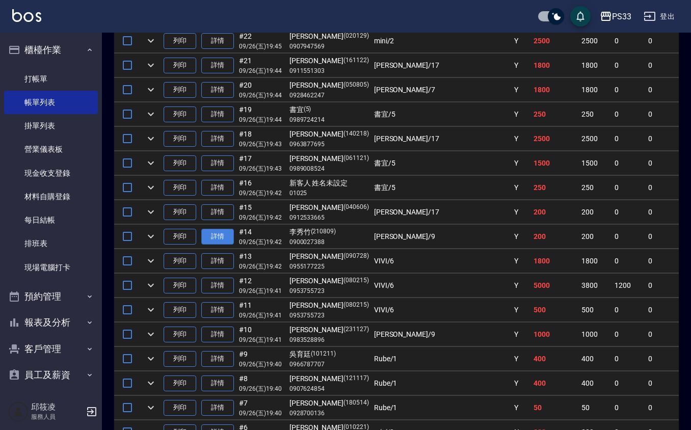
scroll to position [475, 0]
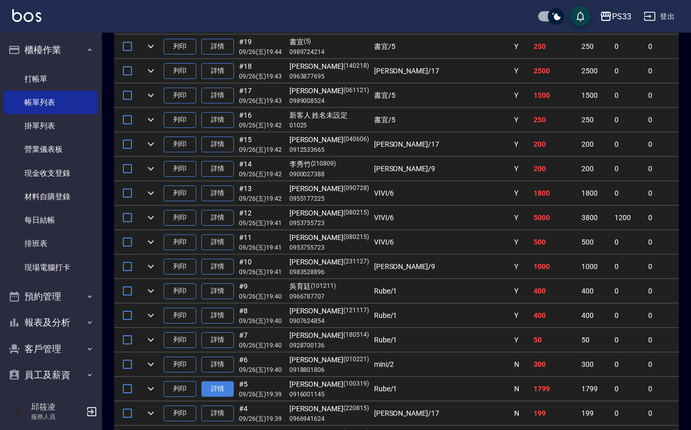
click at [216, 397] on link "詳情" at bounding box center [217, 389] width 33 height 16
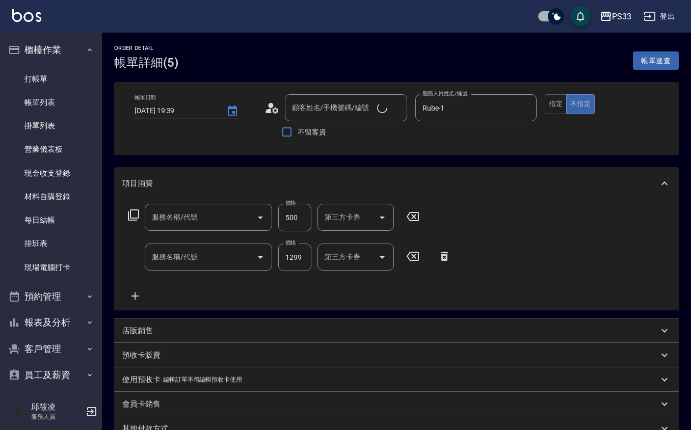
type input "[DATE] 19:39"
type input "Rube-1"
type input "自備護髮(502)"
type input "設計燙髮(302)"
type input "[PERSON_NAME]/0916001145/100319"
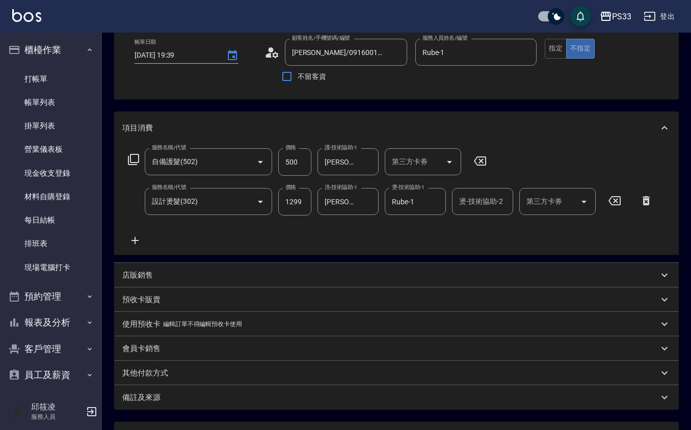
scroll to position [143, 0]
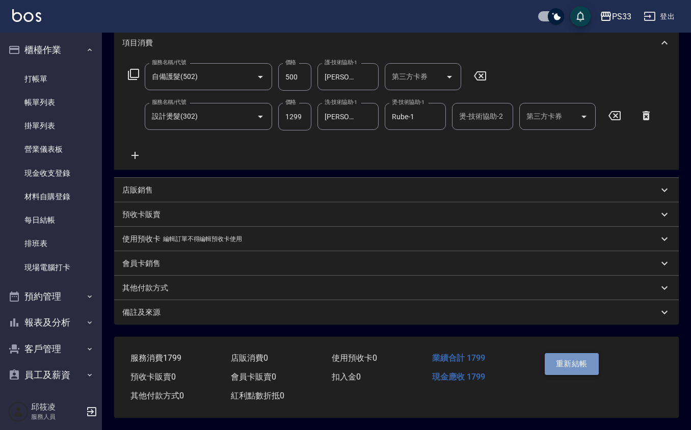
click at [589, 357] on button "重新結帳" at bounding box center [572, 363] width 54 height 21
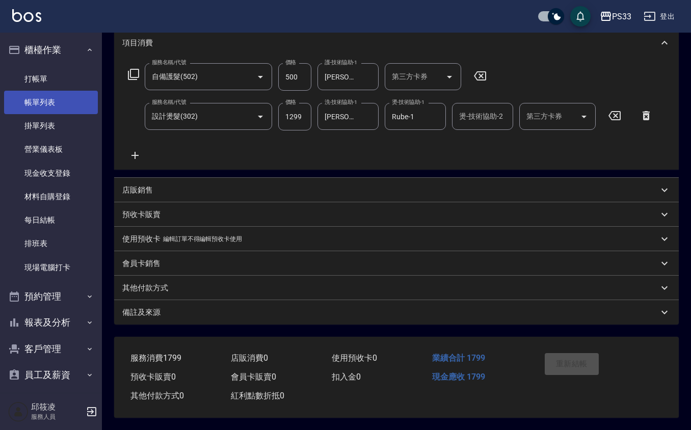
click at [44, 101] on link "帳單列表" at bounding box center [51, 102] width 94 height 23
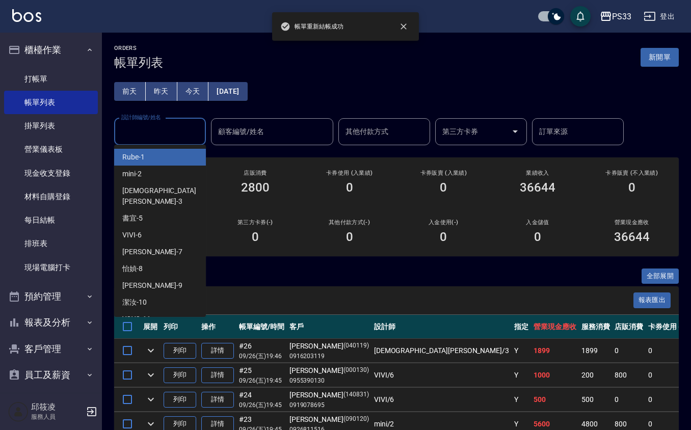
click at [172, 127] on input "設計師編號/姓名" at bounding box center [160, 132] width 83 height 18
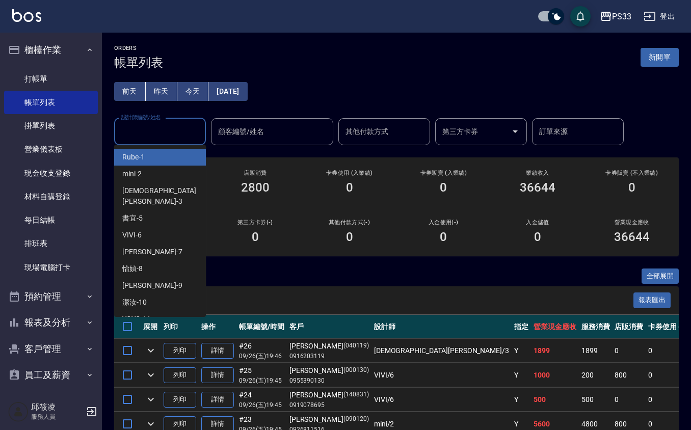
click at [174, 158] on div "Rube -1" at bounding box center [160, 157] width 92 height 17
type input "Rube-1"
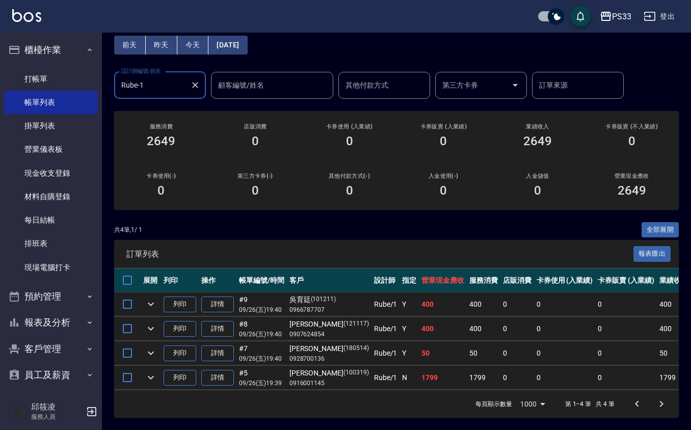
scroll to position [58, 0]
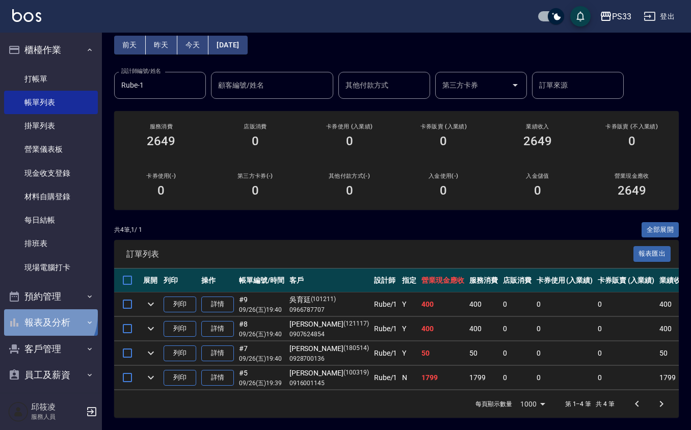
click at [39, 314] on button "報表及分析" at bounding box center [51, 322] width 94 height 26
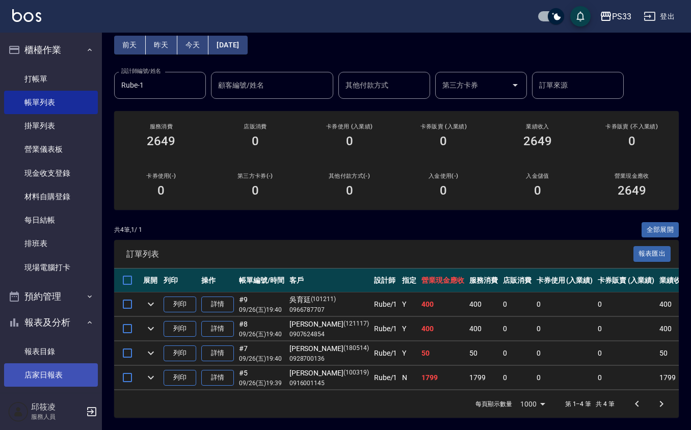
click at [68, 367] on link "店家日報表" at bounding box center [51, 374] width 94 height 23
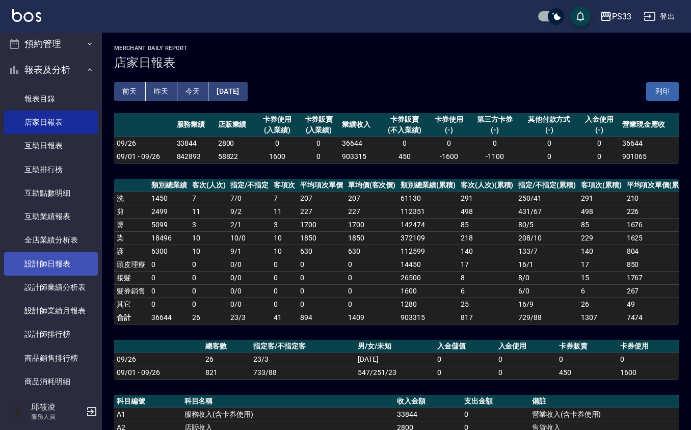
scroll to position [272, 0]
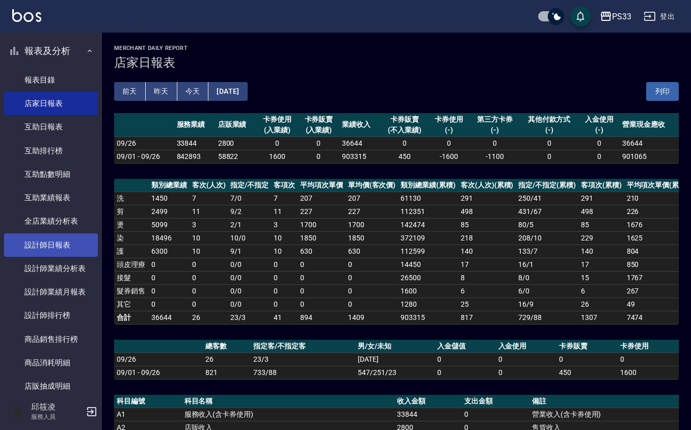
click at [68, 241] on link "設計師日報表" at bounding box center [51, 244] width 94 height 23
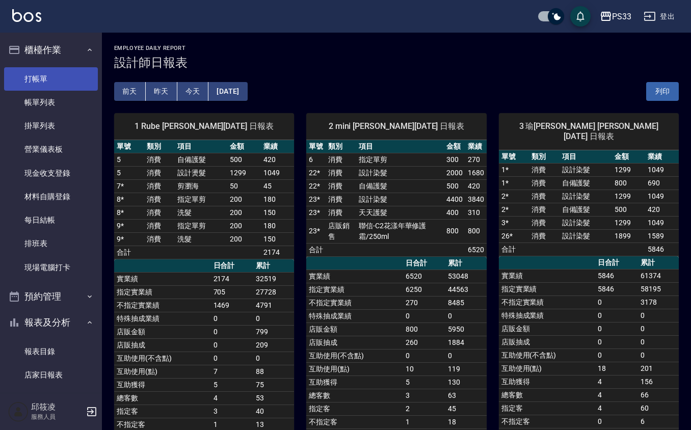
click at [65, 85] on link "打帳單" at bounding box center [51, 78] width 94 height 23
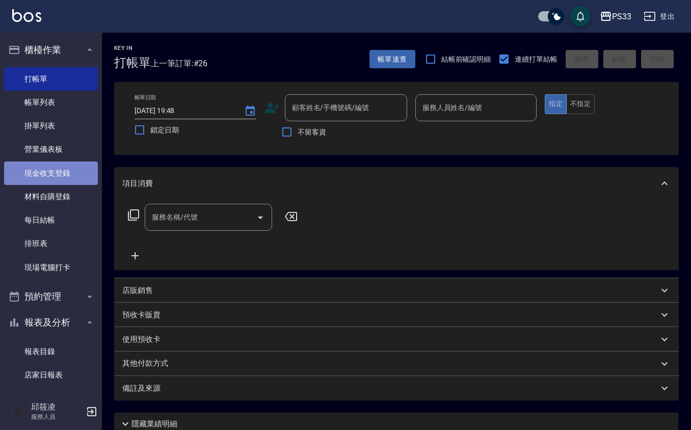
click at [55, 180] on link "現金收支登錄" at bounding box center [51, 172] width 94 height 23
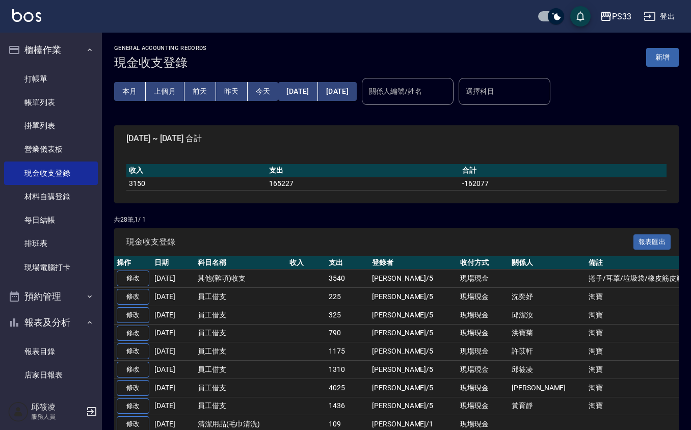
click at [655, 56] on button "新增" at bounding box center [662, 57] width 33 height 19
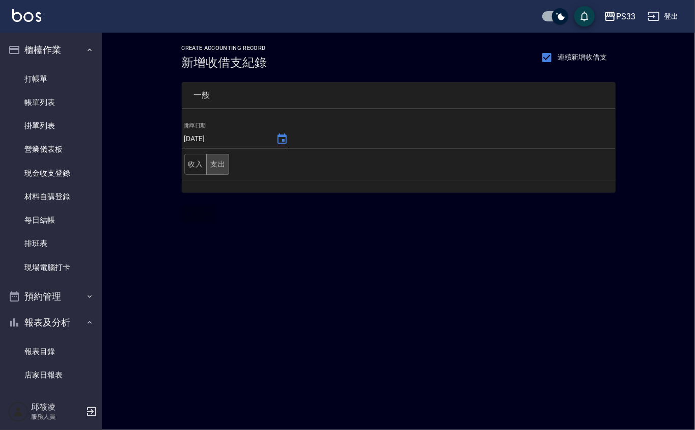
click at [225, 163] on button "支出" at bounding box center [217, 164] width 23 height 21
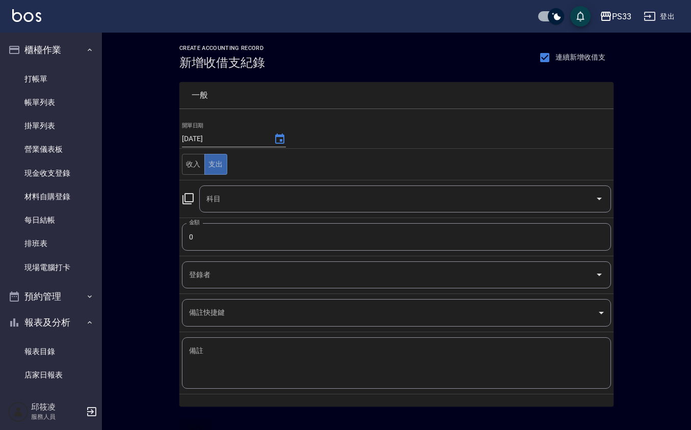
click at [241, 218] on td "金額 0 金額" at bounding box center [396, 237] width 434 height 38
click at [245, 229] on input "0" at bounding box center [396, 237] width 429 height 28
type input "200"
click at [292, 200] on input "科目" at bounding box center [397, 199] width 387 height 18
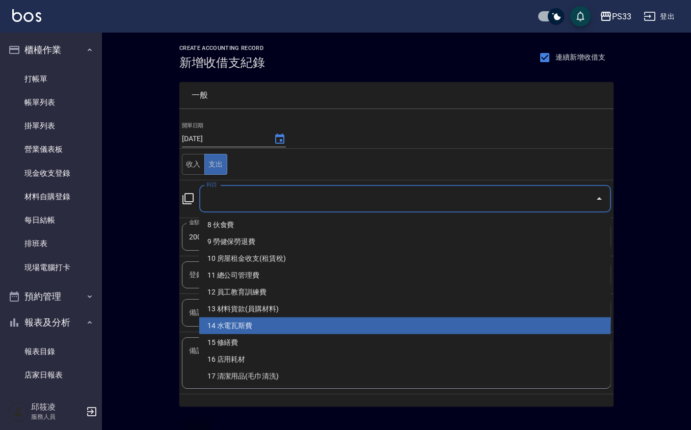
scroll to position [204, 0]
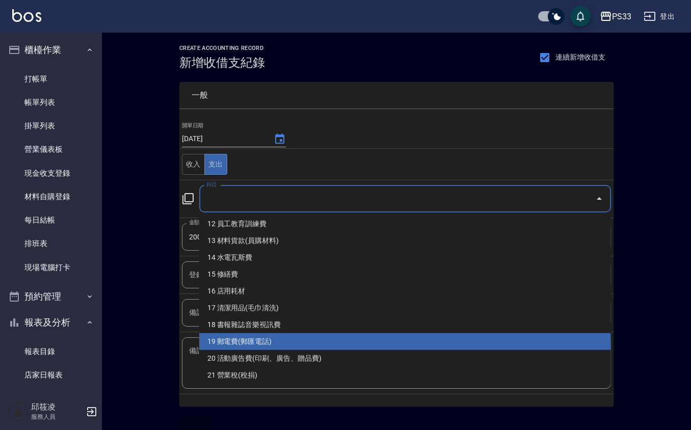
click at [278, 347] on li "19 郵電費(郵匯電話)" at bounding box center [405, 341] width 412 height 17
type input "19 郵電費(郵匯電話)"
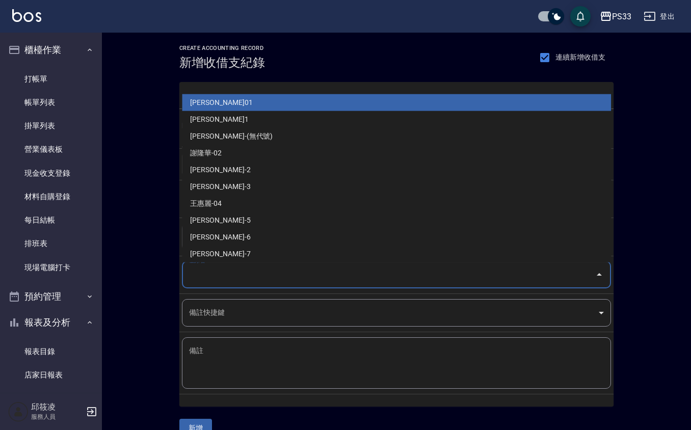
click at [223, 276] on input "登錄者" at bounding box center [388, 275] width 404 height 18
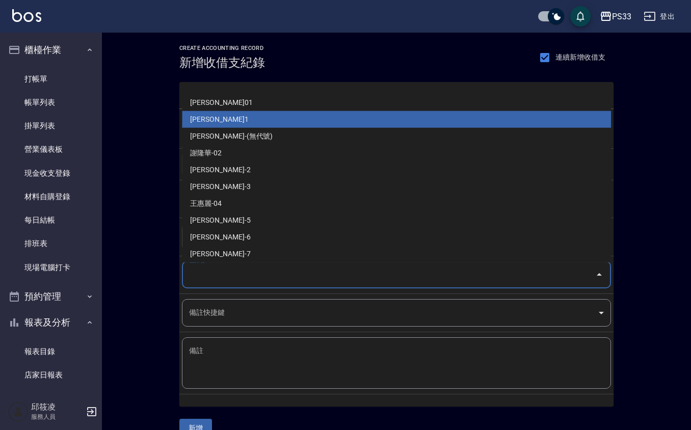
click at [254, 118] on li "[PERSON_NAME]1" at bounding box center [396, 119] width 429 height 17
type input "[PERSON_NAME]1"
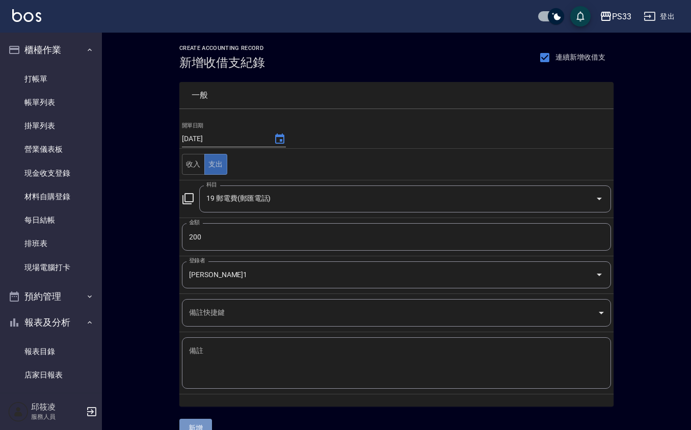
click at [197, 426] on button "新增" at bounding box center [195, 428] width 33 height 19
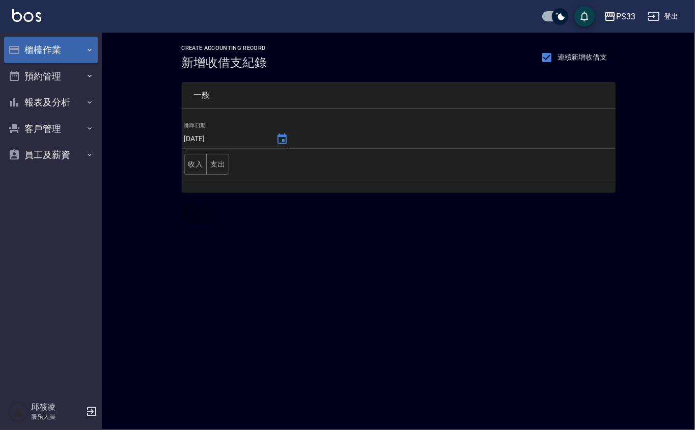
click at [72, 41] on button "櫃檯作業" at bounding box center [51, 50] width 94 height 26
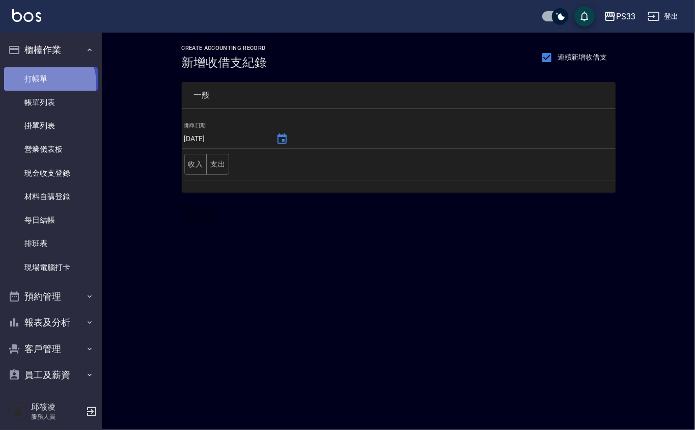
click at [45, 83] on link "打帳單" at bounding box center [51, 78] width 94 height 23
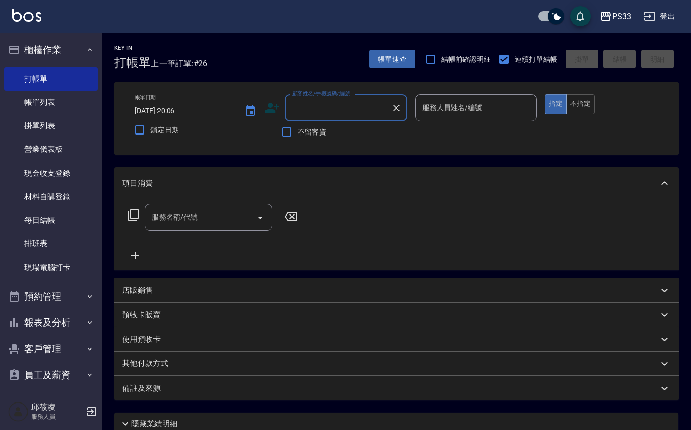
click at [355, 107] on input "顧客姓名/手機號碼/編號" at bounding box center [338, 108] width 98 height 18
type input "010118"
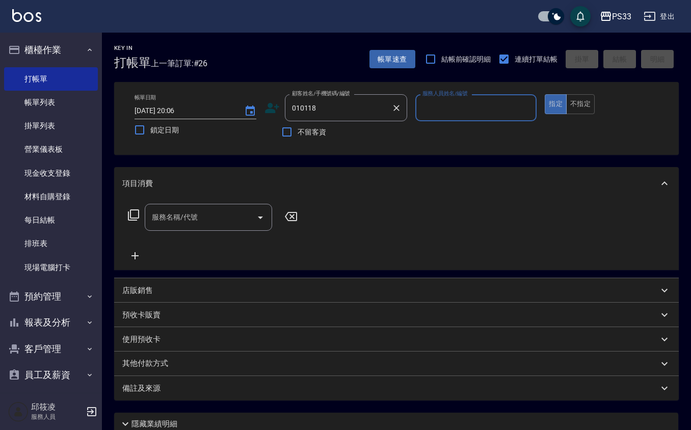
type input "2"
type input "張呈維/0925475118/010118"
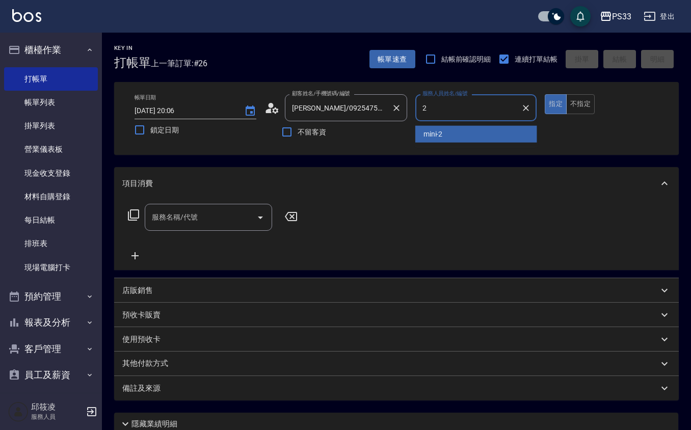
type input "mini-2"
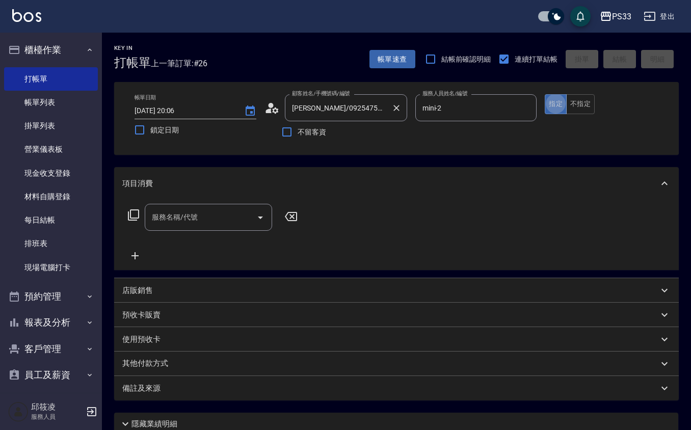
type button "true"
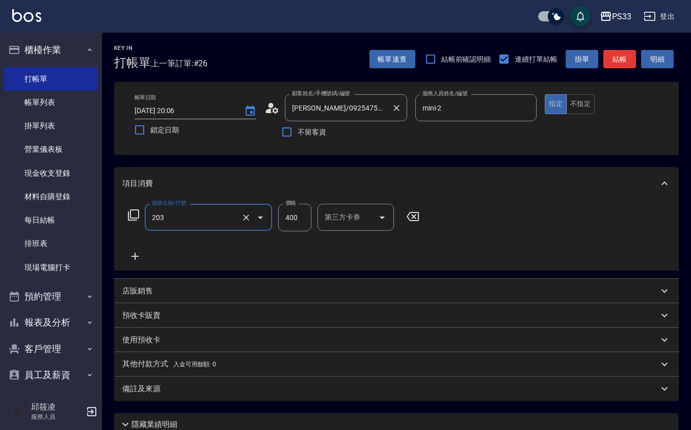
type input "指定單剪(203)"
type input "300"
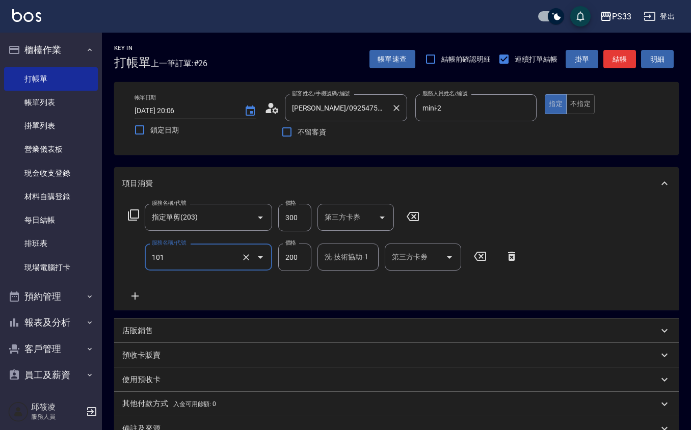
type input "洗髮(101)"
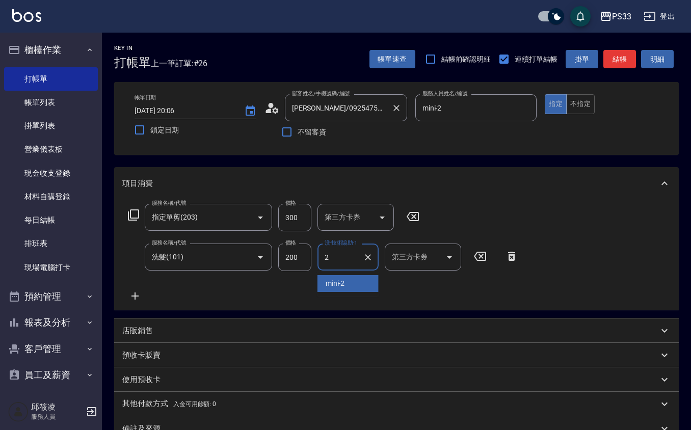
type input "mini-2"
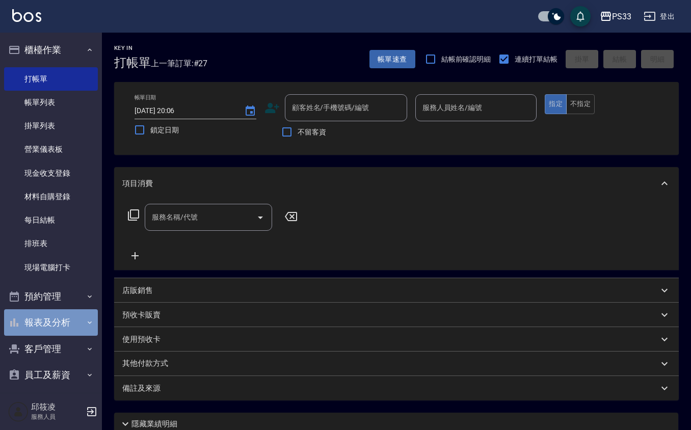
click at [74, 323] on button "報表及分析" at bounding box center [51, 322] width 94 height 26
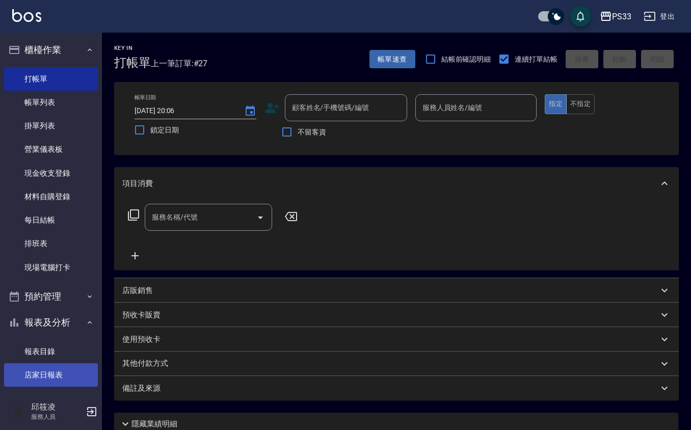
click at [74, 369] on link "店家日報表" at bounding box center [51, 374] width 94 height 23
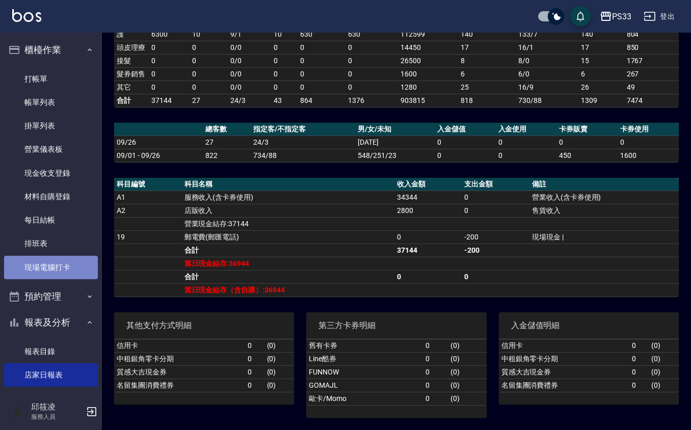
click at [60, 268] on link "現場電腦打卡" at bounding box center [51, 267] width 94 height 23
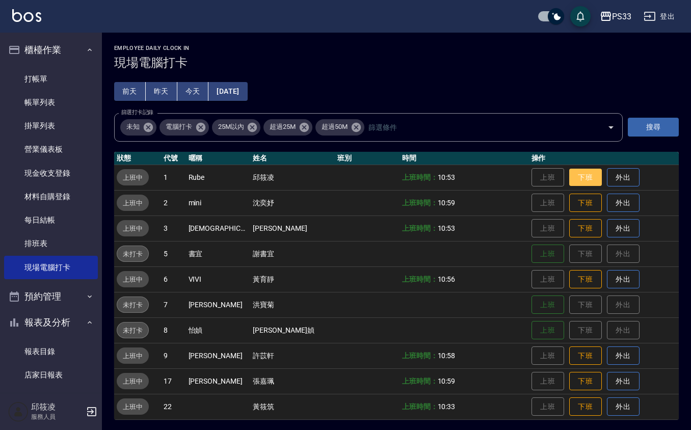
click at [571, 175] on button "下班" at bounding box center [585, 178] width 33 height 18
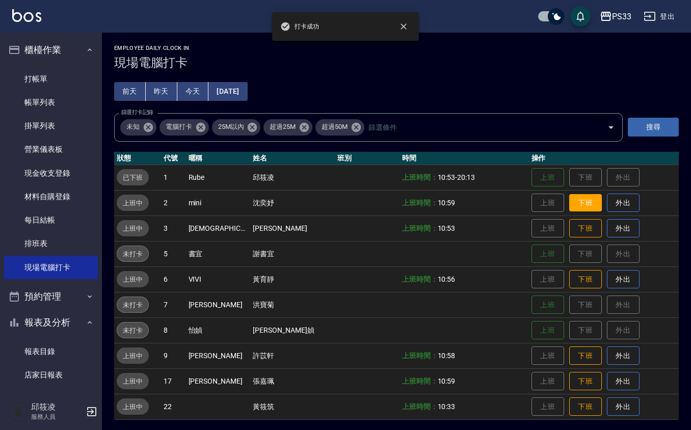
click at [569, 195] on button "下班" at bounding box center [585, 203] width 33 height 18
click at [573, 229] on button "下班" at bounding box center [585, 229] width 33 height 18
click at [573, 274] on button "下班" at bounding box center [585, 279] width 33 height 18
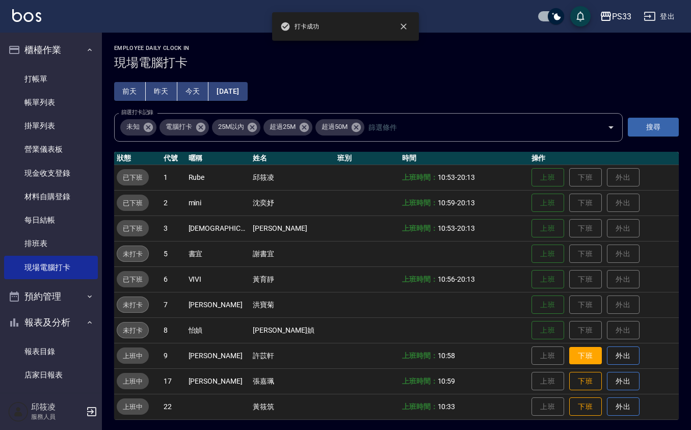
click at [569, 353] on button "下班" at bounding box center [585, 356] width 33 height 18
click at [569, 375] on button "下班" at bounding box center [585, 381] width 33 height 18
click at [569, 399] on button "下班" at bounding box center [585, 407] width 33 height 18
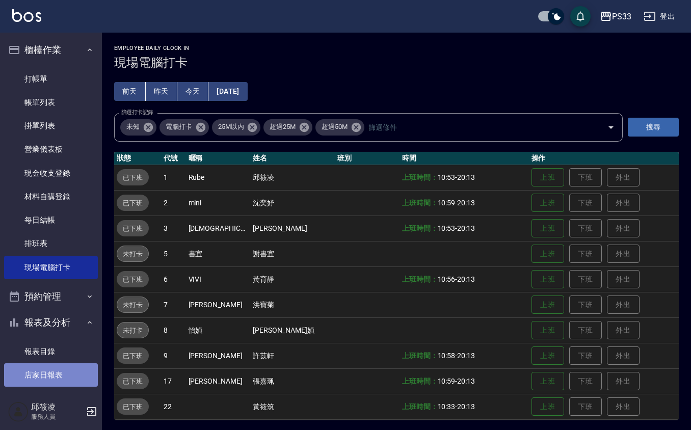
click at [77, 371] on link "店家日報表" at bounding box center [51, 374] width 94 height 23
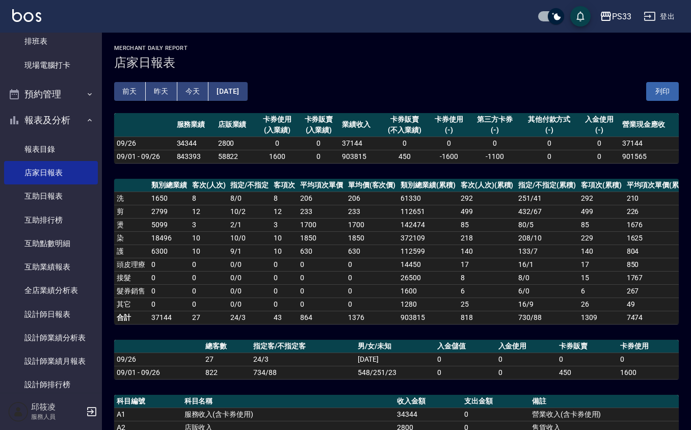
scroll to position [204, 0]
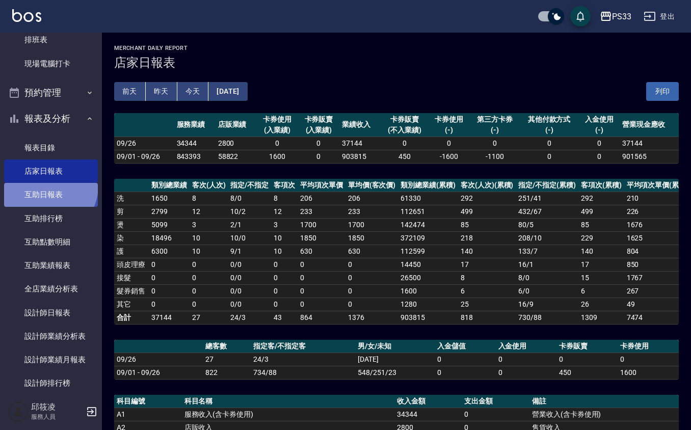
click at [47, 186] on link "互助日報表" at bounding box center [51, 194] width 94 height 23
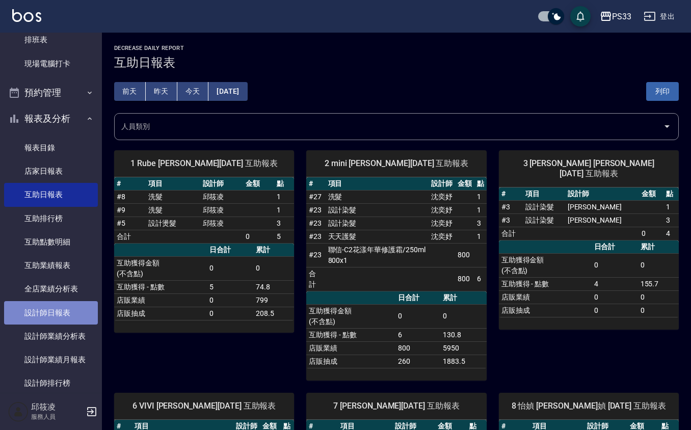
click at [74, 306] on link "設計師日報表" at bounding box center [51, 312] width 94 height 23
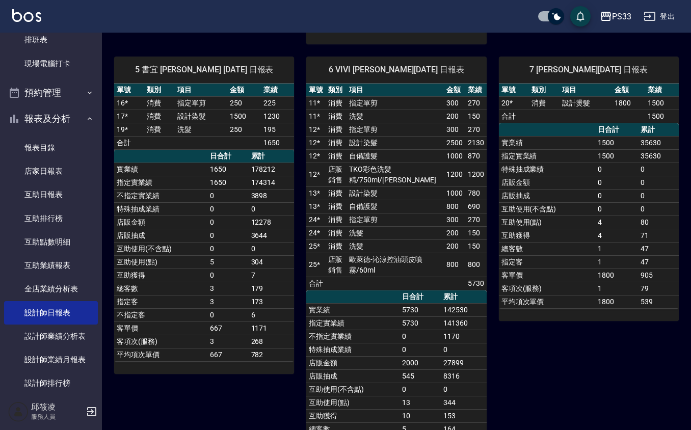
scroll to position [679, 0]
